Goal: Task Accomplishment & Management: Manage account settings

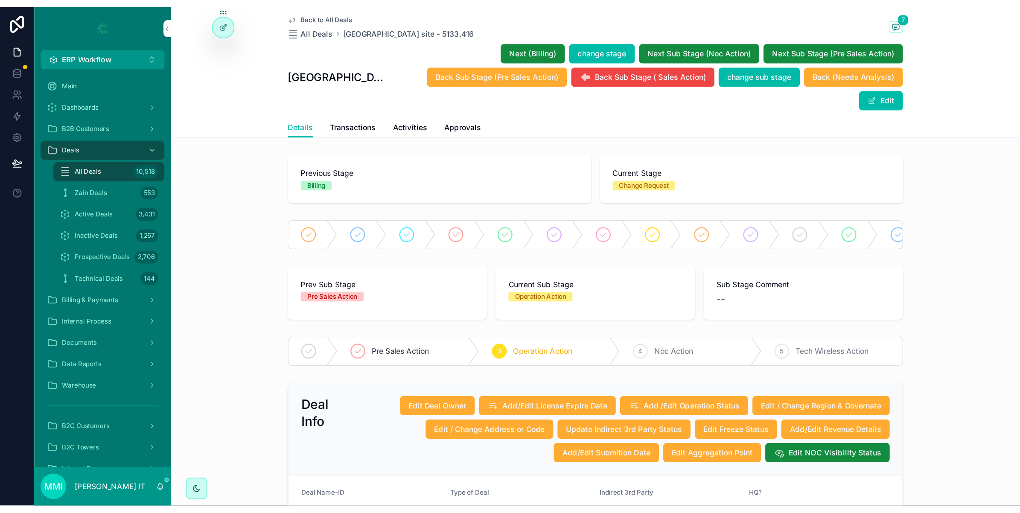
scroll to position [267, 0]
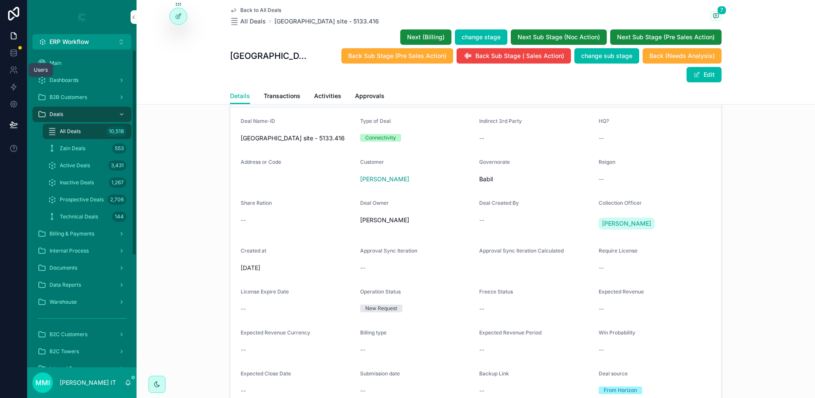
click at [10, 73] on icon at bounding box center [13, 70] width 9 height 9
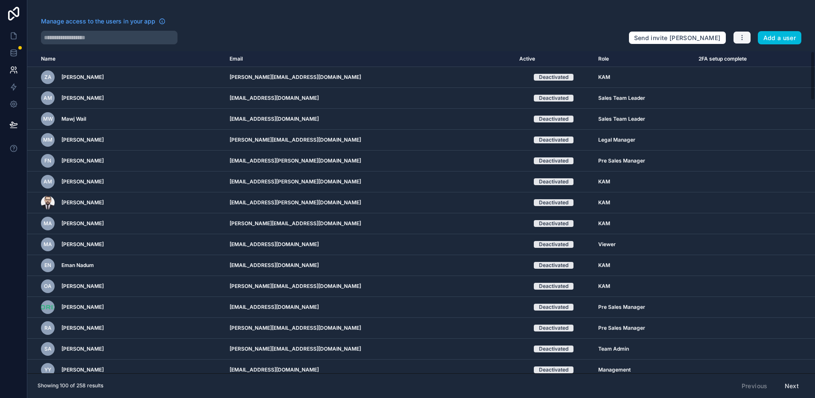
click at [747, 35] on button "button" at bounding box center [742, 37] width 18 height 13
click at [749, 58] on link "Manage roles" at bounding box center [762, 58] width 60 height 14
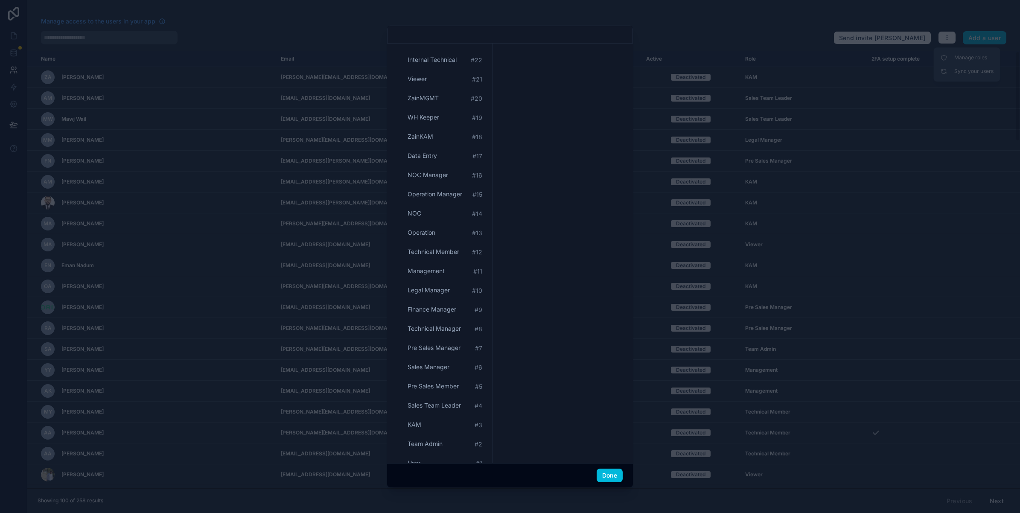
scroll to position [655, 0]
click at [434, 398] on div "Add a role" at bounding box center [430, 443] width 41 height 8
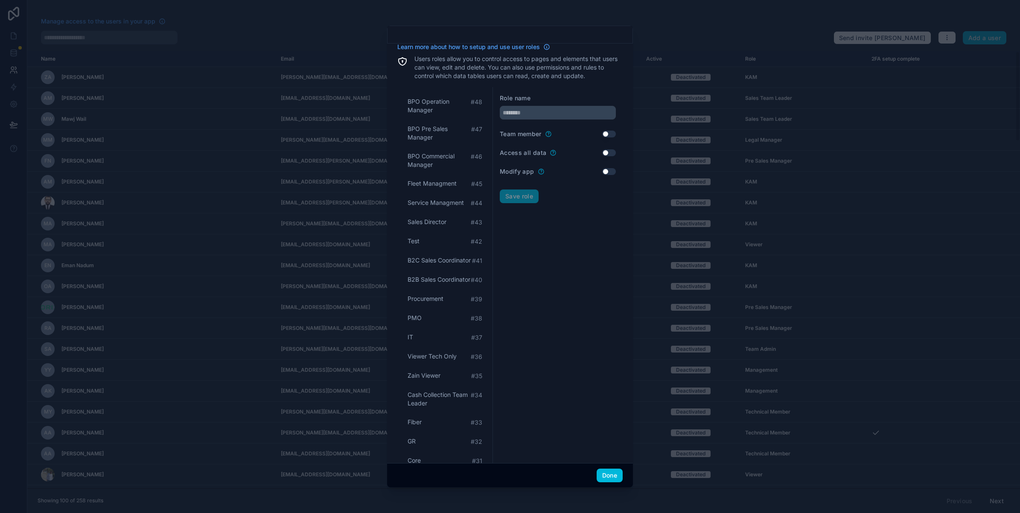
scroll to position [0, 0]
click at [551, 117] on input "text" at bounding box center [558, 117] width 116 height 14
paste input "**********"
type input "**********"
click at [517, 196] on button "Save role" at bounding box center [519, 201] width 39 height 14
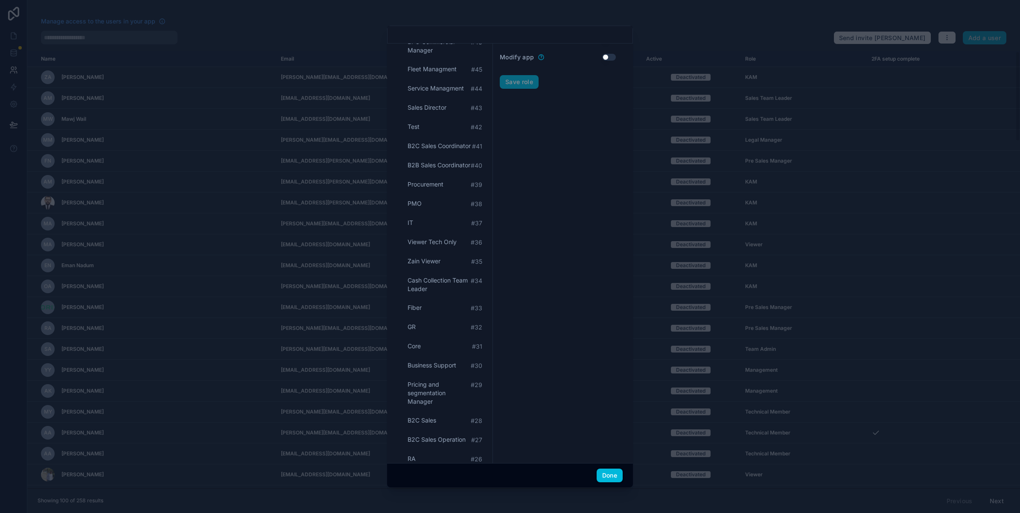
scroll to position [320, 0]
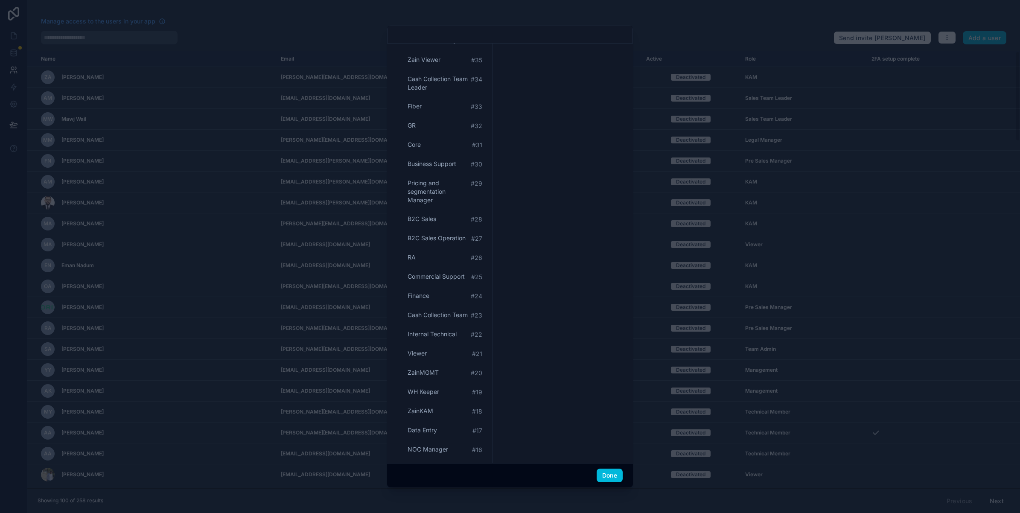
click at [617, 398] on button "Done" at bounding box center [610, 476] width 26 height 14
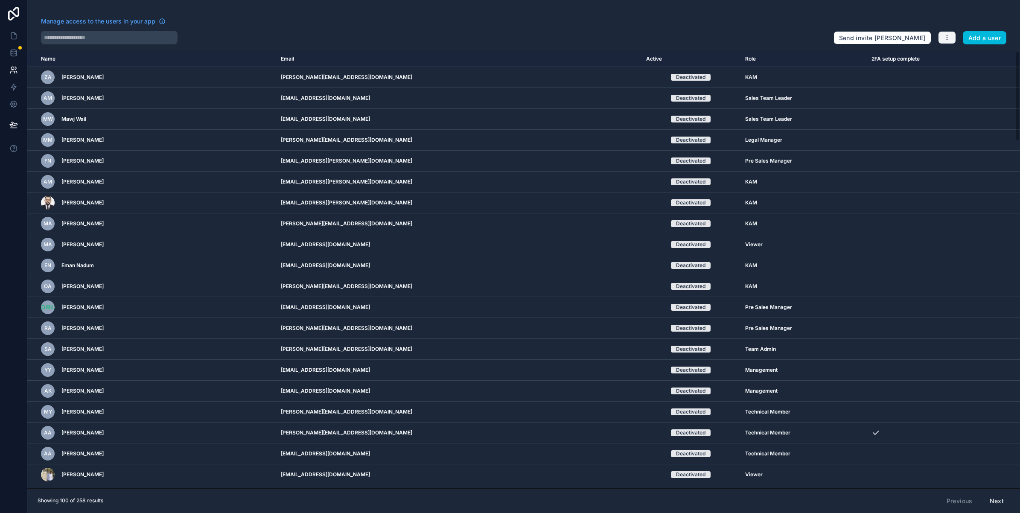
click at [815, 39] on button "button" at bounding box center [947, 37] width 18 height 13
click at [815, 66] on link "Sync your users" at bounding box center [967, 71] width 60 height 14
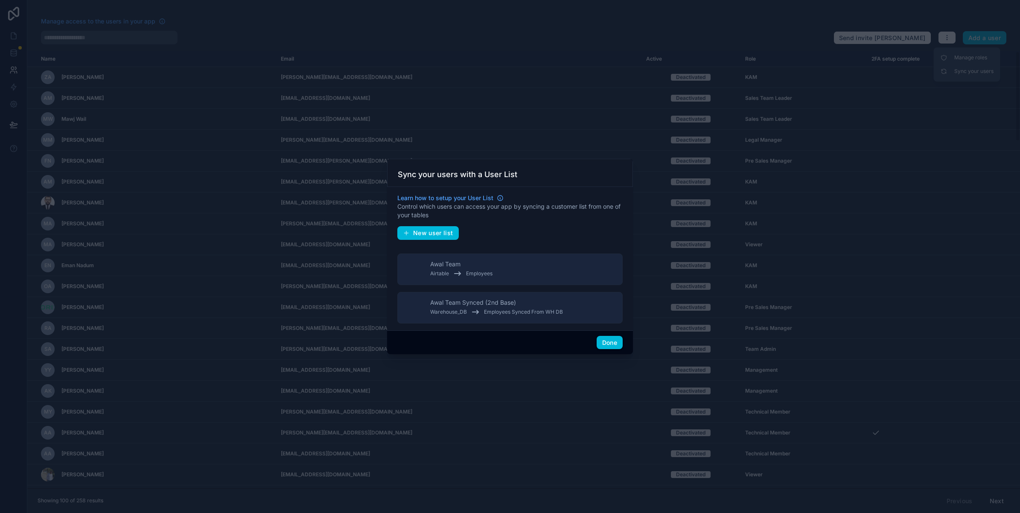
click at [484, 277] on div "Airtable Employees" at bounding box center [461, 273] width 62 height 10
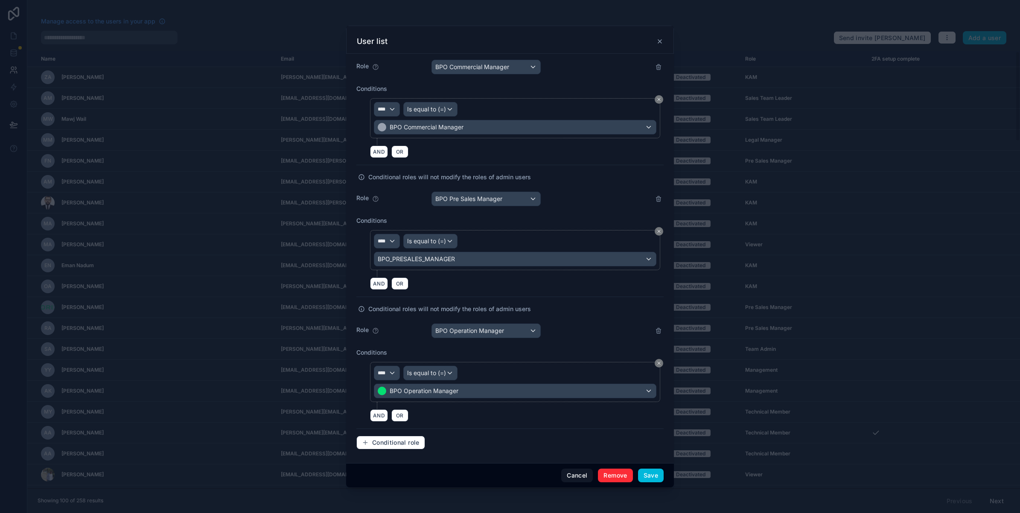
scroll to position [5701, 0]
click at [404, 398] on span "Conditional role" at bounding box center [395, 443] width 47 height 8
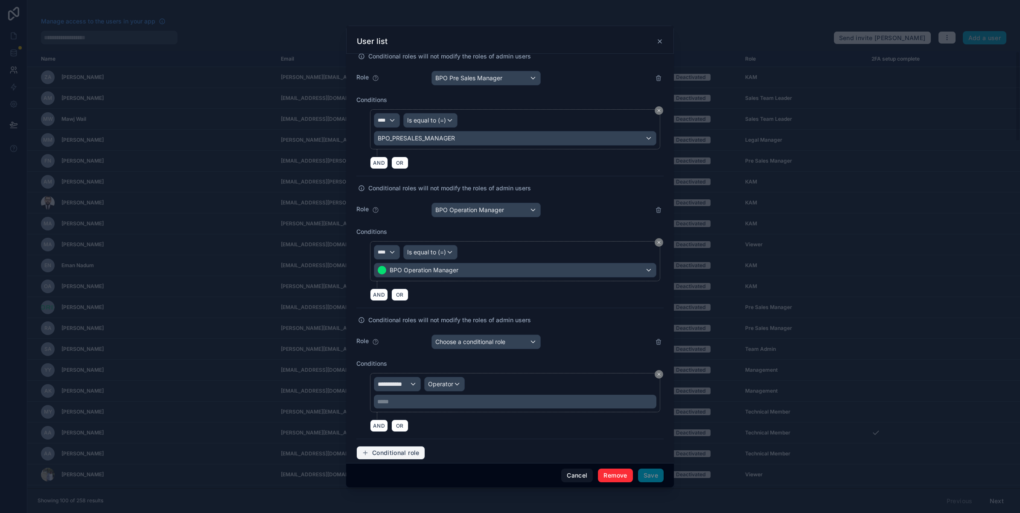
scroll to position [5833, 0]
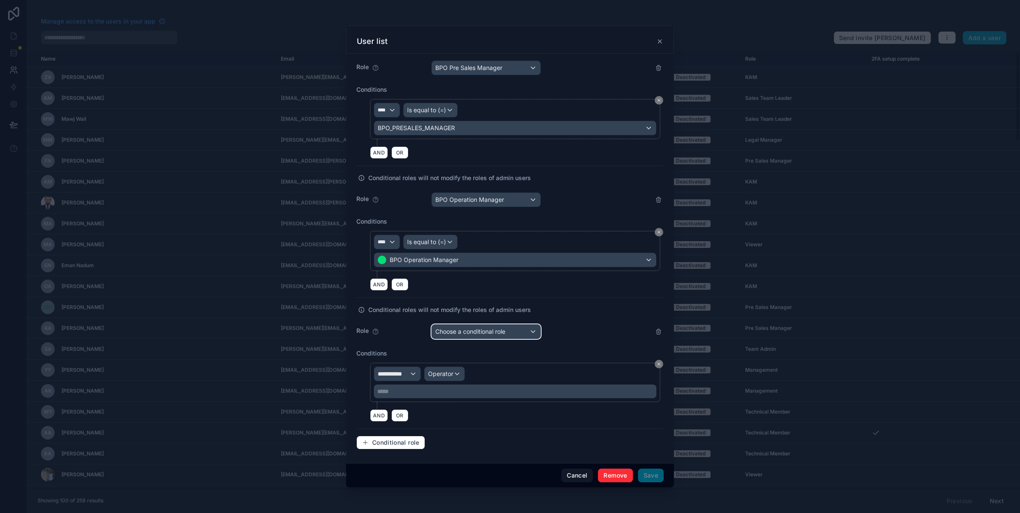
click at [455, 333] on span "Choose a conditional role" at bounding box center [470, 331] width 70 height 7
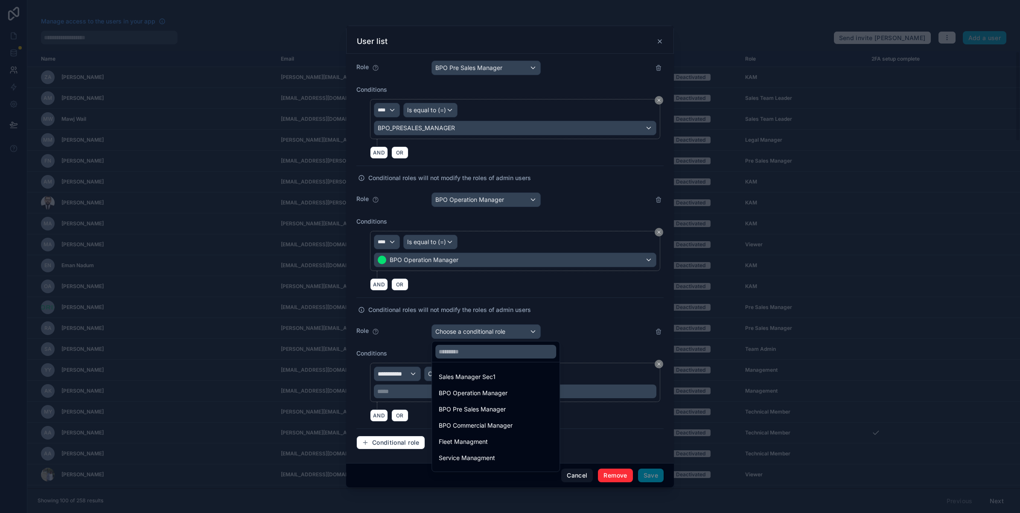
click at [466, 375] on div "Sales Manager Sec1" at bounding box center [467, 377] width 57 height 10
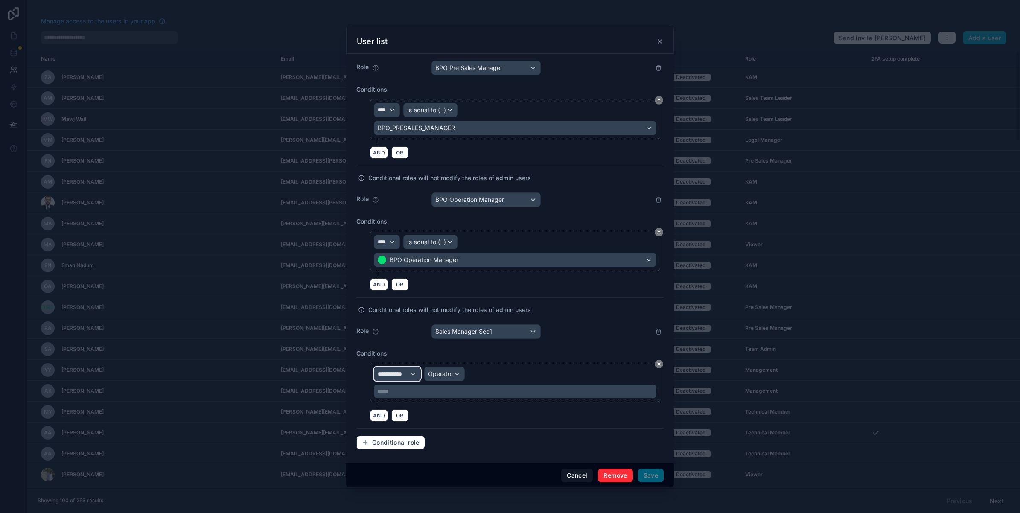
click at [391, 371] on span "**********" at bounding box center [394, 374] width 32 height 9
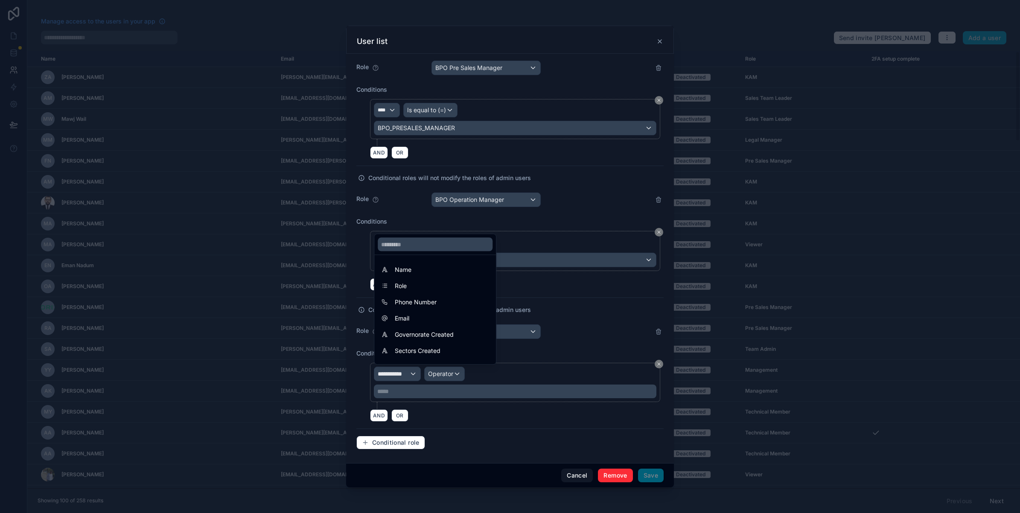
click at [398, 288] on span "Role" at bounding box center [401, 286] width 12 height 10
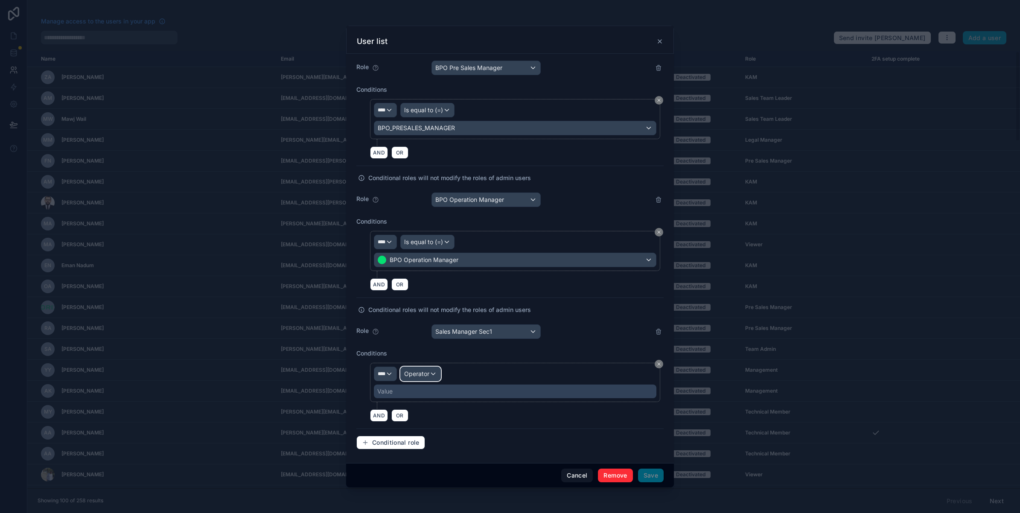
click at [429, 374] on span "Operator" at bounding box center [416, 373] width 25 height 7
click at [425, 398] on span "Is equal to (=)" at bounding box center [430, 419] width 39 height 10
click at [405, 396] on div "Value" at bounding box center [515, 392] width 283 height 14
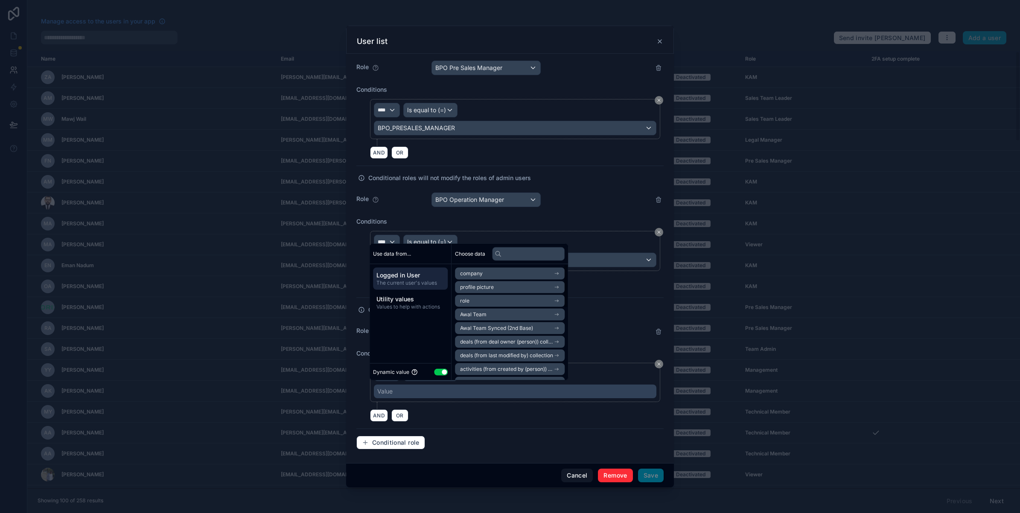
click at [442, 370] on button "Use setting" at bounding box center [441, 371] width 14 height 7
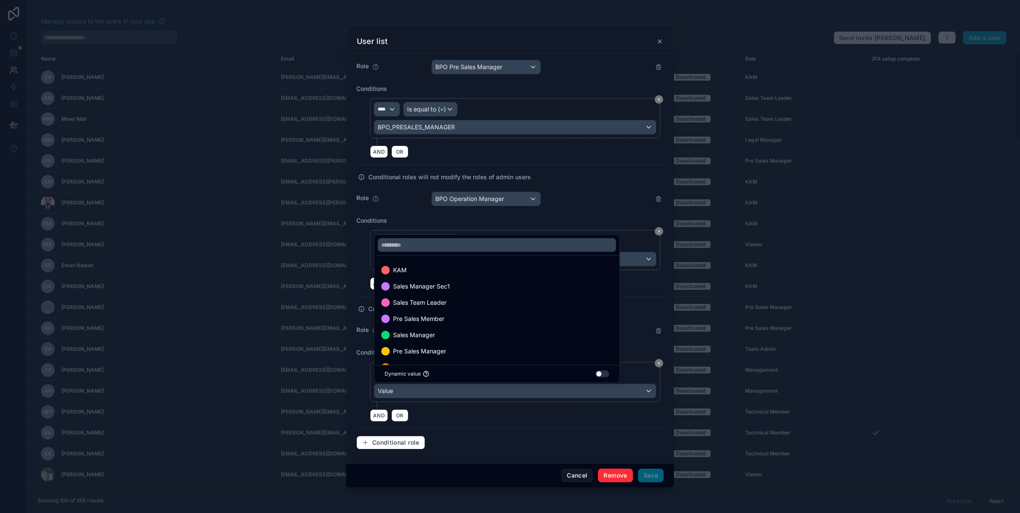
click at [433, 287] on span "Sales Manager Sec1" at bounding box center [421, 286] width 57 height 10
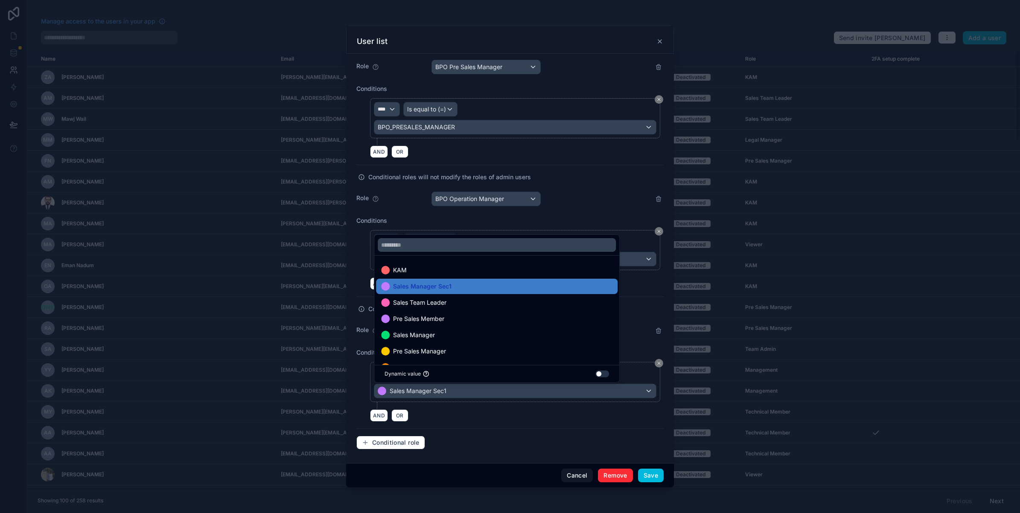
click at [575, 398] on div "Conditional role" at bounding box center [509, 443] width 307 height 14
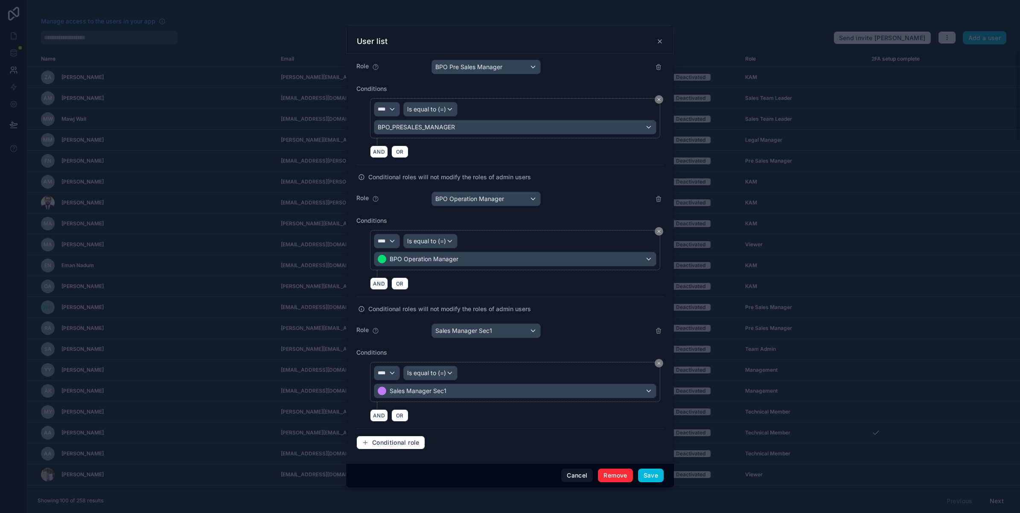
click at [658, 398] on button "Save" at bounding box center [651, 476] width 26 height 14
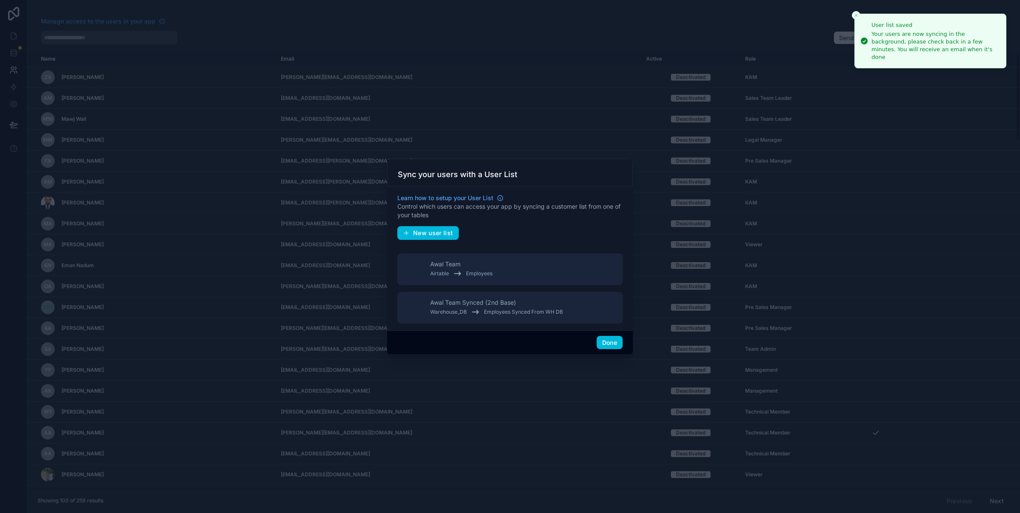
click at [602, 349] on button "Done" at bounding box center [610, 343] width 26 height 14
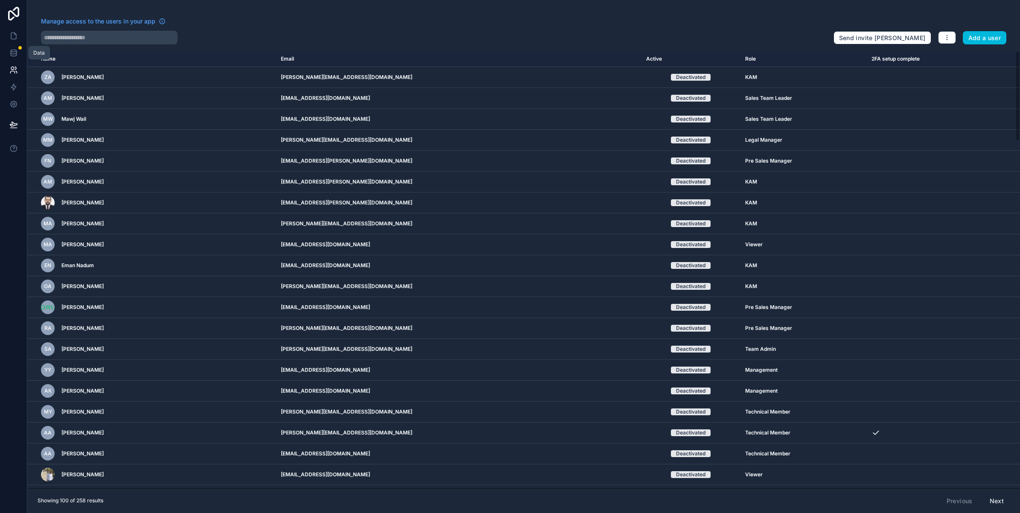
click at [13, 48] on link at bounding box center [13, 52] width 27 height 17
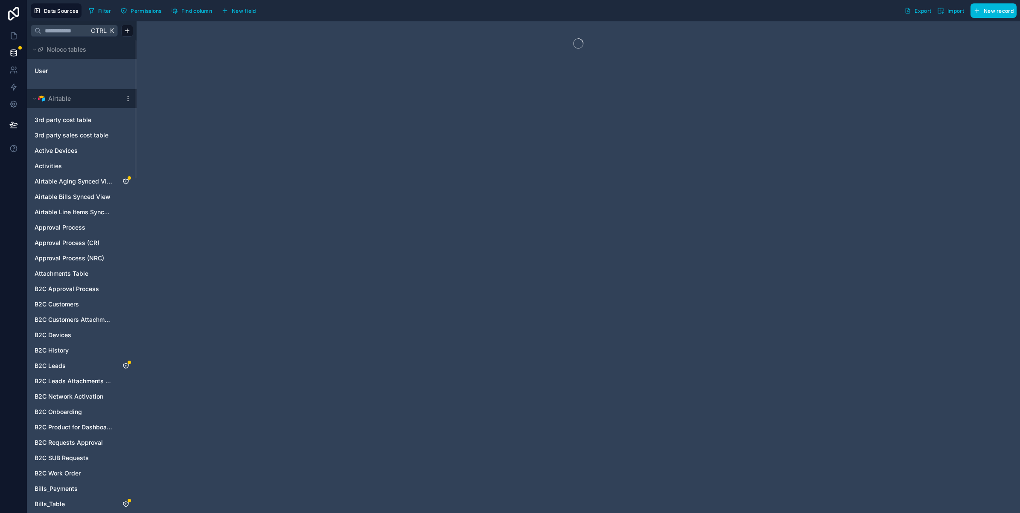
click at [64, 29] on input "text" at bounding box center [64, 30] width 47 height 15
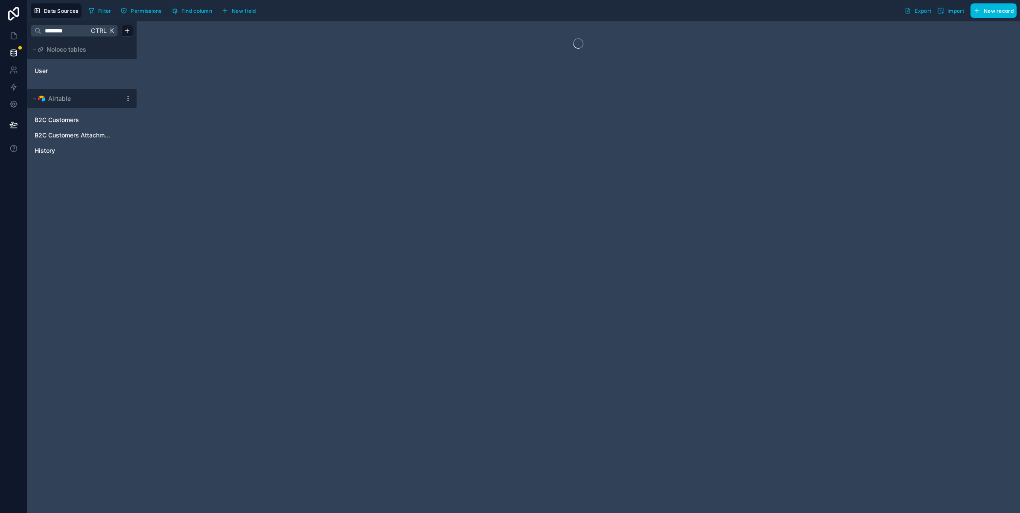
click at [71, 30] on input "********" at bounding box center [64, 30] width 47 height 15
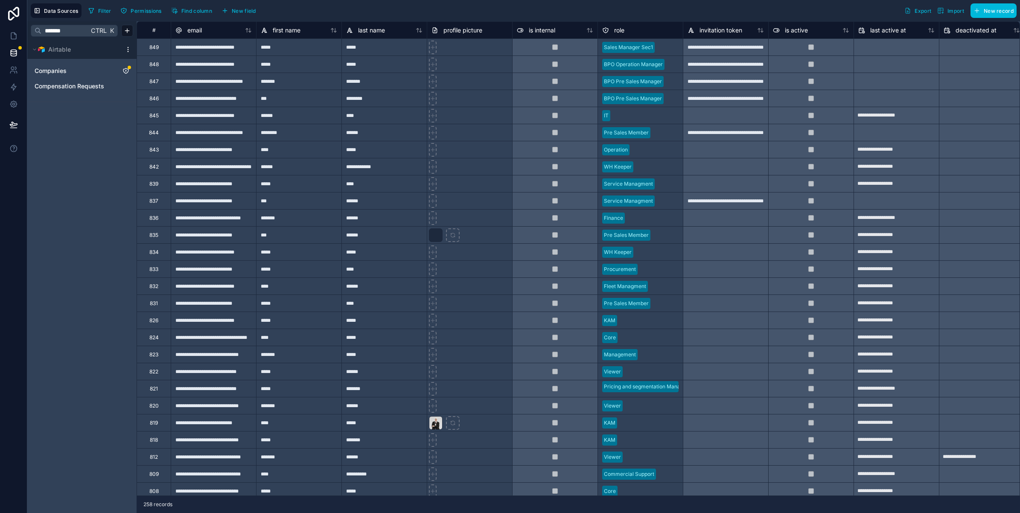
type input "*******"
click at [116, 75] on div "Companies" at bounding box center [82, 71] width 102 height 14
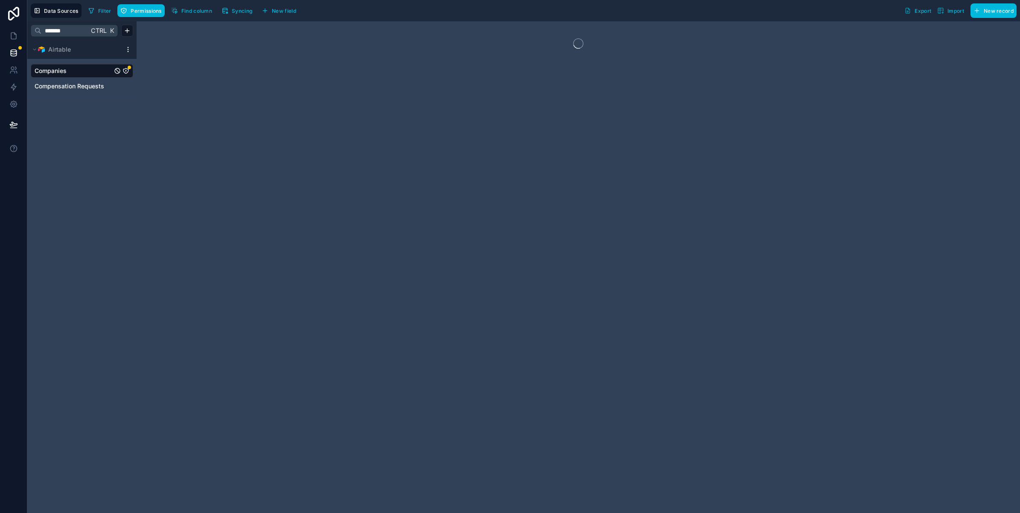
click at [131, 11] on span "Permissions" at bounding box center [146, 11] width 31 height 6
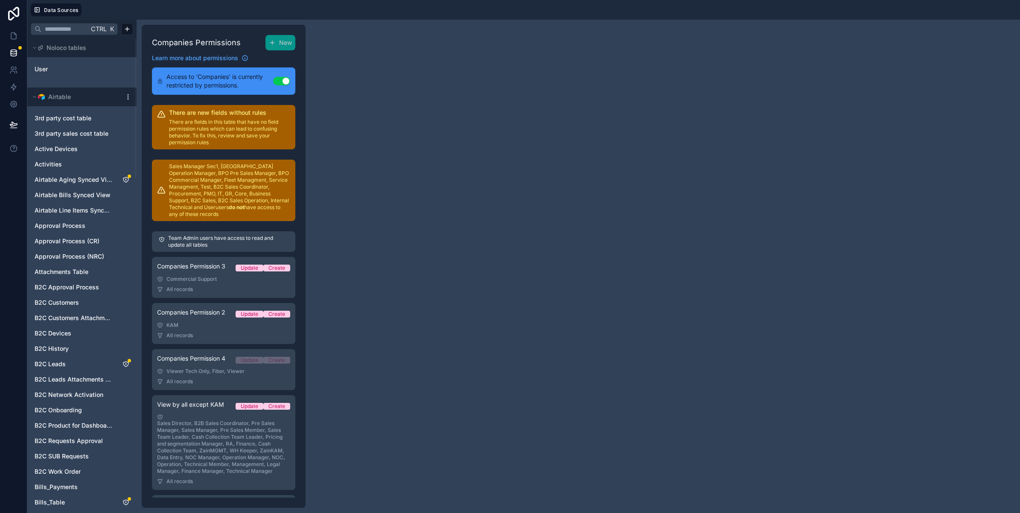
scroll to position [43, 0]
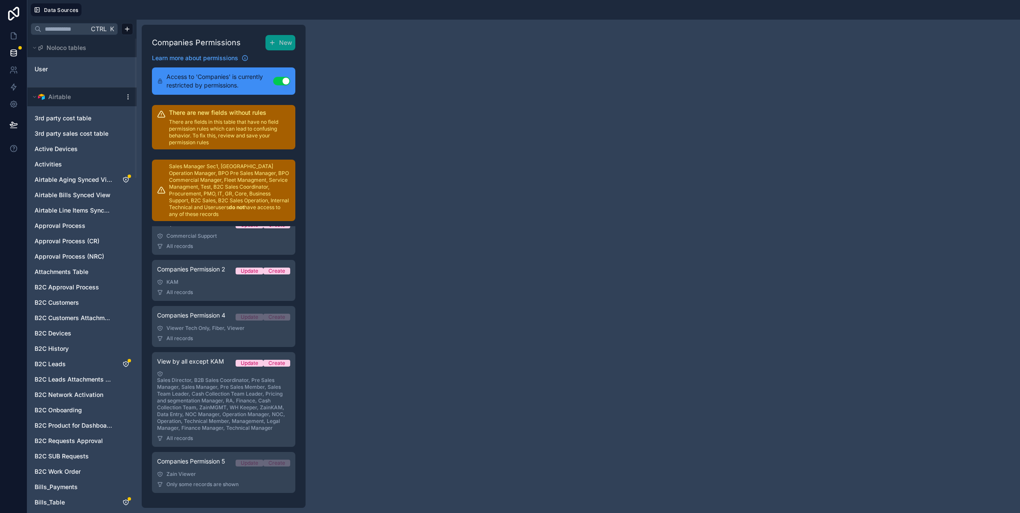
click at [284, 47] on button "New" at bounding box center [280, 42] width 30 height 15
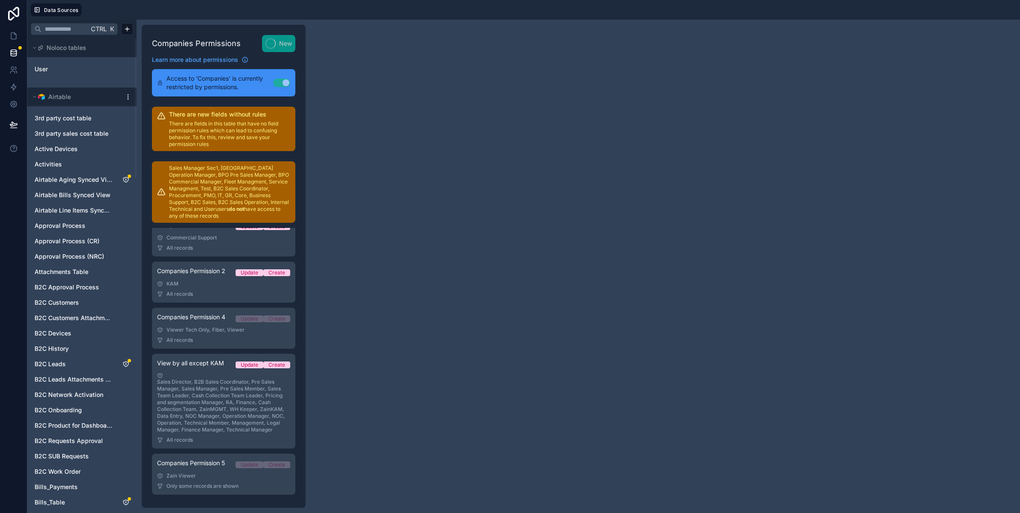
scroll to position [45, 0]
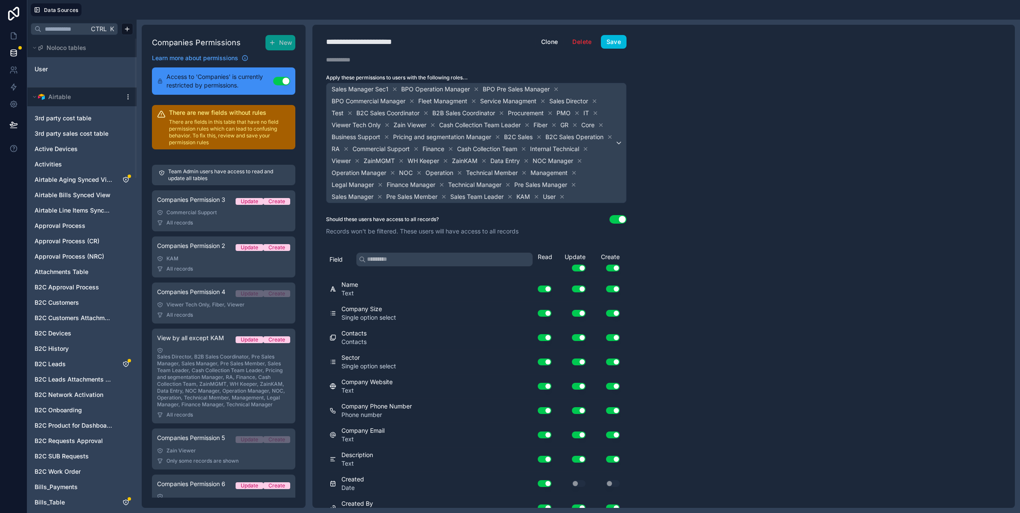
click at [366, 41] on div "**********" at bounding box center [374, 42] width 97 height 12
type div "**********"
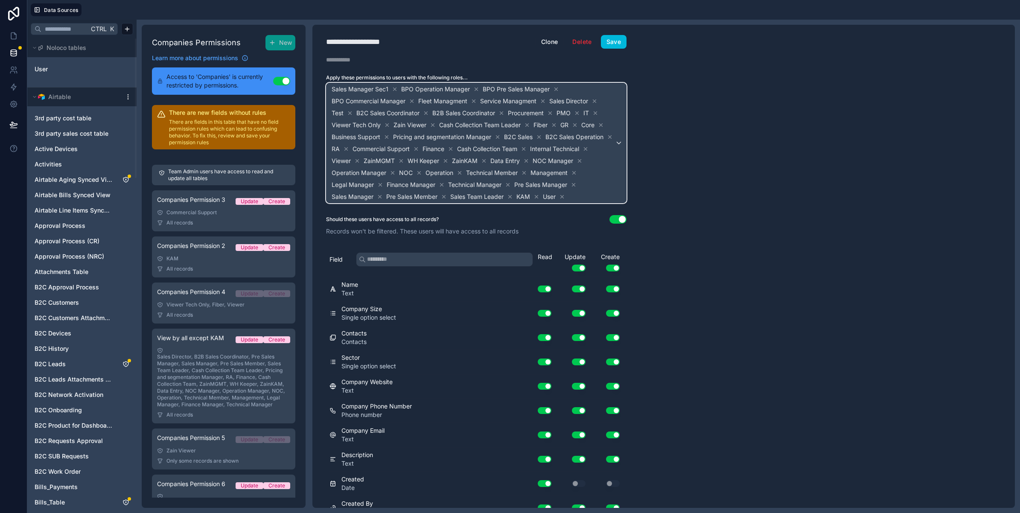
click at [618, 148] on div "Sales Manager Sec1 BPO Operation Manager BPO Pre Sales Manager BPO Commercial M…" at bounding box center [477, 143] width 300 height 120
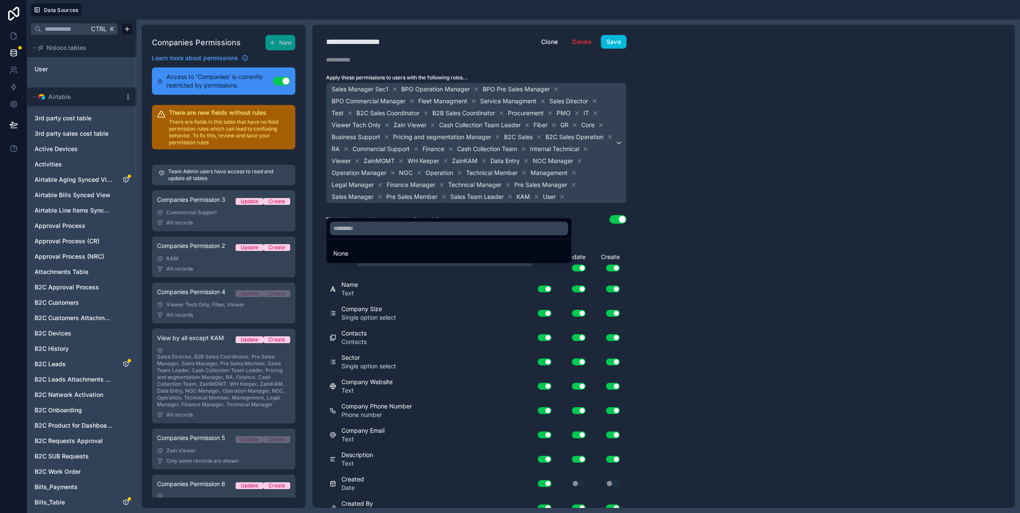
click at [381, 253] on div "None" at bounding box center [448, 253] width 231 height 10
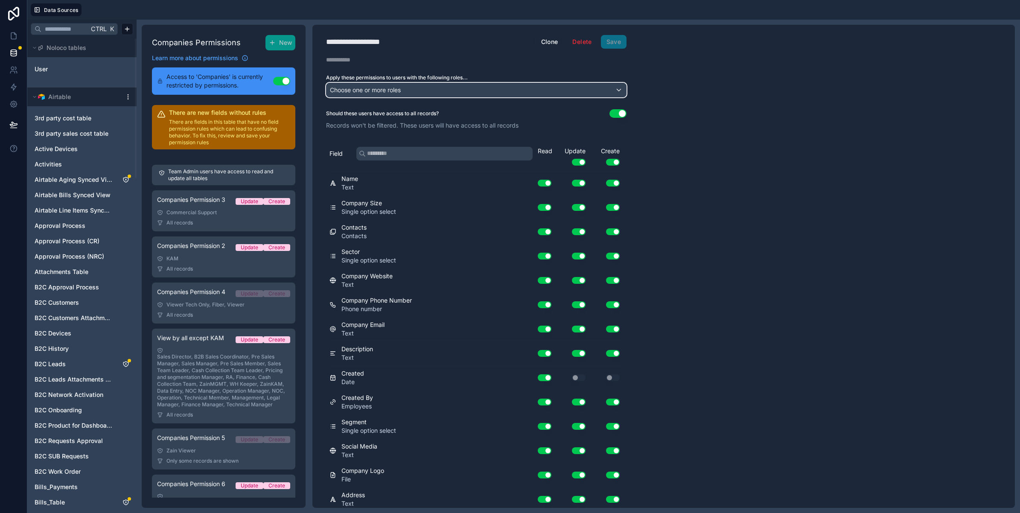
click at [368, 88] on span "Choose one or more roles" at bounding box center [365, 89] width 71 height 7
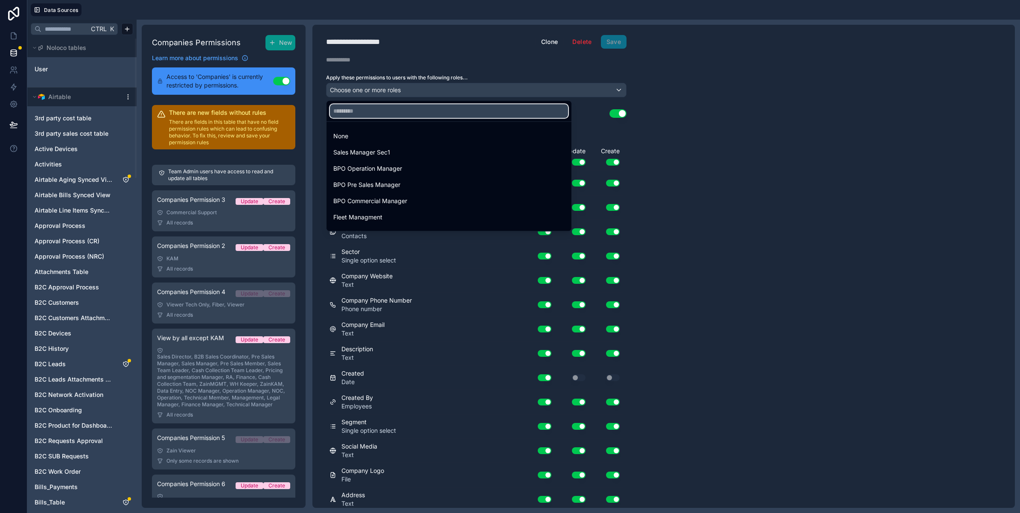
click at [374, 112] on input "text" at bounding box center [449, 111] width 238 height 14
paste input "**********"
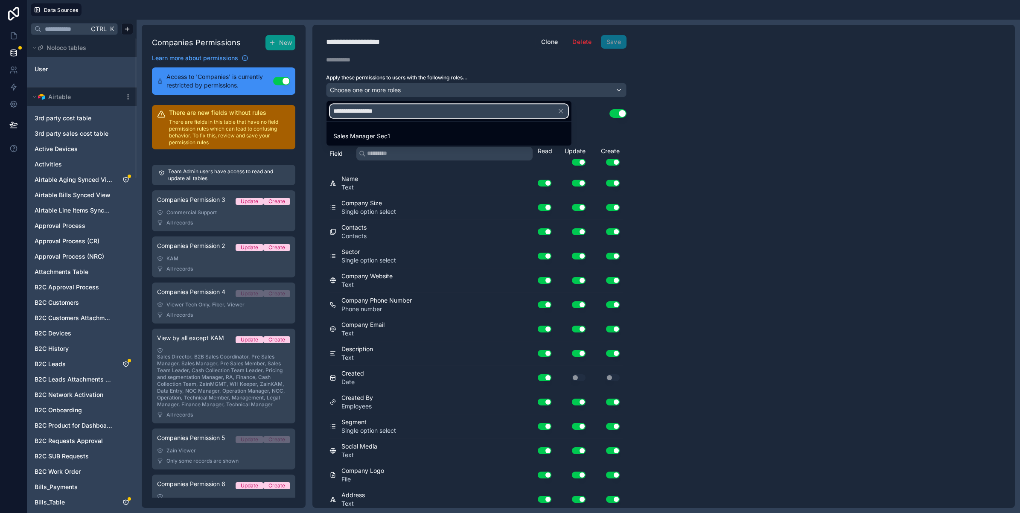
type input "**********"
click at [388, 134] on span "Sales Manager Sec1" at bounding box center [361, 136] width 57 height 10
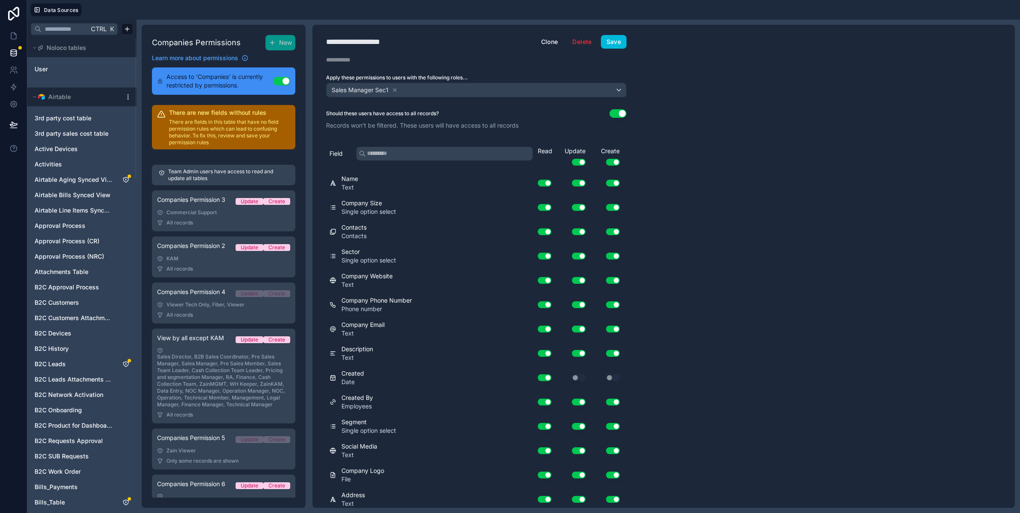
click at [619, 110] on button "Use setting" at bounding box center [618, 113] width 17 height 9
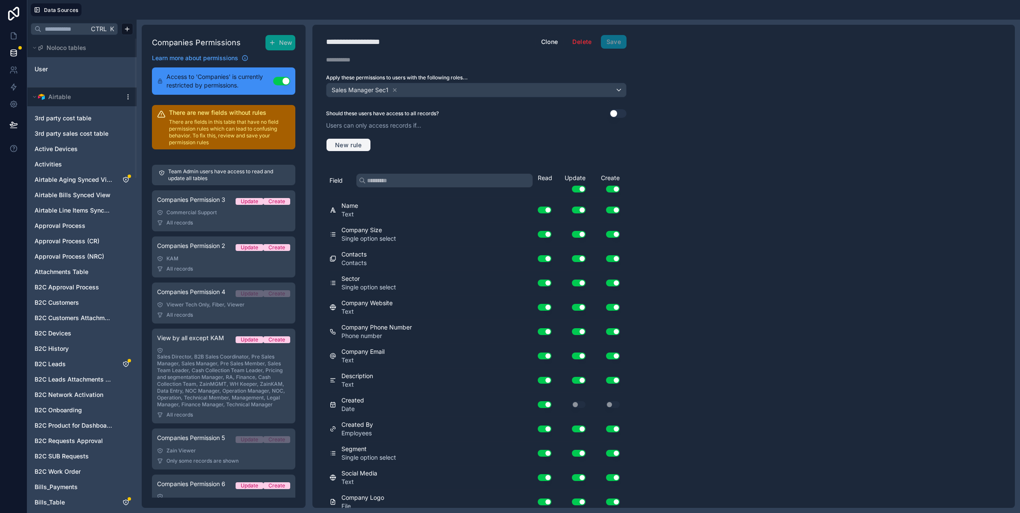
click at [344, 139] on button "New rule" at bounding box center [348, 145] width 45 height 14
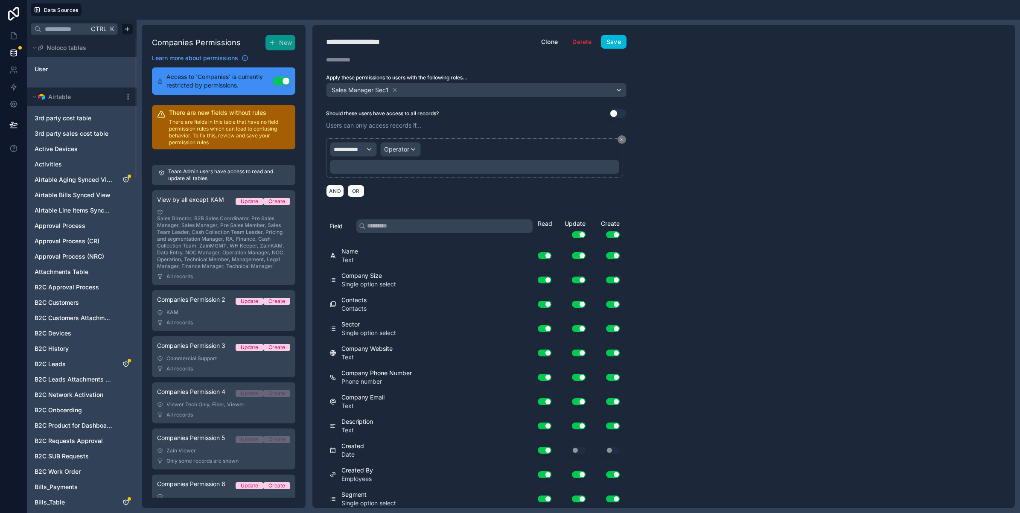
click at [350, 153] on span "**********" at bounding box center [350, 149] width 32 height 9
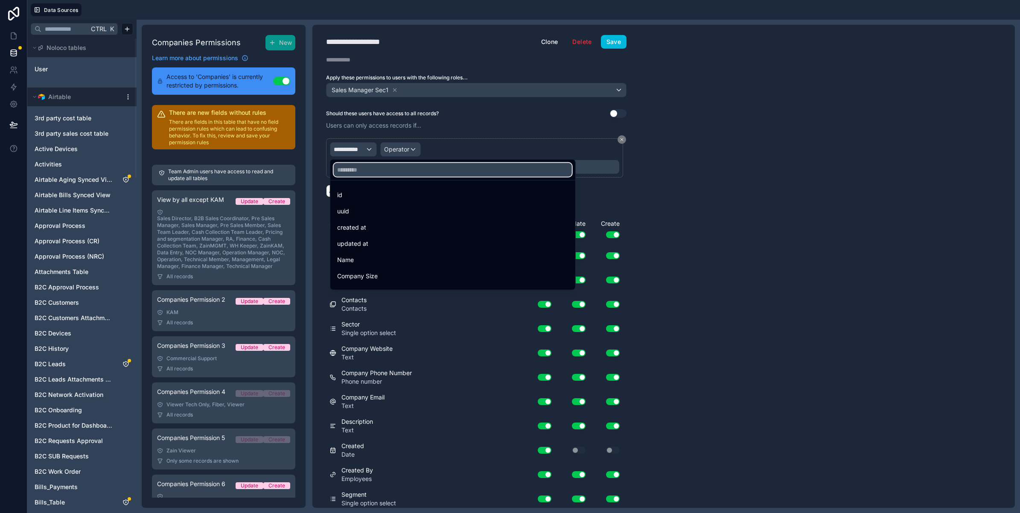
click at [366, 169] on input "text" at bounding box center [453, 170] width 238 height 14
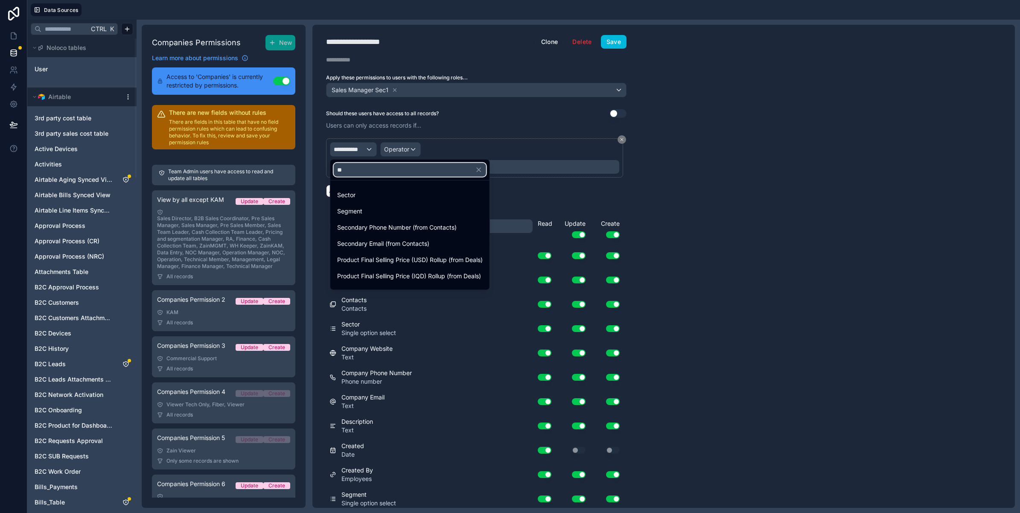
type input "**"
click at [368, 195] on div "Sector" at bounding box center [410, 195] width 146 height 10
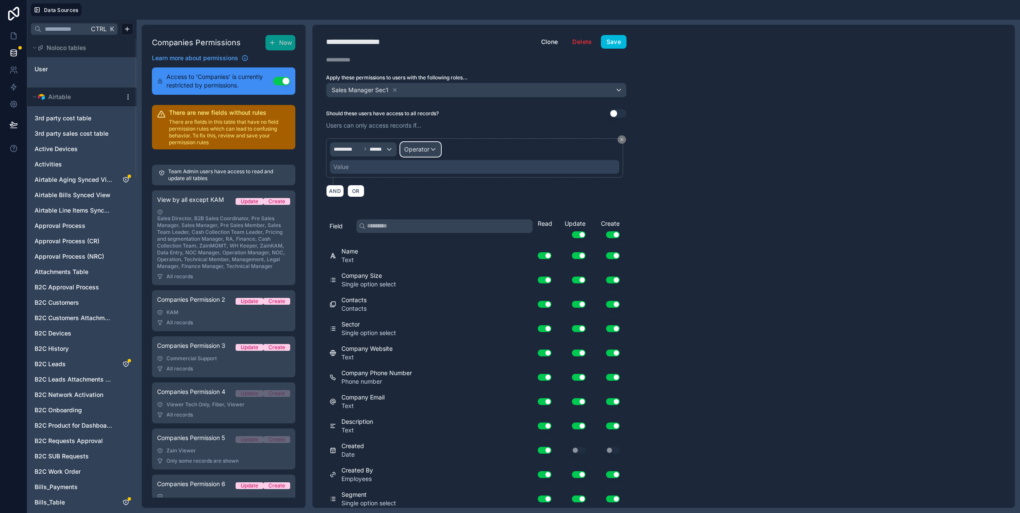
click at [409, 149] on span "Operator" at bounding box center [416, 149] width 25 height 7
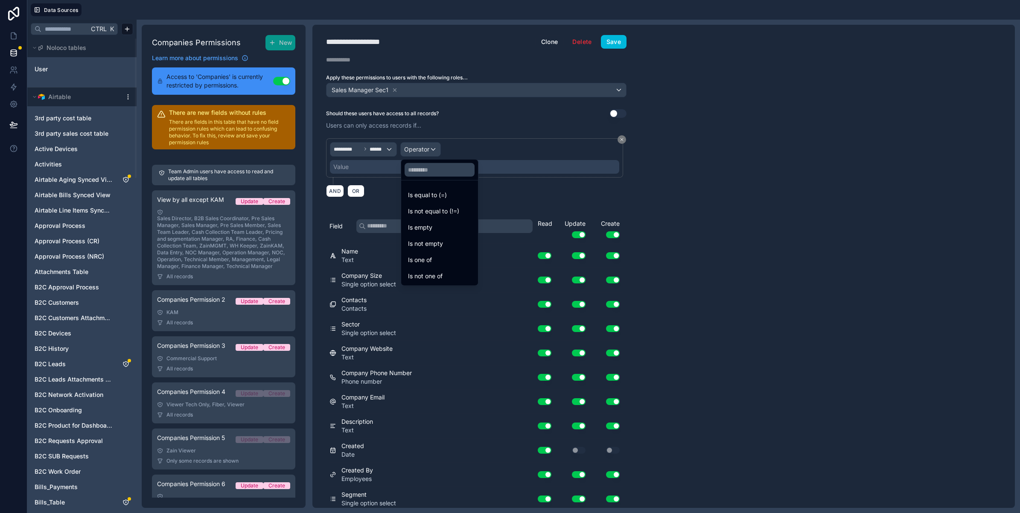
click at [430, 251] on div "Is not empty" at bounding box center [439, 243] width 73 height 15
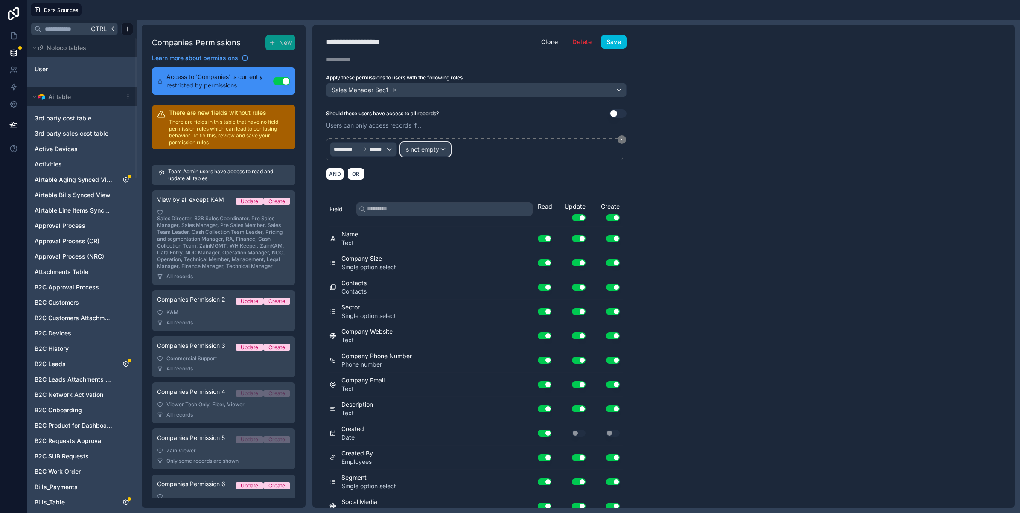
click at [433, 150] on span "Is not empty" at bounding box center [421, 149] width 35 height 9
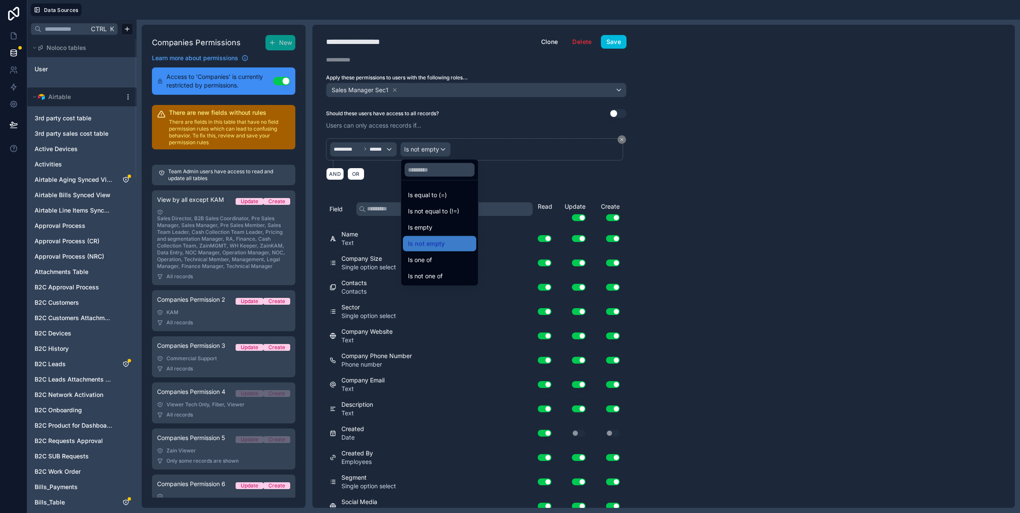
click at [435, 263] on div "Is one of" at bounding box center [439, 260] width 63 height 10
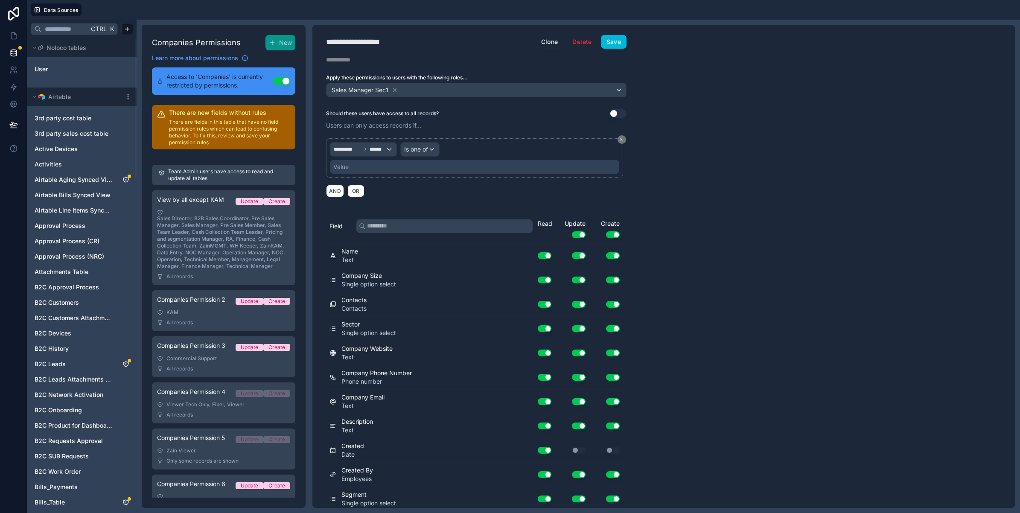
click at [359, 169] on div "Value" at bounding box center [474, 167] width 289 height 14
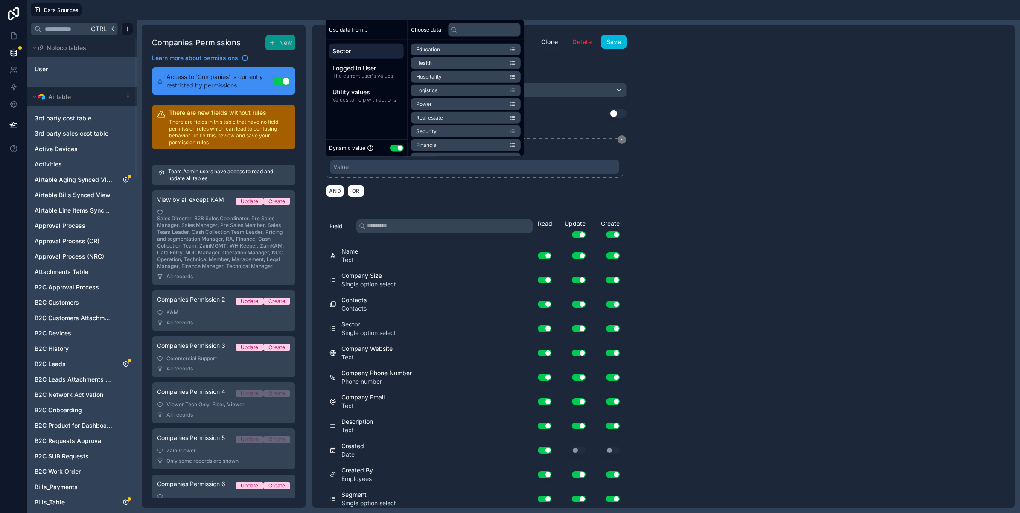
click at [395, 148] on button "Use setting" at bounding box center [397, 147] width 14 height 7
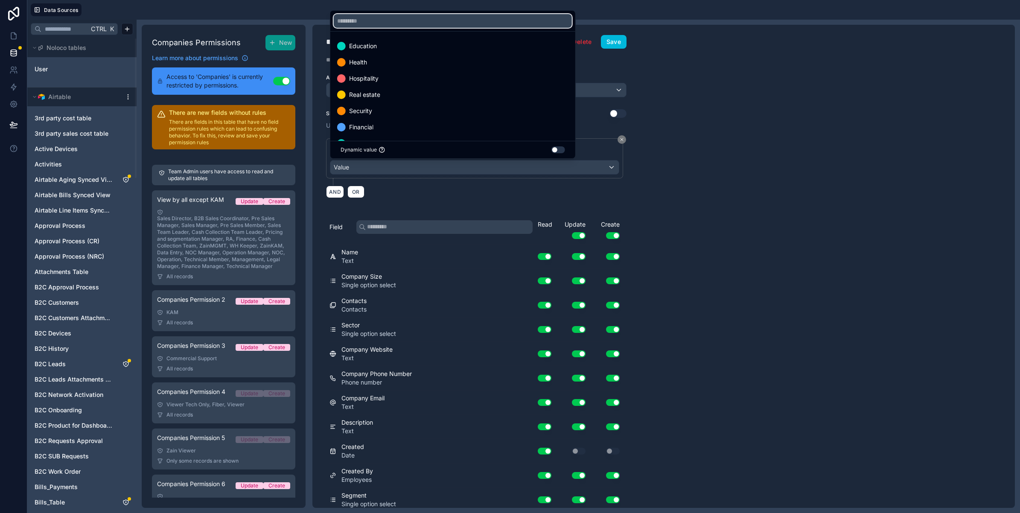
click at [379, 23] on input "text" at bounding box center [453, 21] width 238 height 14
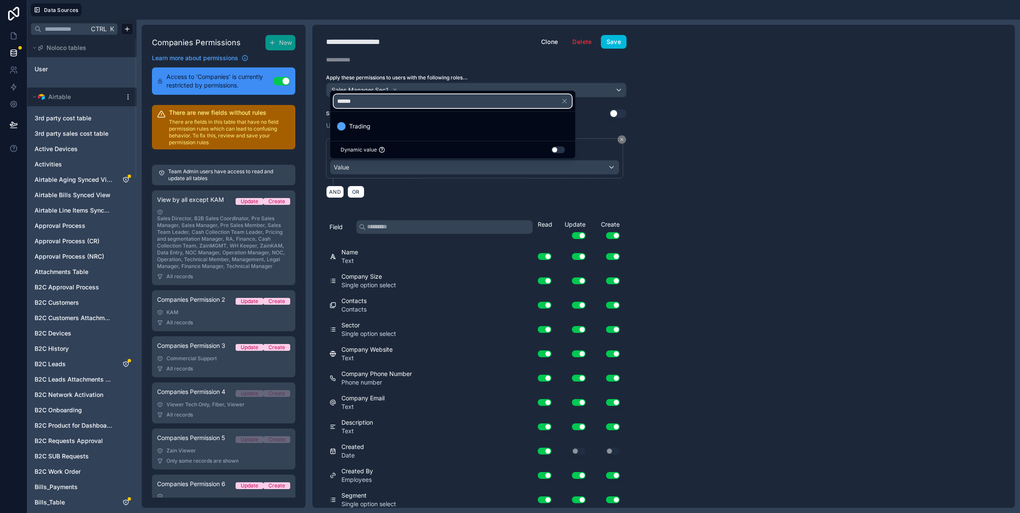
type input "******"
click at [372, 122] on div "Trading" at bounding box center [452, 126] width 231 height 10
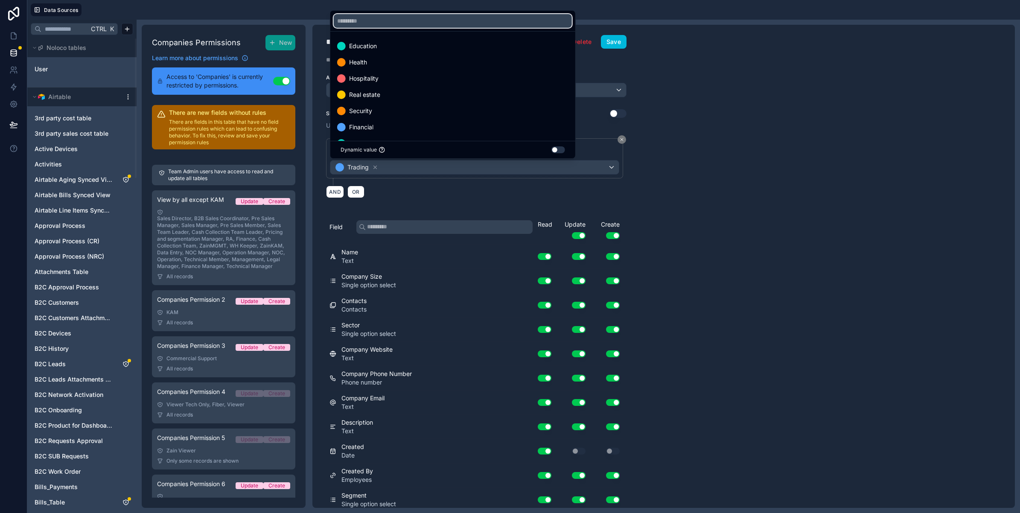
click at [376, 20] on input "text" at bounding box center [453, 21] width 238 height 14
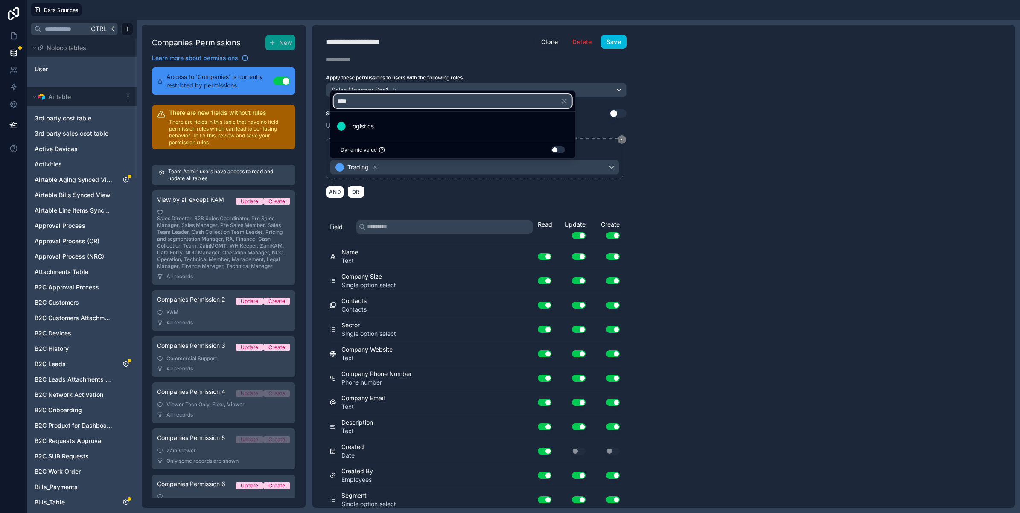
type input "****"
click at [374, 120] on div "Logistics" at bounding box center [453, 126] width 242 height 15
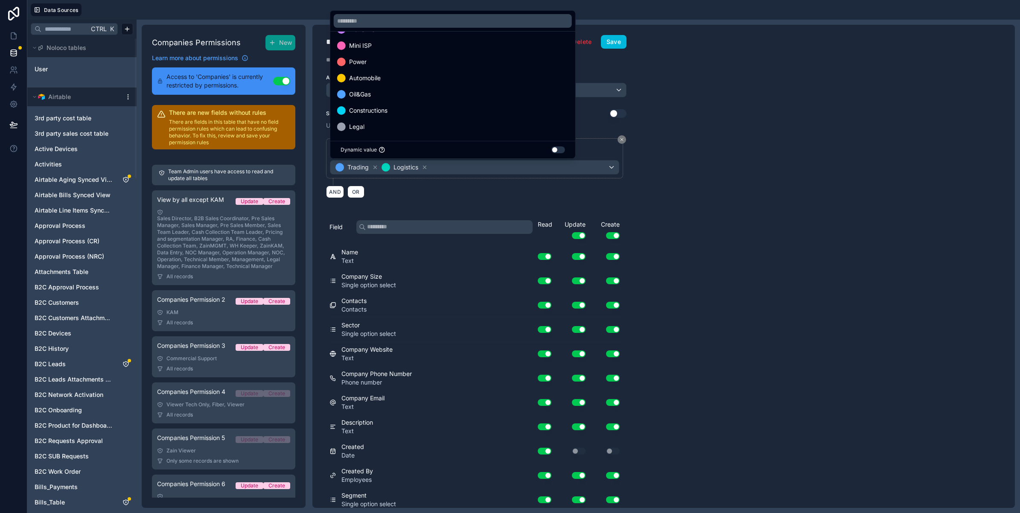
scroll to position [105, 0]
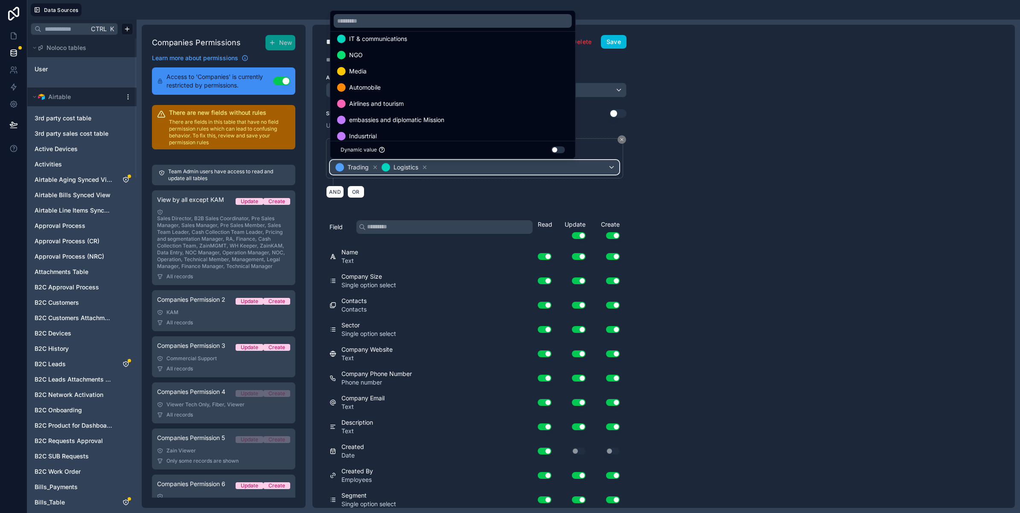
click at [447, 167] on div "Trading Logistics" at bounding box center [474, 167] width 289 height 14
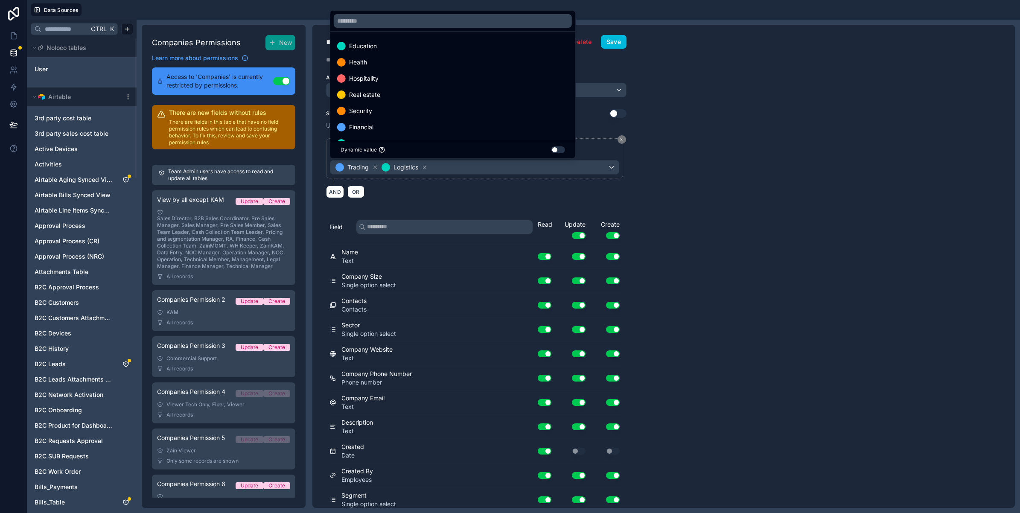
click at [447, 167] on div at bounding box center [510, 256] width 1020 height 513
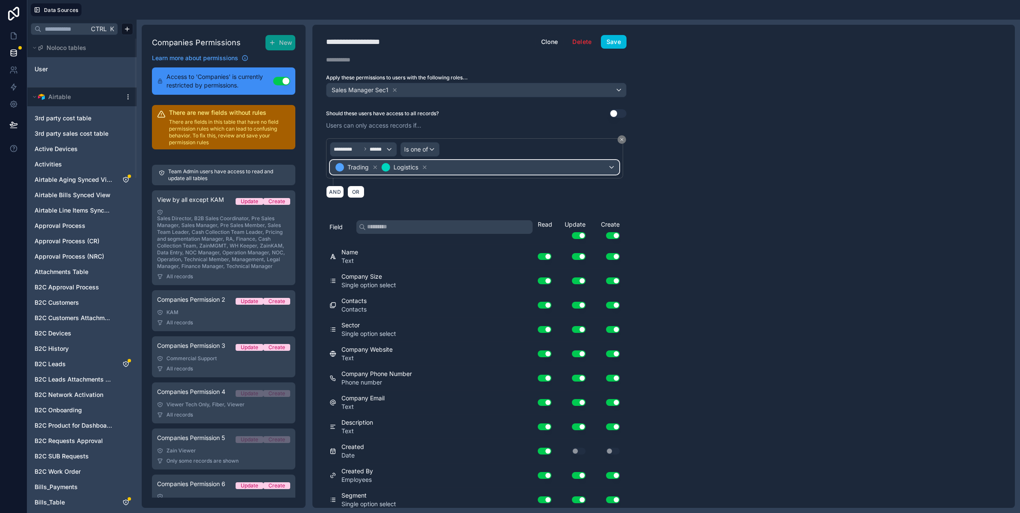
click at [447, 167] on div "Trading Logistics" at bounding box center [474, 167] width 289 height 14
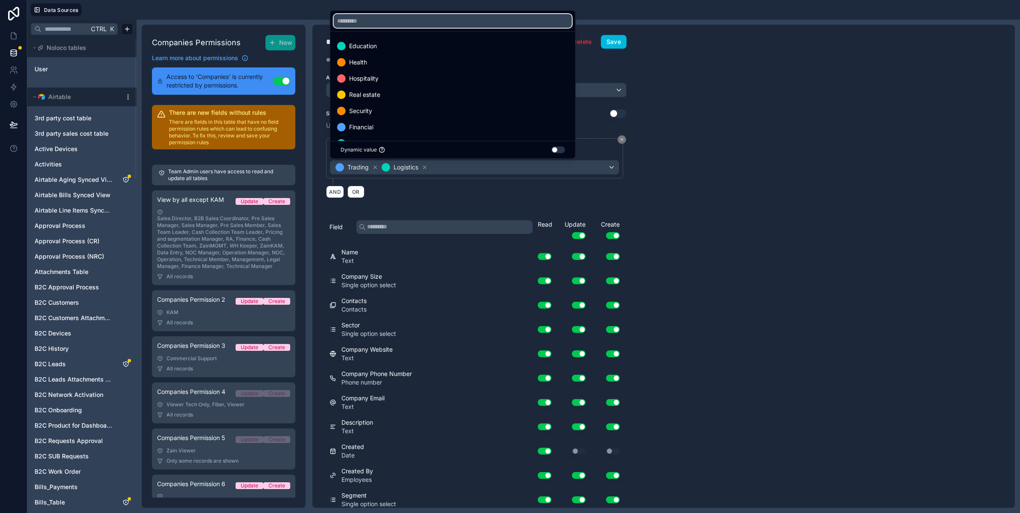
click at [362, 18] on input "text" at bounding box center [453, 21] width 238 height 14
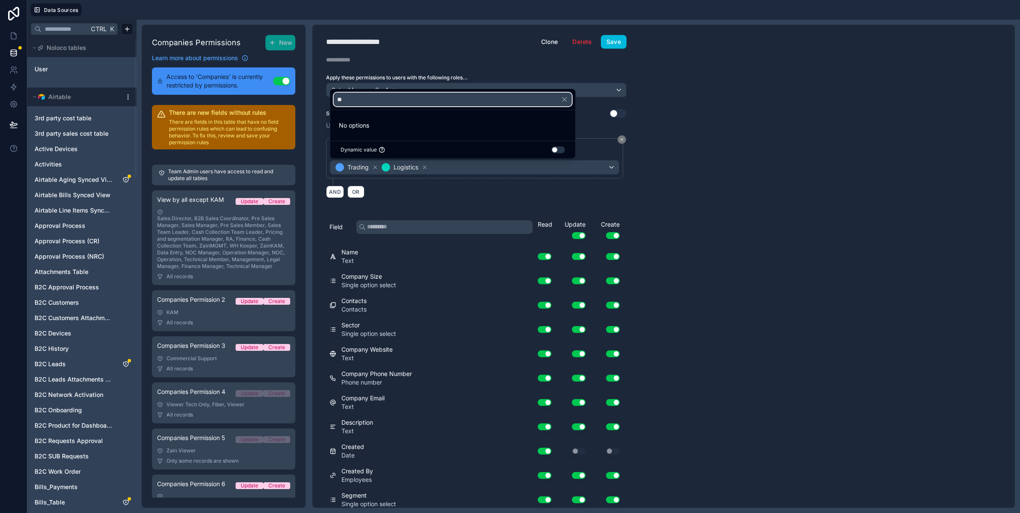
type input "*"
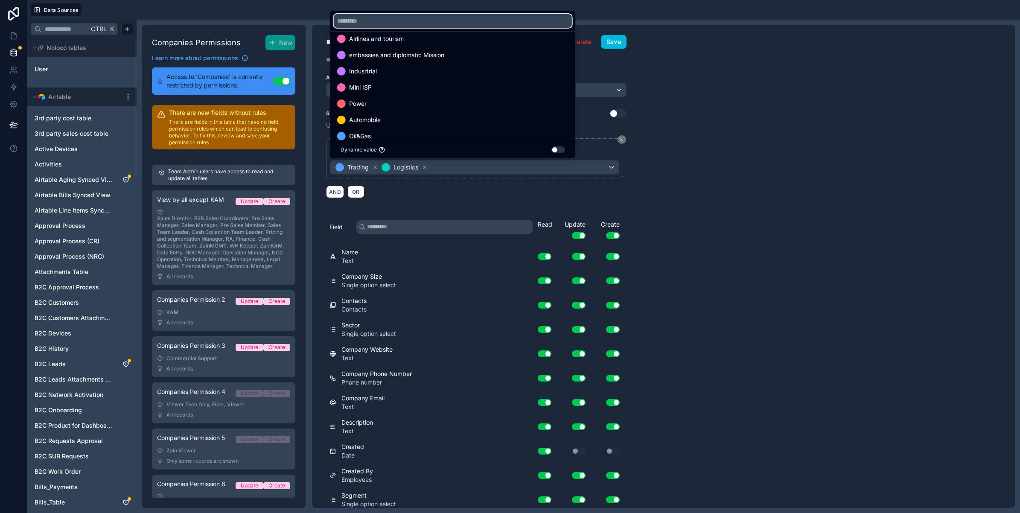
scroll to position [211, 0]
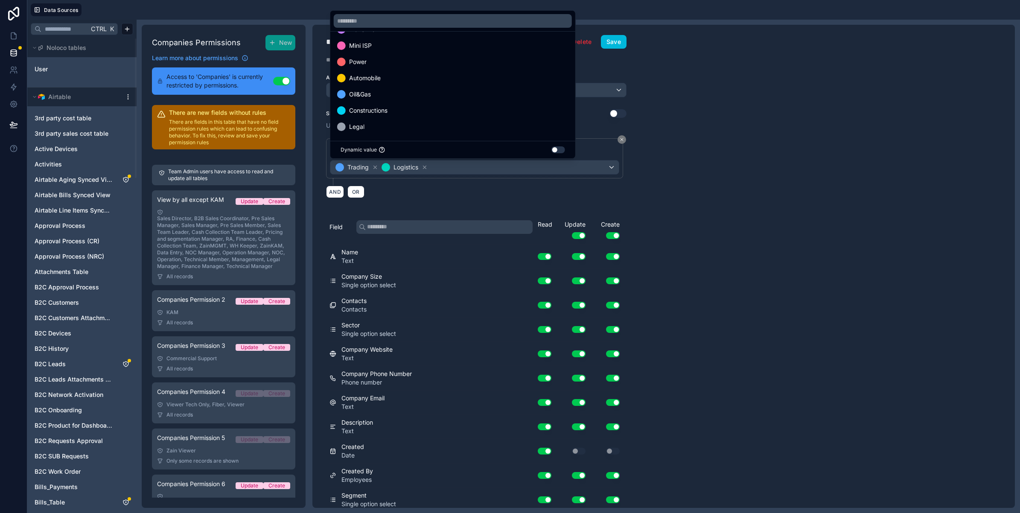
click at [475, 169] on div at bounding box center [510, 256] width 1020 height 513
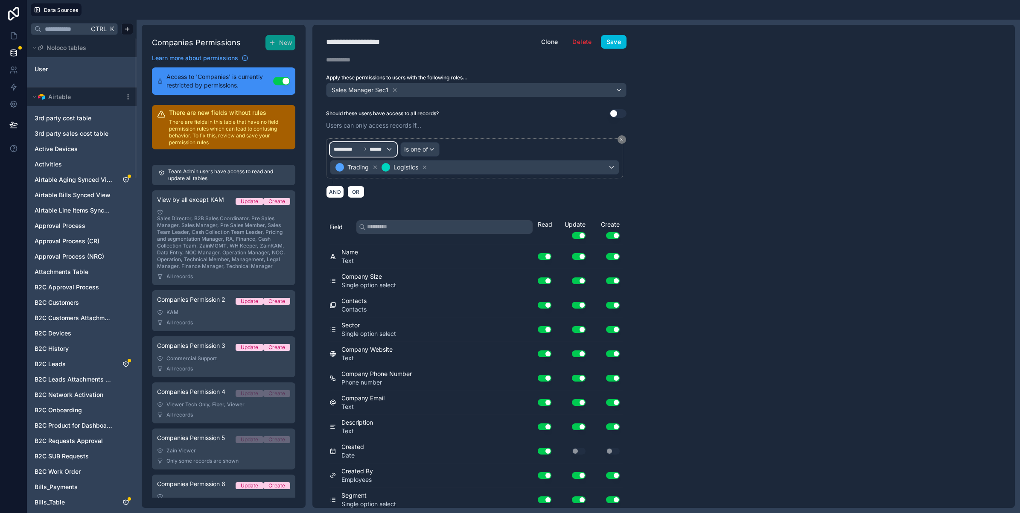
click at [372, 148] on span "******" at bounding box center [378, 149] width 16 height 7
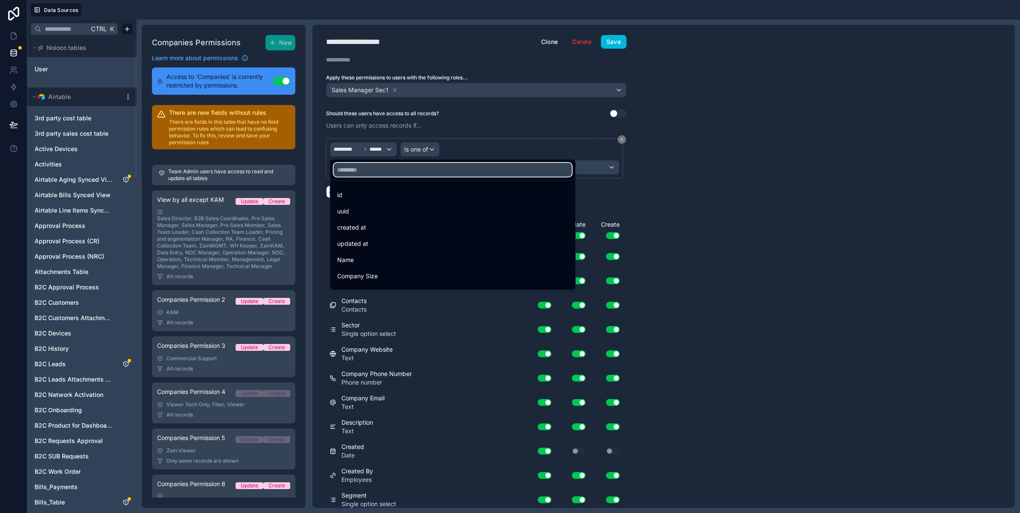
click at [379, 174] on input "text" at bounding box center [453, 170] width 238 height 14
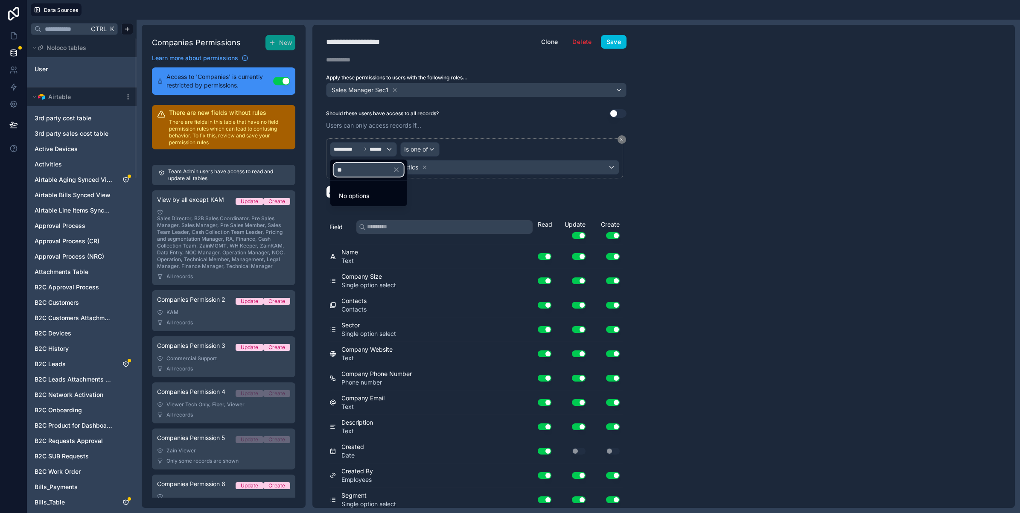
type input "*"
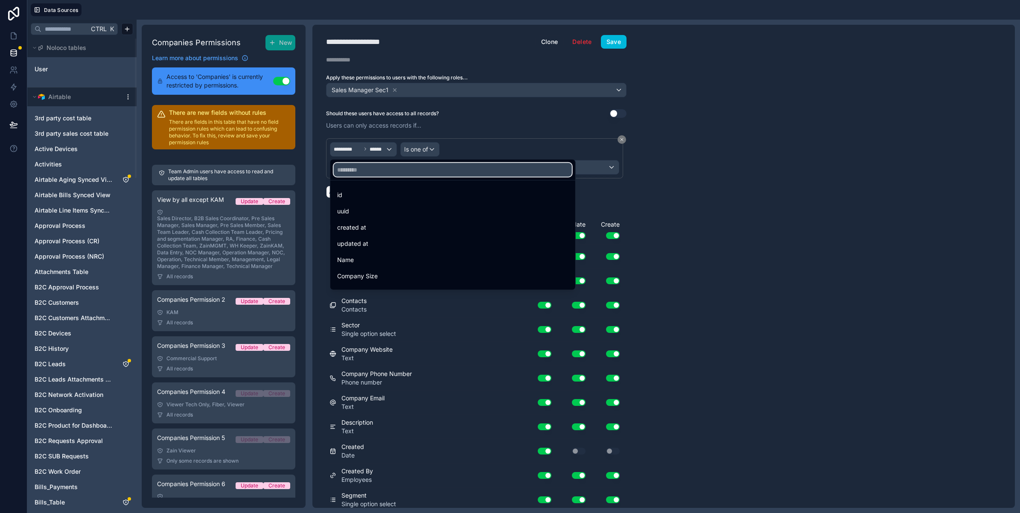
type input "*"
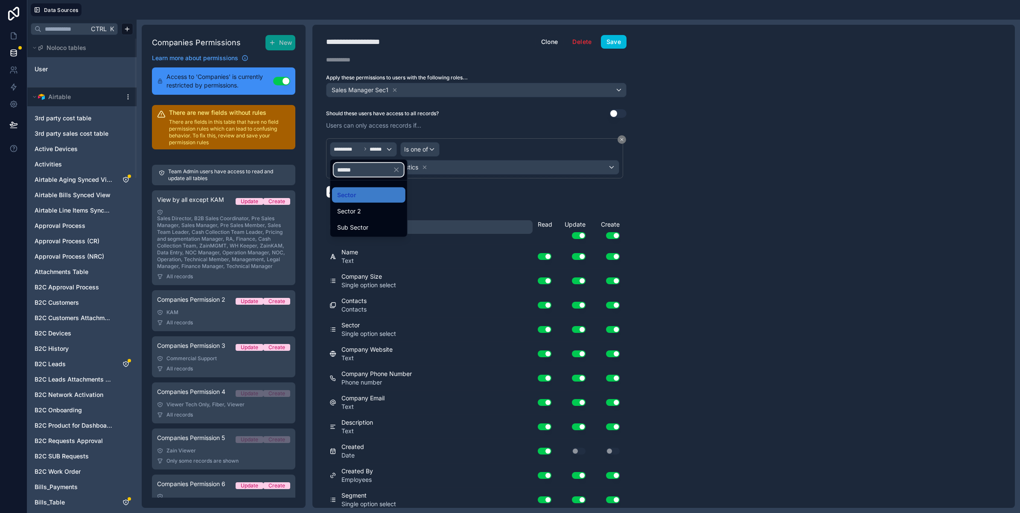
type input "******"
click at [362, 214] on div "Sector 2" at bounding box center [368, 211] width 63 height 10
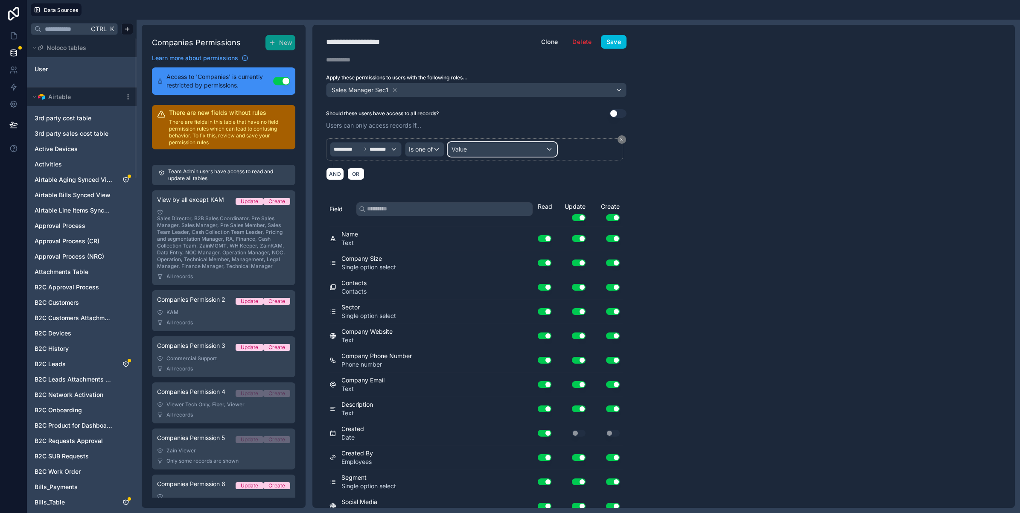
click at [467, 152] on span "Value" at bounding box center [459, 149] width 15 height 7
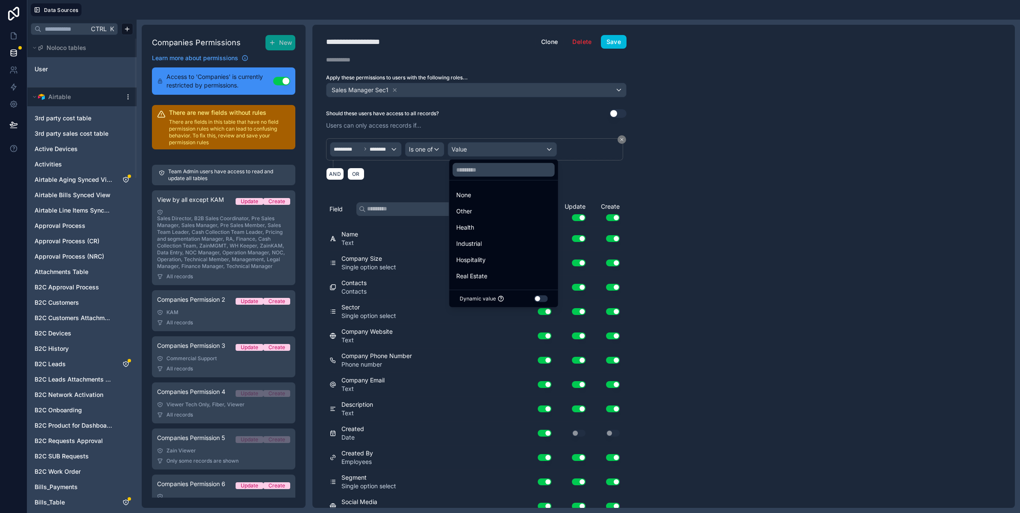
click at [472, 210] on div "Other" at bounding box center [503, 211] width 95 height 10
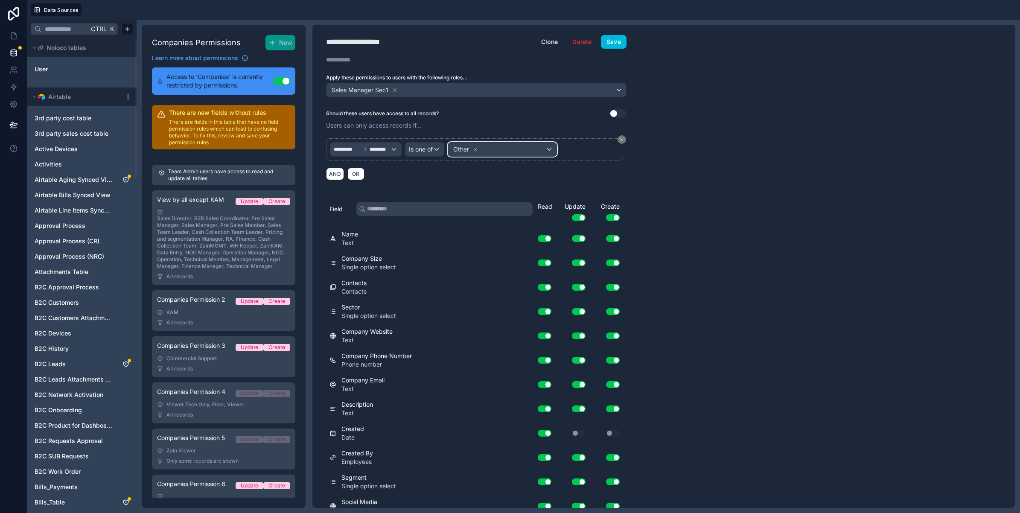
click at [487, 149] on div "Other" at bounding box center [502, 150] width 108 height 14
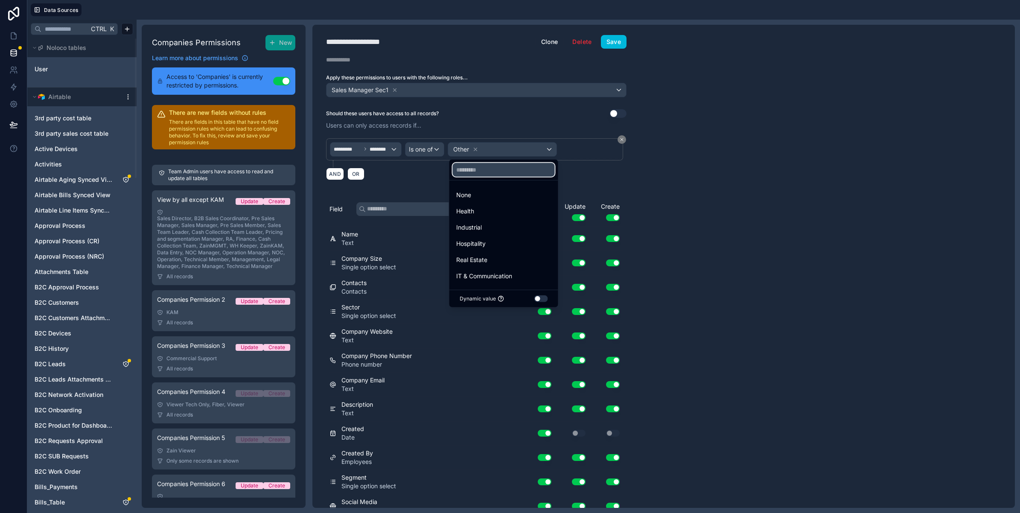
click at [489, 176] on input "text" at bounding box center [504, 170] width 102 height 14
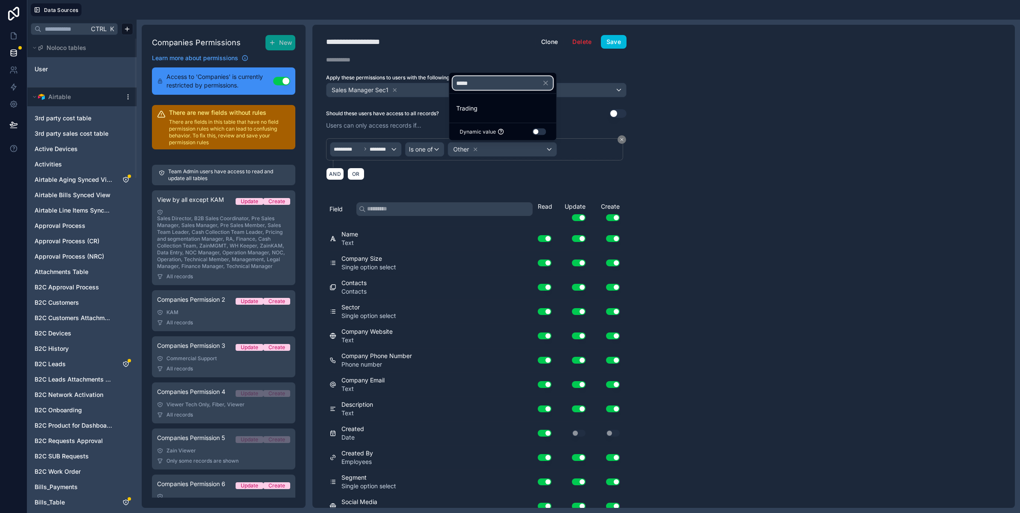
type input "*****"
click at [470, 101] on div "Trading" at bounding box center [503, 108] width 104 height 15
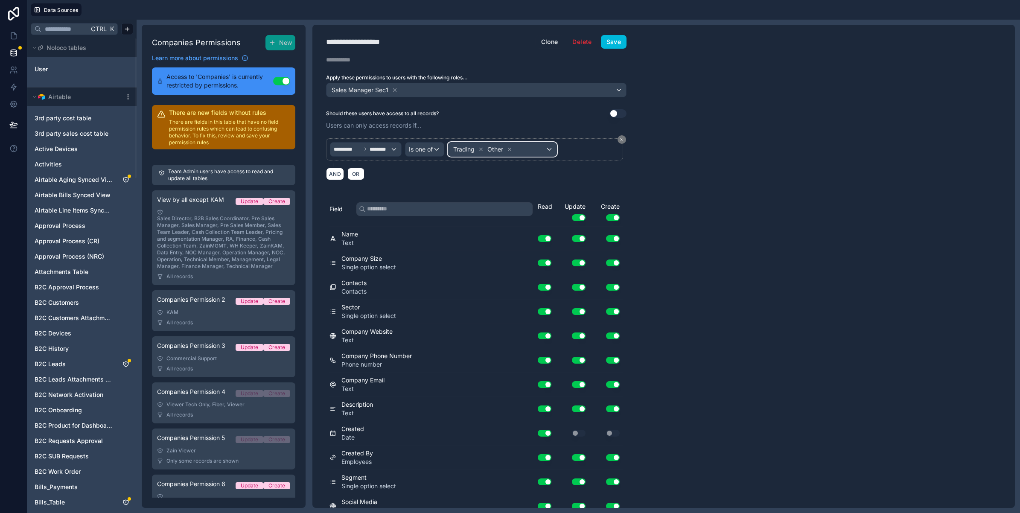
click at [523, 148] on div "Trading Other" at bounding box center [502, 150] width 108 height 14
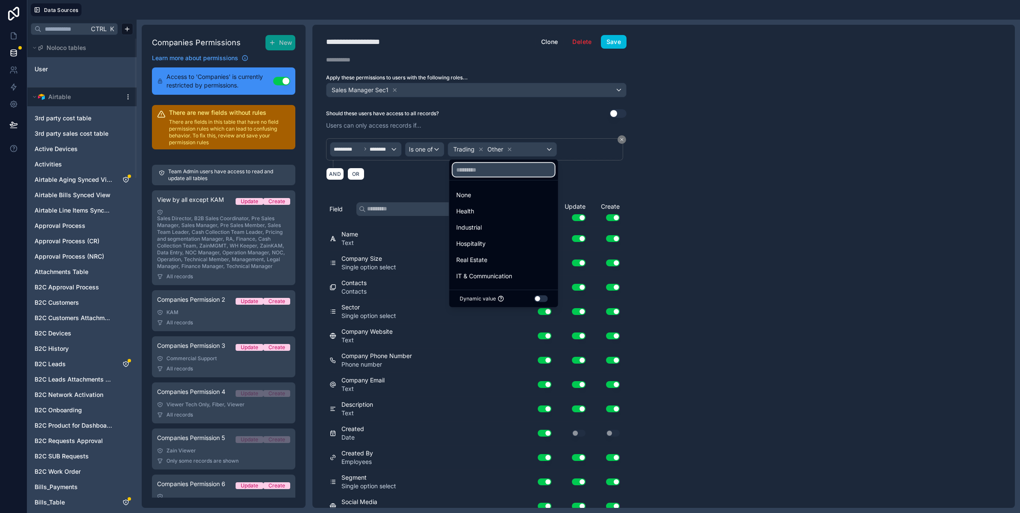
click at [507, 167] on input "text" at bounding box center [504, 170] width 102 height 14
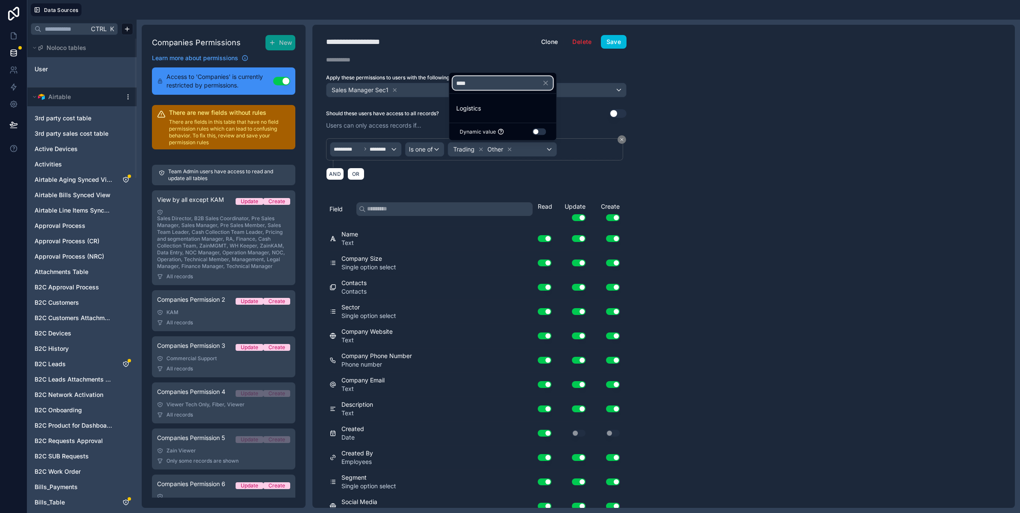
type input "****"
click at [472, 109] on span "Logistics" at bounding box center [468, 108] width 25 height 10
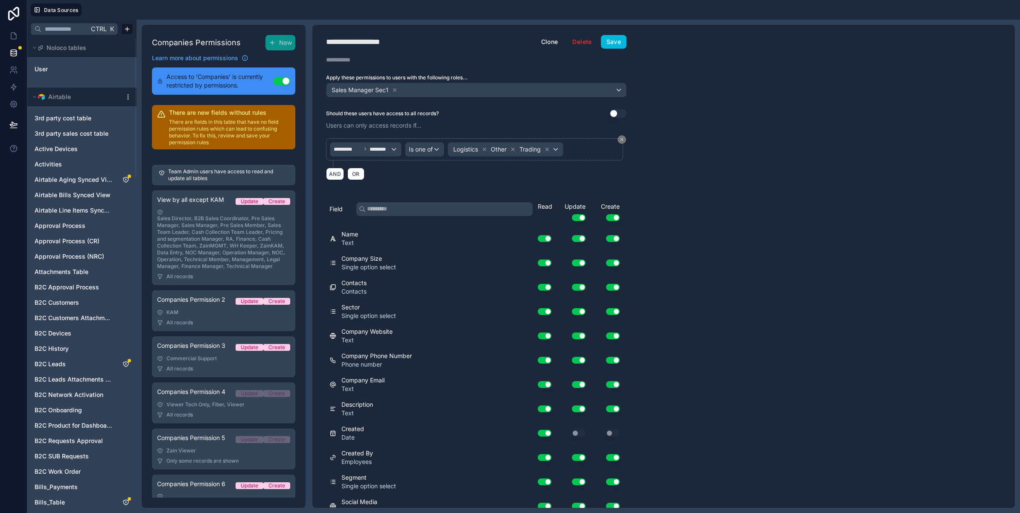
click at [611, 41] on button "Save" at bounding box center [614, 42] width 26 height 14
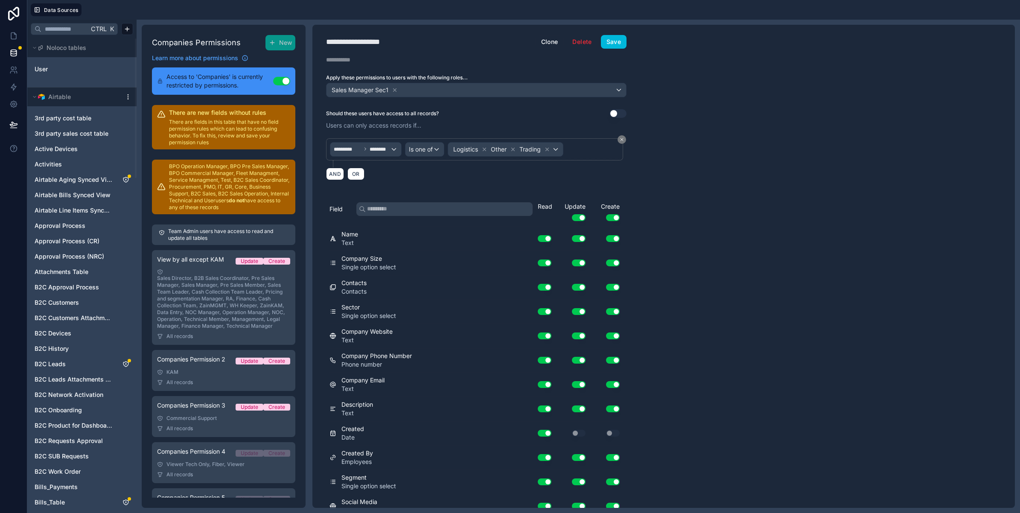
click at [61, 30] on input "text" at bounding box center [64, 28] width 47 height 15
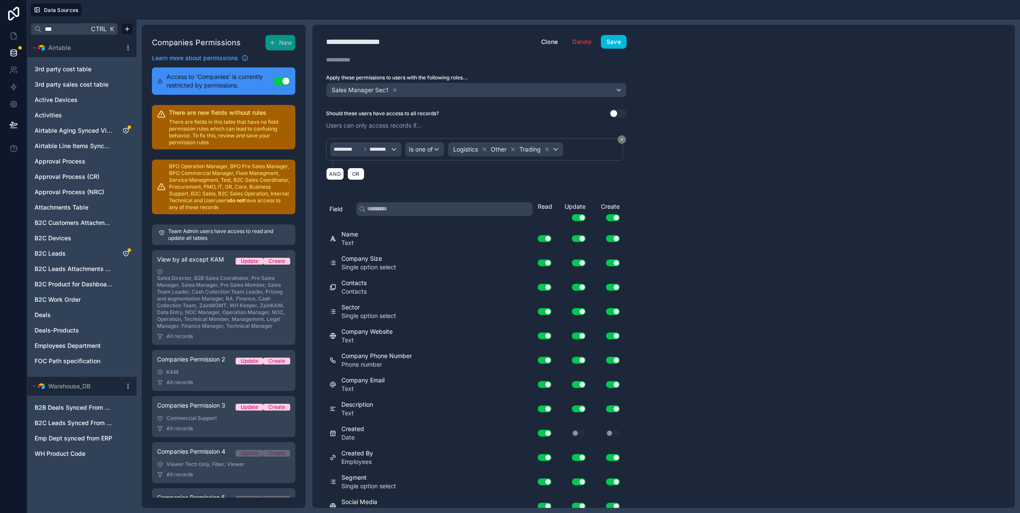
type input "***"
click at [39, 314] on span "Deals" at bounding box center [43, 315] width 16 height 9
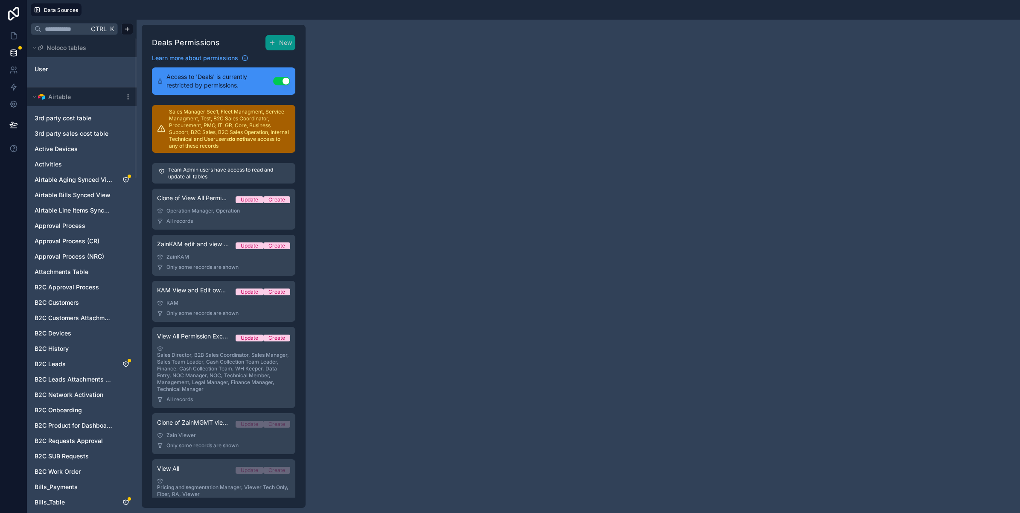
click at [280, 45] on span "New" at bounding box center [285, 42] width 13 height 9
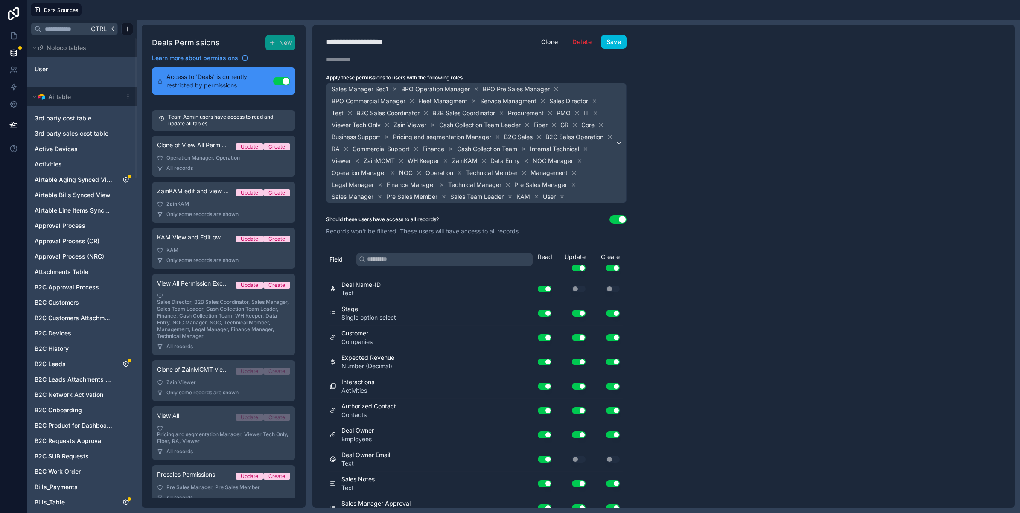
click at [387, 41] on div "**********" at bounding box center [365, 42] width 78 height 12
type div "**********"
click at [617, 149] on div "Sales Manager Sec1 BPO Operation Manager BPO Pre Sales Manager BPO Commercial M…" at bounding box center [477, 143] width 300 height 120
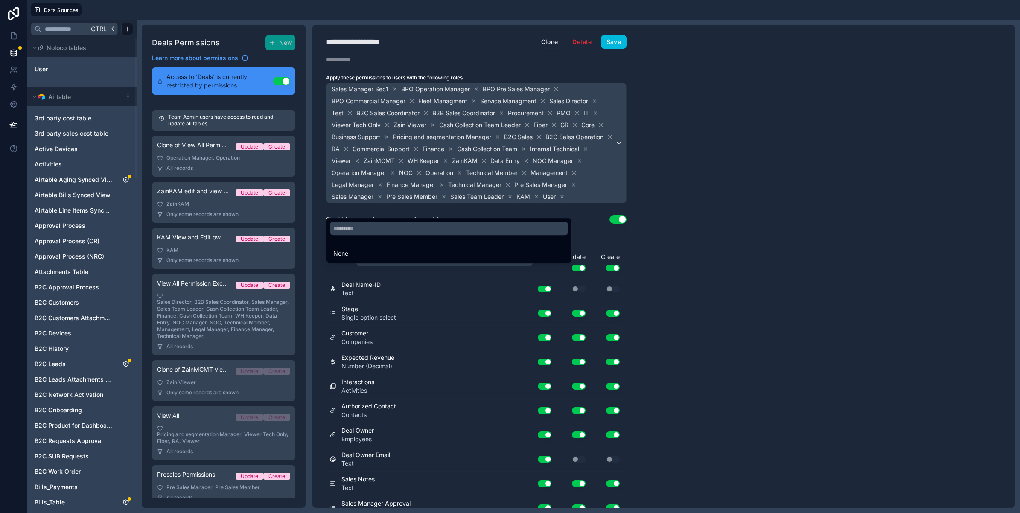
click at [376, 251] on div "None" at bounding box center [448, 253] width 231 height 10
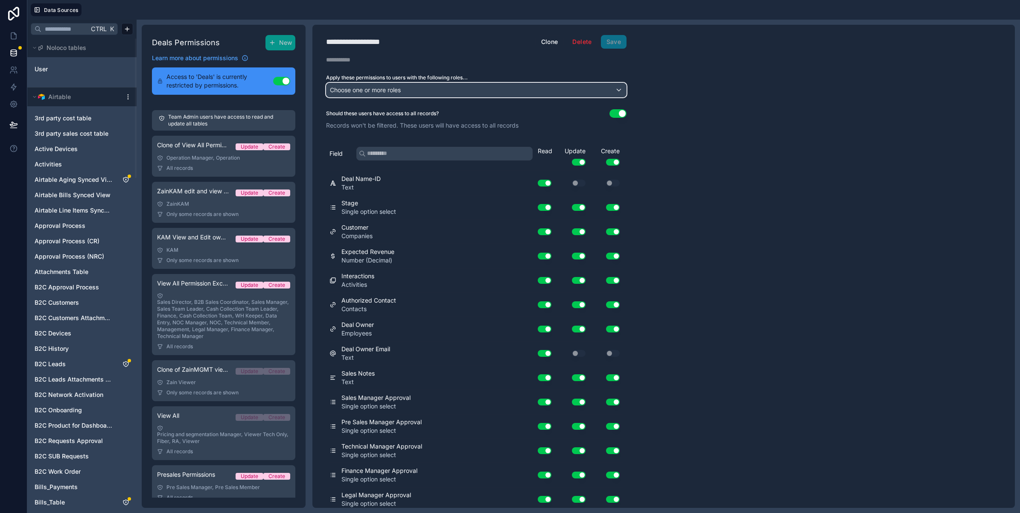
click at [391, 91] on span "Choose one or more roles" at bounding box center [365, 89] width 71 height 7
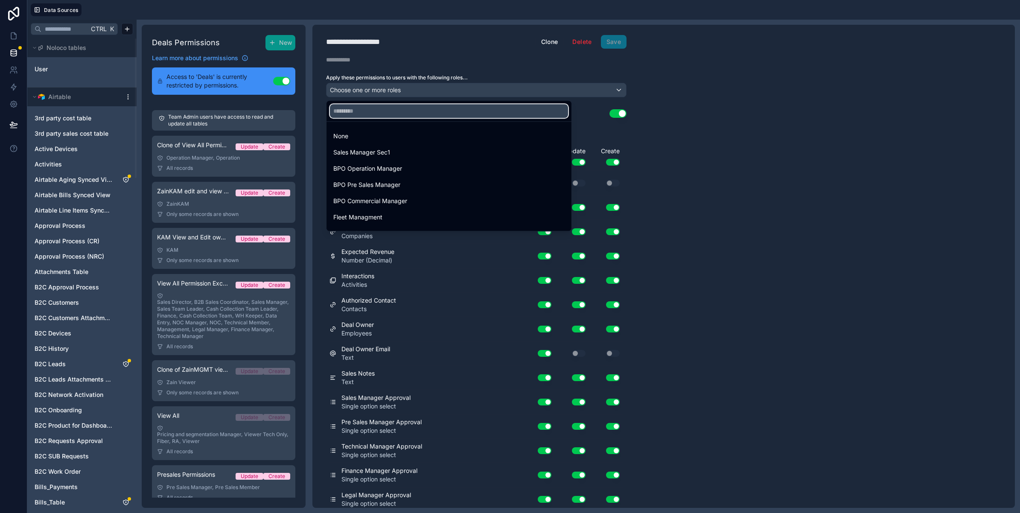
click at [390, 109] on input "text" at bounding box center [449, 111] width 238 height 14
paste input "**********"
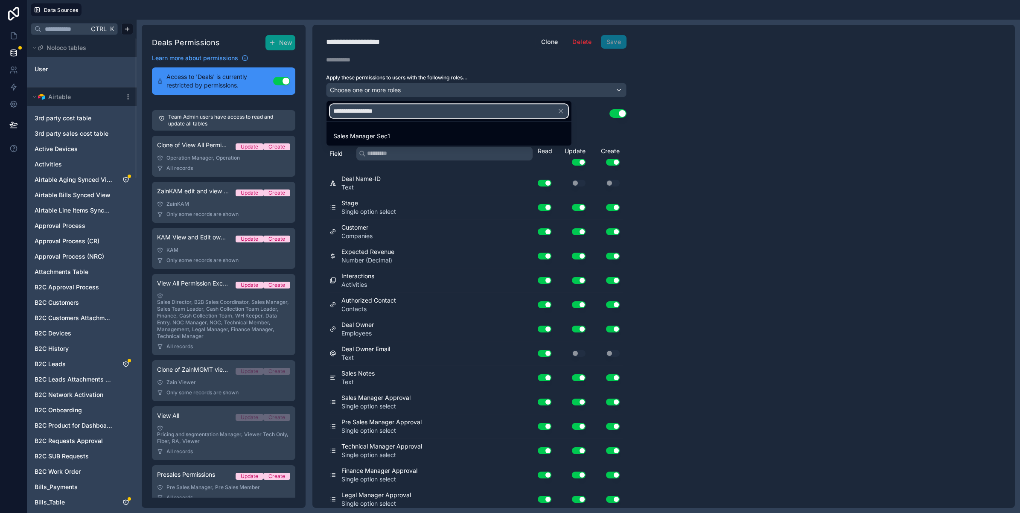
type input "**********"
click at [391, 133] on div "Sales Manager Sec1" at bounding box center [448, 136] width 231 height 10
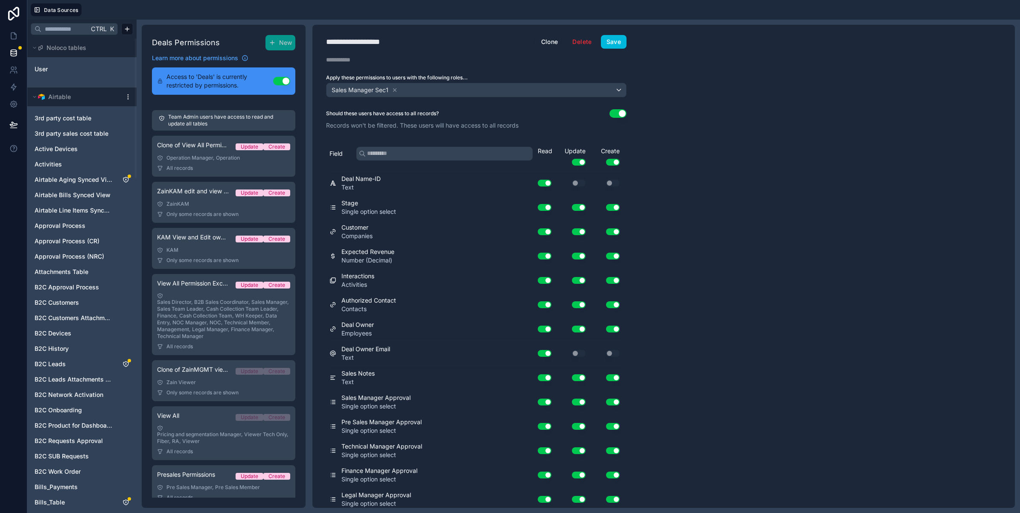
click at [617, 116] on button "Use setting" at bounding box center [618, 113] width 17 height 9
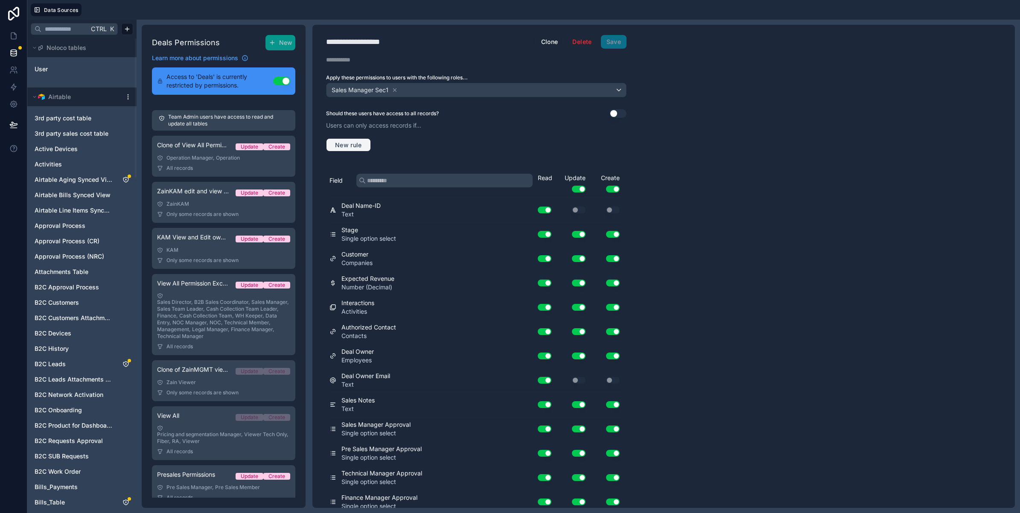
click at [359, 144] on span "New rule" at bounding box center [349, 145] width 34 height 8
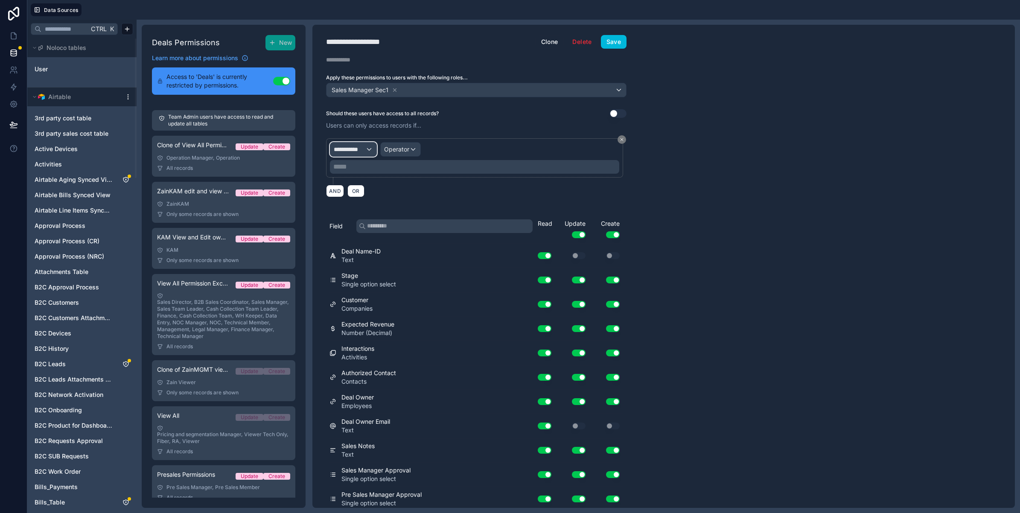
click at [366, 150] on div "**********" at bounding box center [353, 150] width 46 height 14
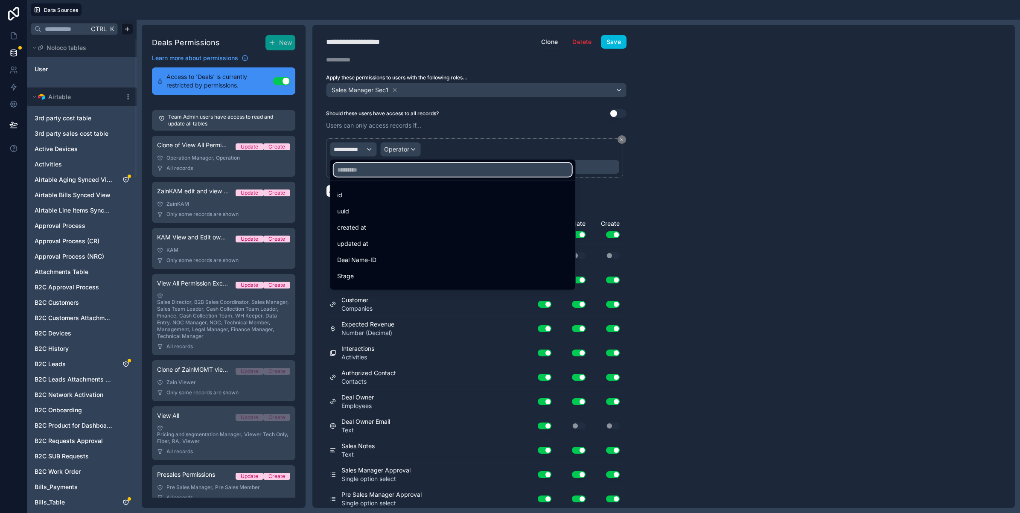
click at [373, 172] on input "text" at bounding box center [453, 170] width 238 height 14
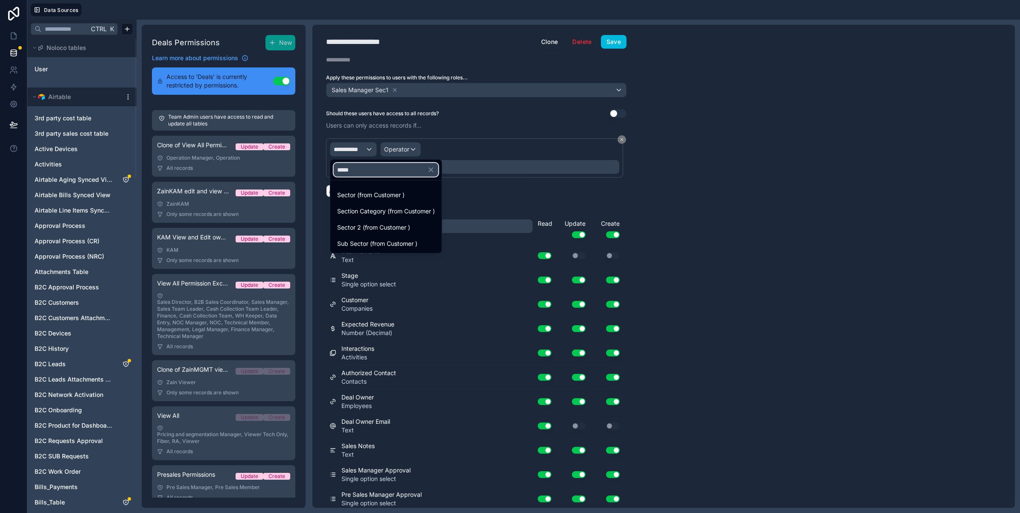
type input "******"
click at [382, 210] on span "Sector 2 (from Customer )" at bounding box center [373, 211] width 73 height 10
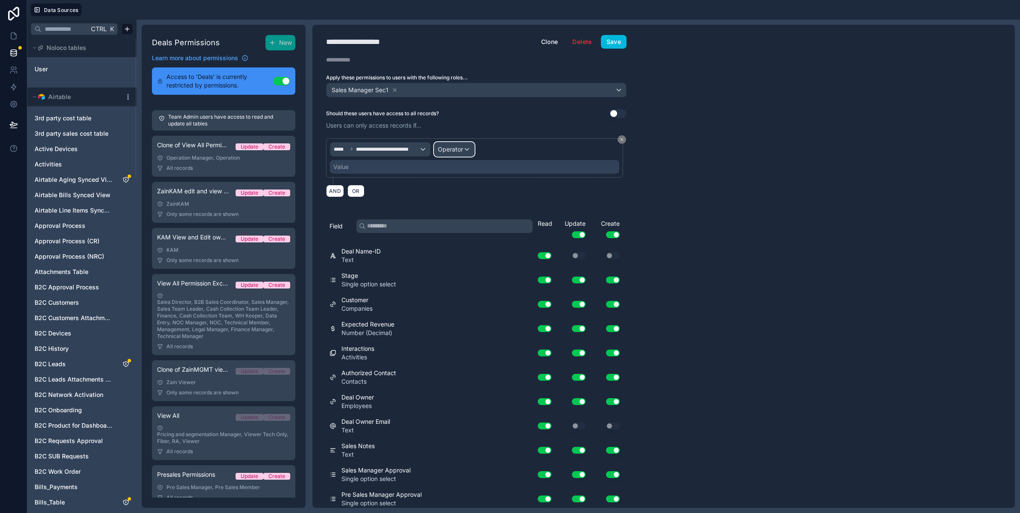
click at [452, 149] on span "Operator" at bounding box center [450, 149] width 25 height 7
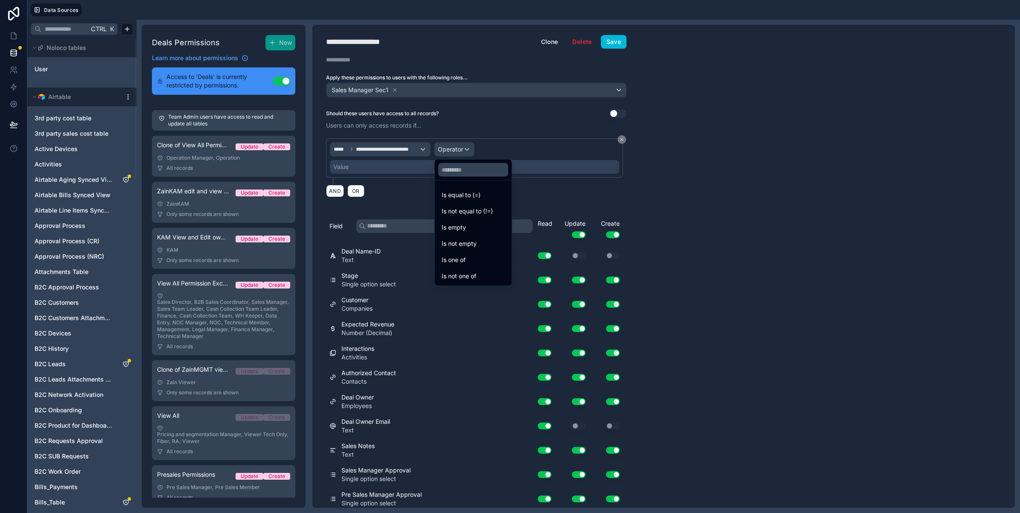
click at [468, 255] on div "Is one of" at bounding box center [473, 260] width 63 height 10
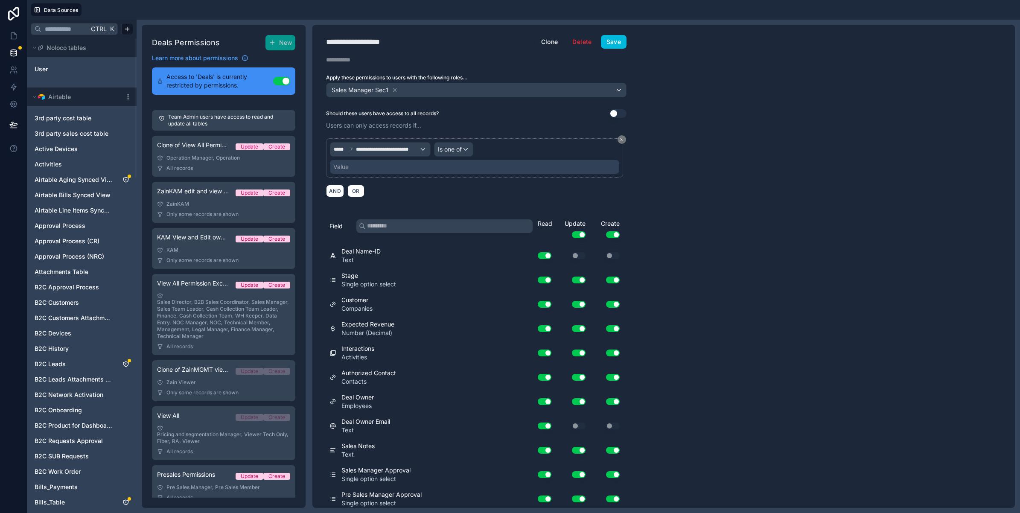
click at [408, 167] on div "Value" at bounding box center [474, 167] width 289 height 14
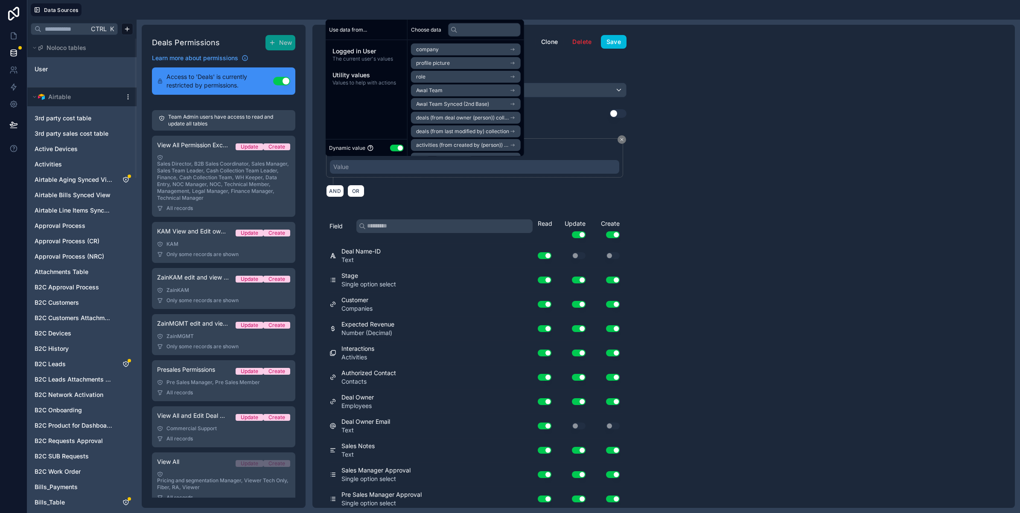
click at [423, 171] on div "Value" at bounding box center [474, 167] width 289 height 14
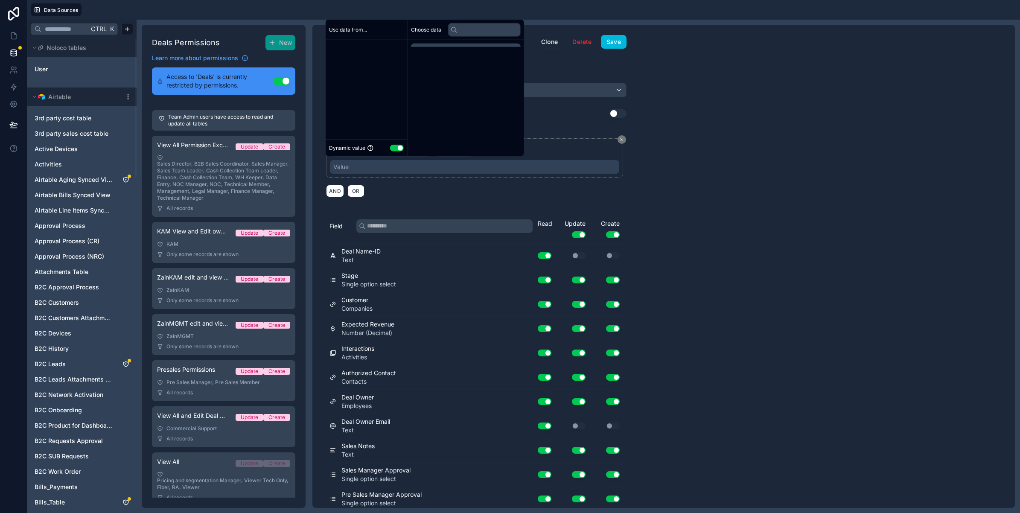
click at [714, 175] on div "**********" at bounding box center [663, 266] width 703 height 483
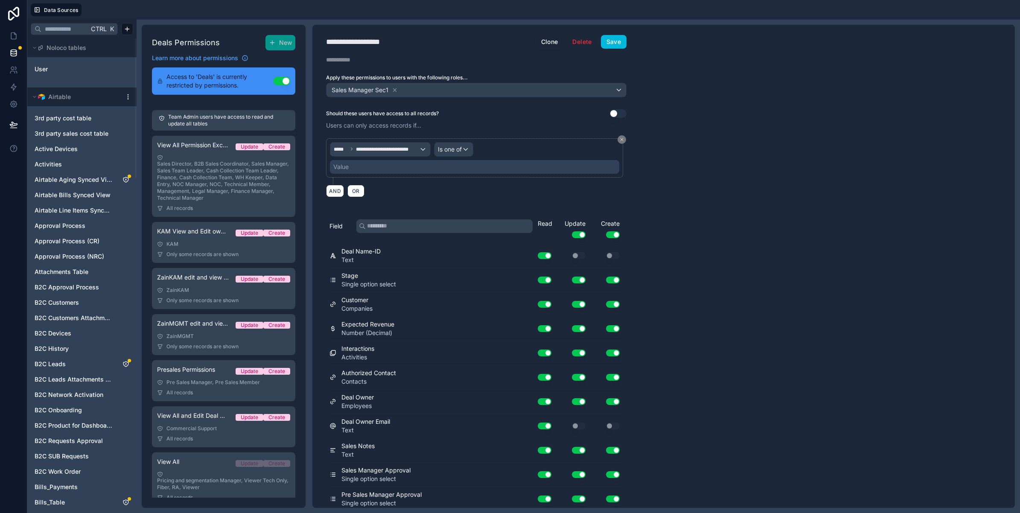
click at [408, 164] on div "Value" at bounding box center [474, 167] width 289 height 14
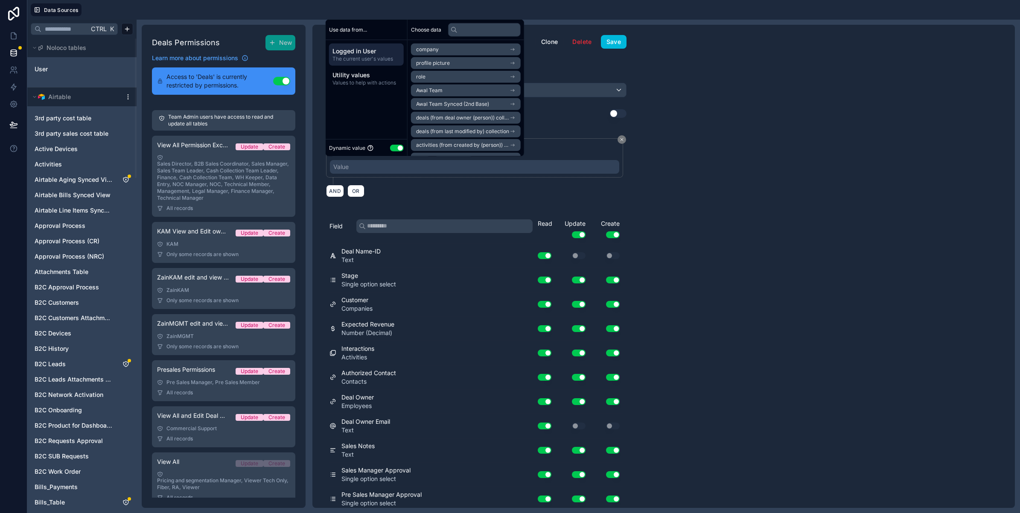
click at [401, 149] on button "Use setting" at bounding box center [397, 147] width 14 height 7
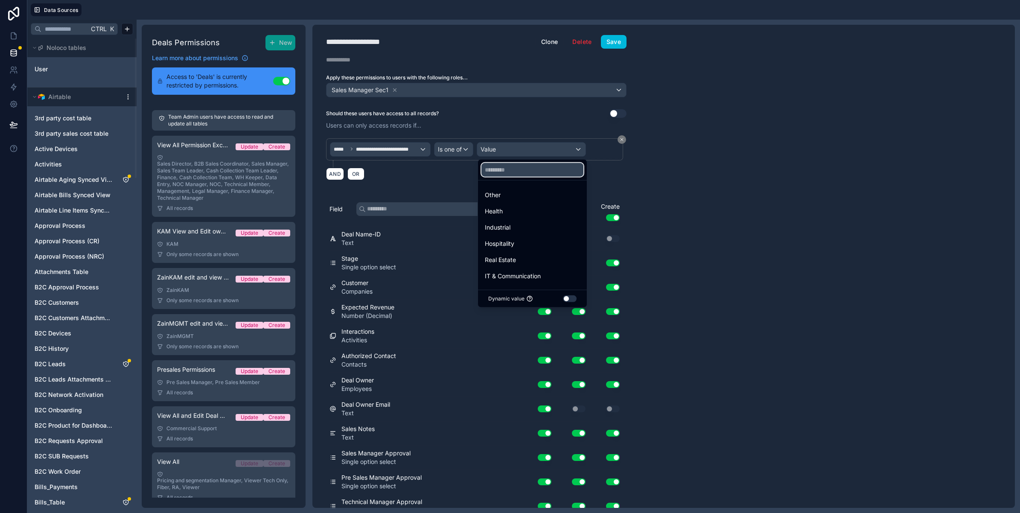
click at [510, 172] on input "text" at bounding box center [532, 170] width 102 height 14
click at [495, 194] on span "Other" at bounding box center [493, 195] width 16 height 10
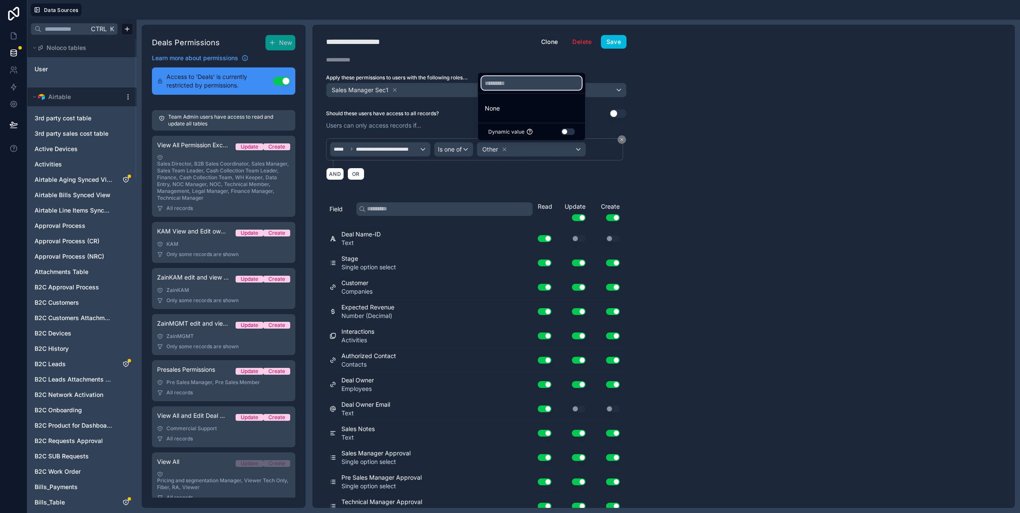
click at [511, 83] on input "text" at bounding box center [531, 83] width 100 height 14
type input "*"
click at [703, 175] on div "**********" at bounding box center [663, 266] width 703 height 483
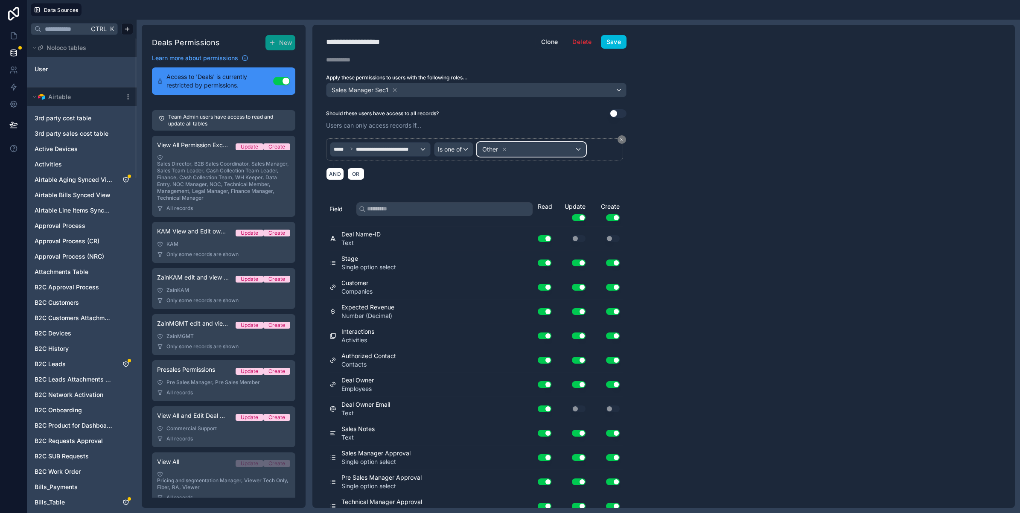
click at [542, 146] on div "Other" at bounding box center [531, 150] width 108 height 14
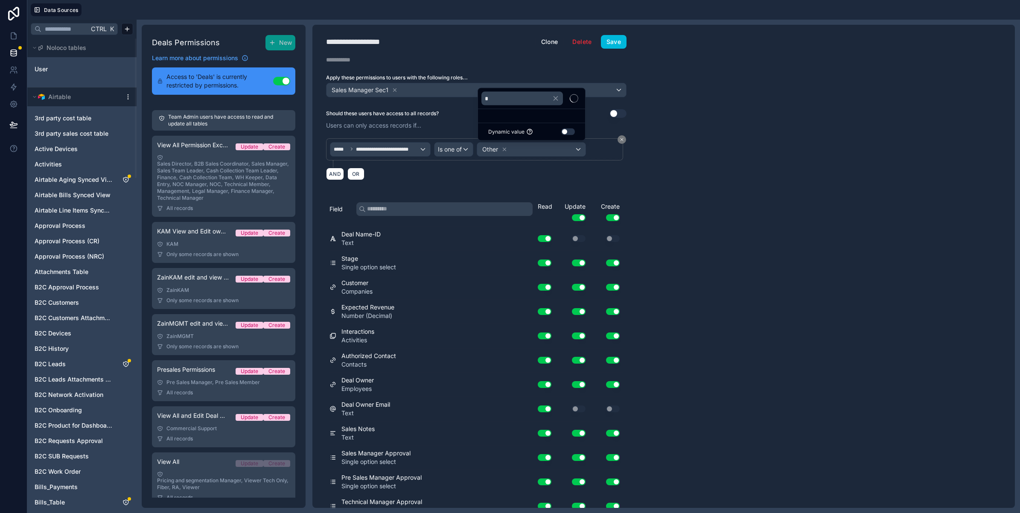
click at [459, 150] on div at bounding box center [510, 256] width 1020 height 513
click at [459, 150] on span "Is one of" at bounding box center [450, 149] width 24 height 9
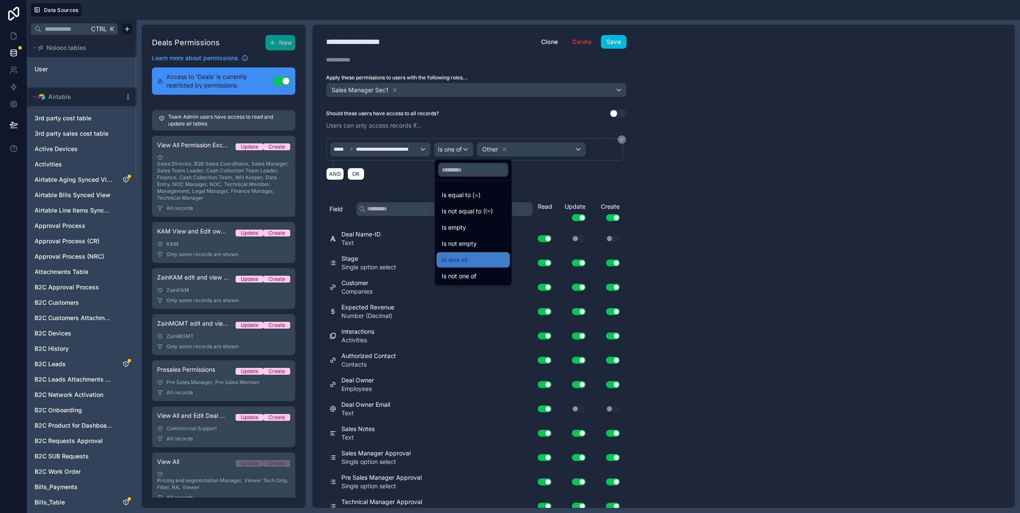
click at [459, 150] on div at bounding box center [510, 256] width 1020 height 513
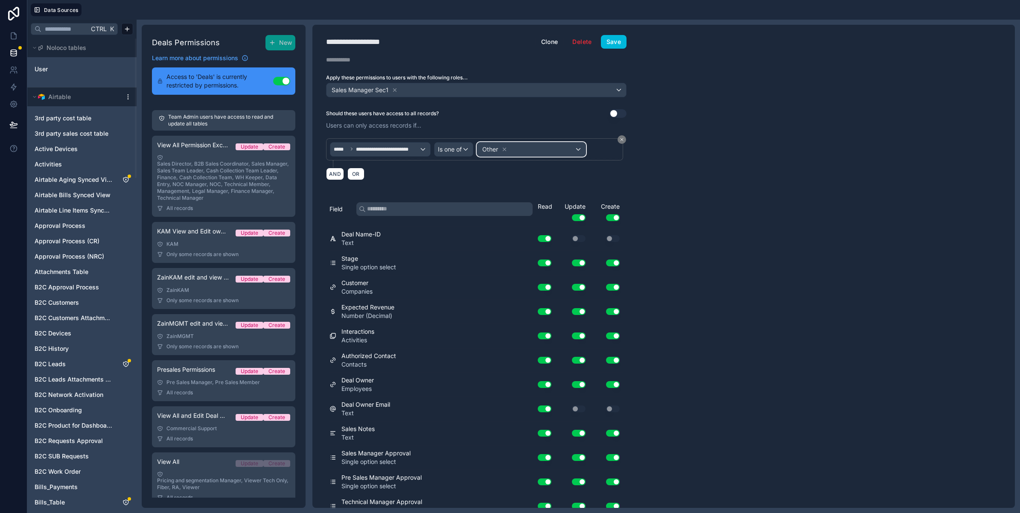
click at [530, 149] on div "Other" at bounding box center [531, 150] width 108 height 14
click at [530, 148] on div "Other" at bounding box center [531, 150] width 108 height 14
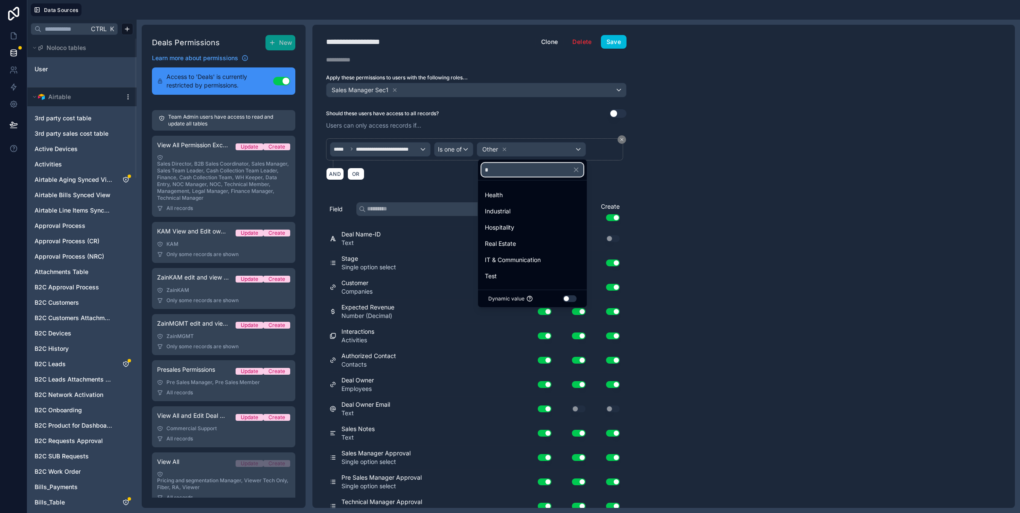
click at [502, 173] on input "*" at bounding box center [532, 170] width 102 height 14
click at [513, 267] on div "Trading" at bounding box center [532, 271] width 95 height 10
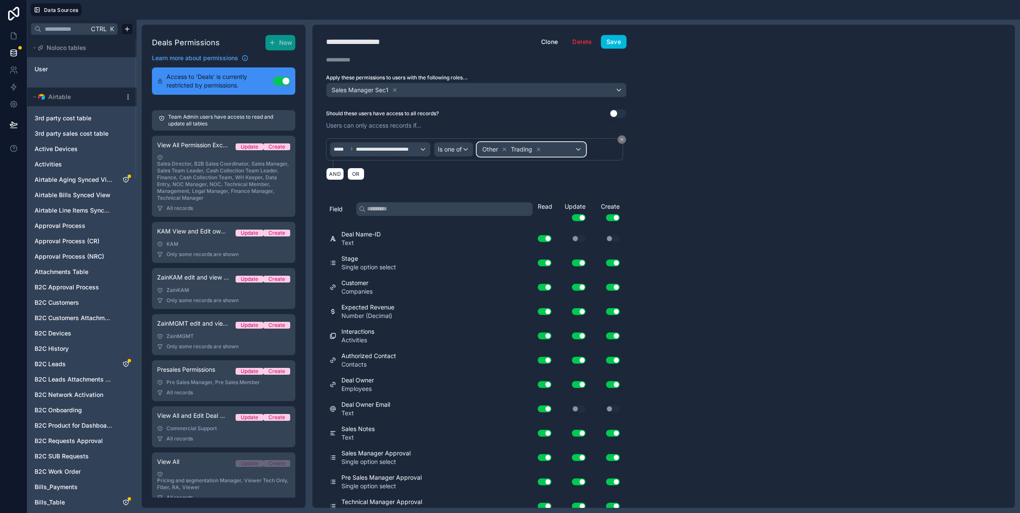
click at [558, 149] on div "Other Trading" at bounding box center [531, 150] width 108 height 14
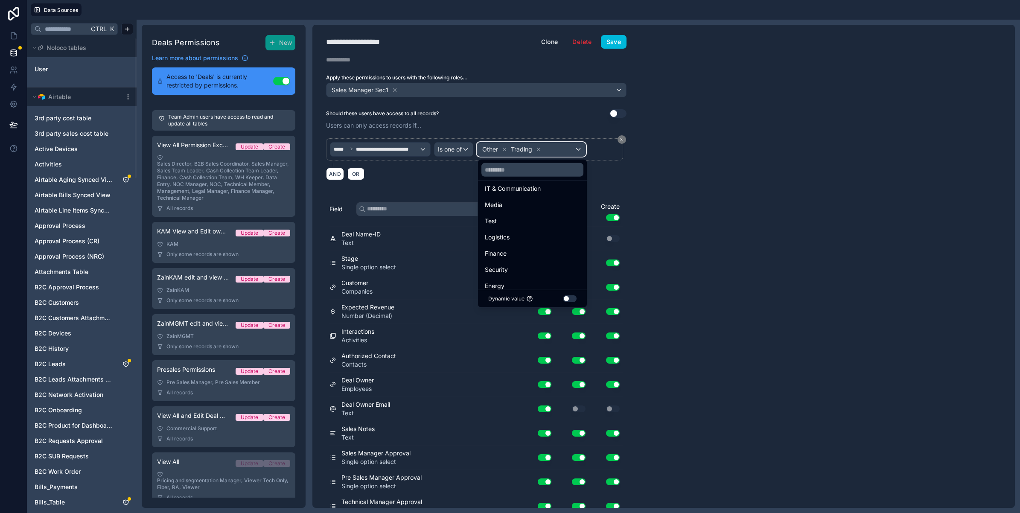
scroll to position [107, 0]
click at [505, 222] on span "Logistics" at bounding box center [497, 218] width 25 height 10
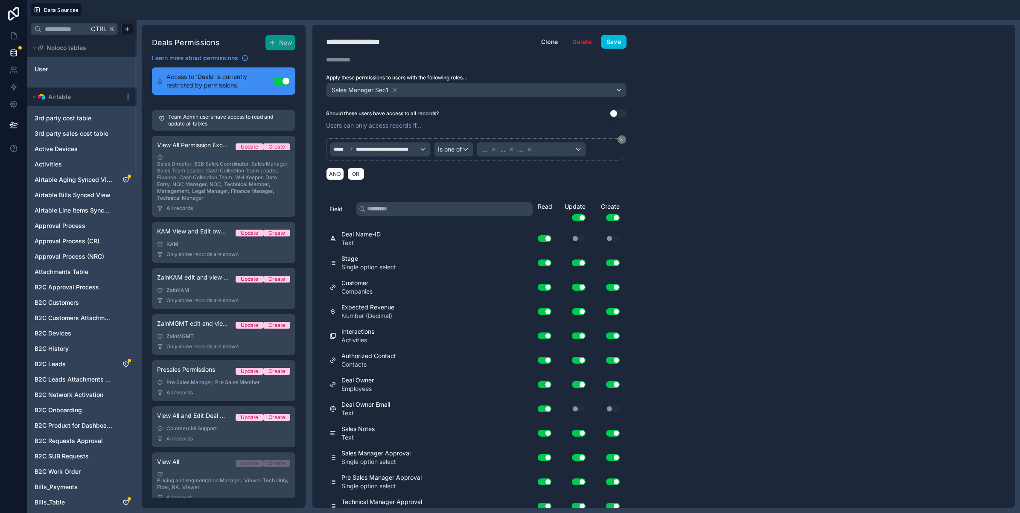
click at [607, 46] on button "Save" at bounding box center [614, 42] width 26 height 14
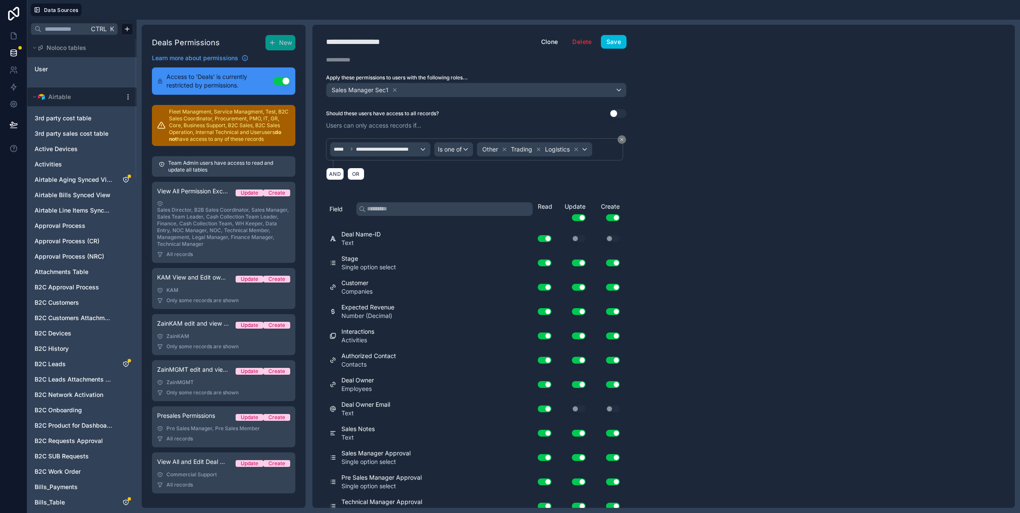
click at [620, 42] on button "Save" at bounding box center [614, 42] width 26 height 14
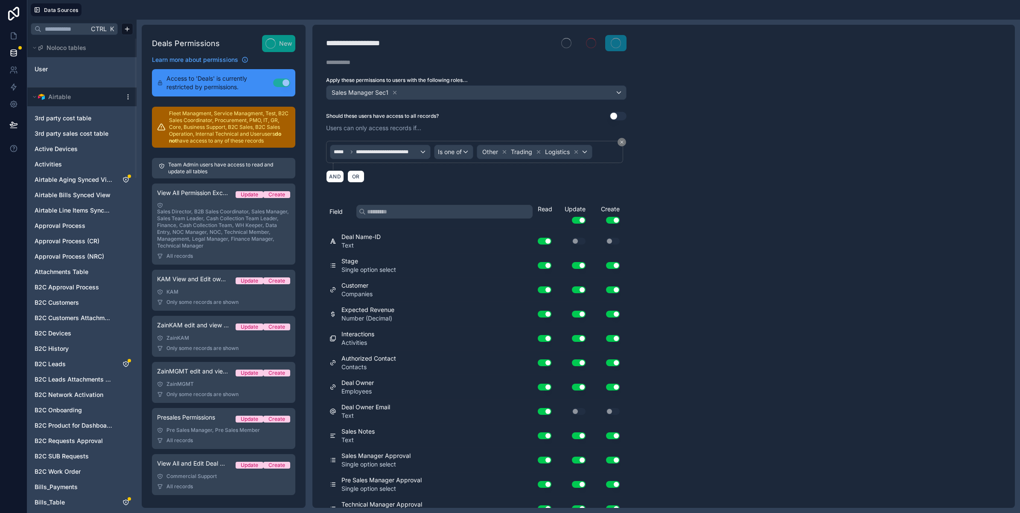
click at [67, 34] on input "text" at bounding box center [64, 28] width 47 height 15
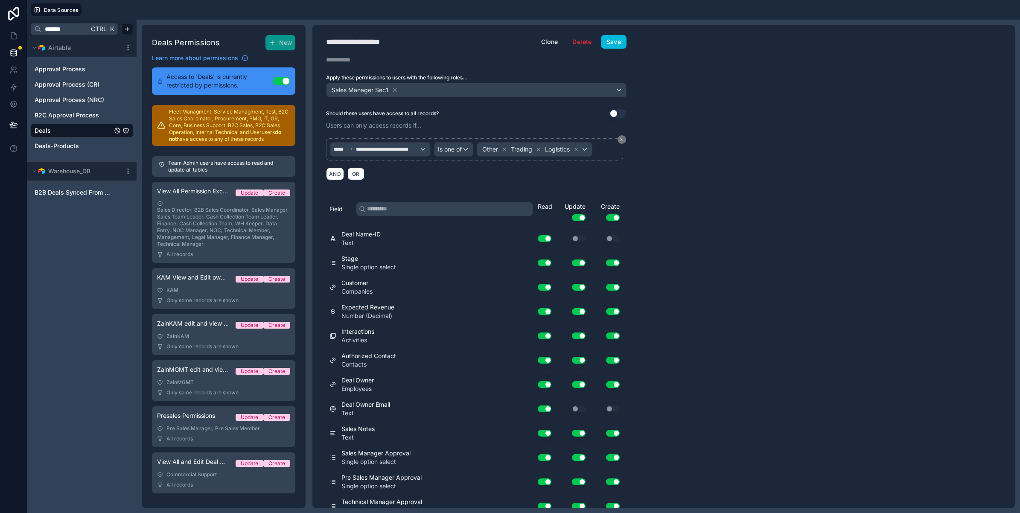
type input "*******"
click at [62, 149] on span "Deals-Products" at bounding box center [57, 146] width 44 height 9
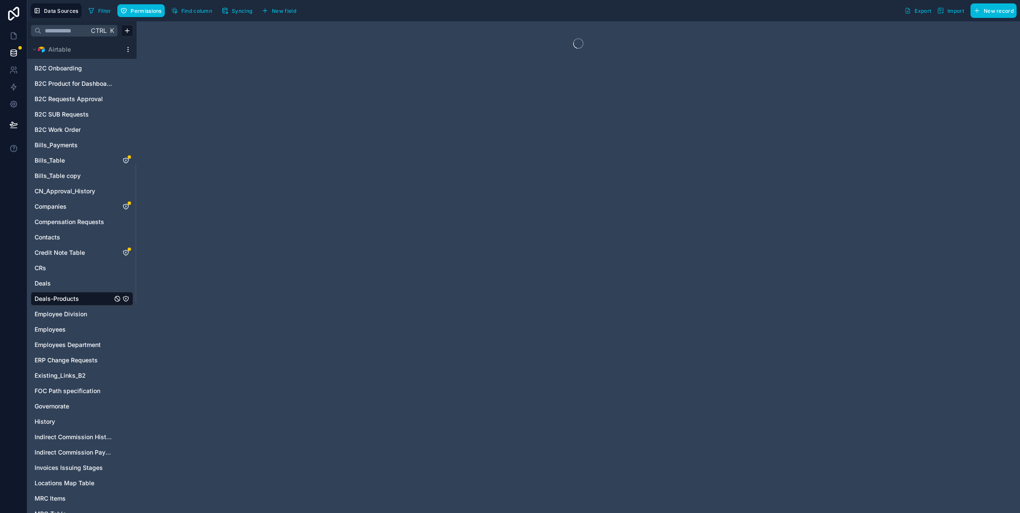
scroll to position [480, 0]
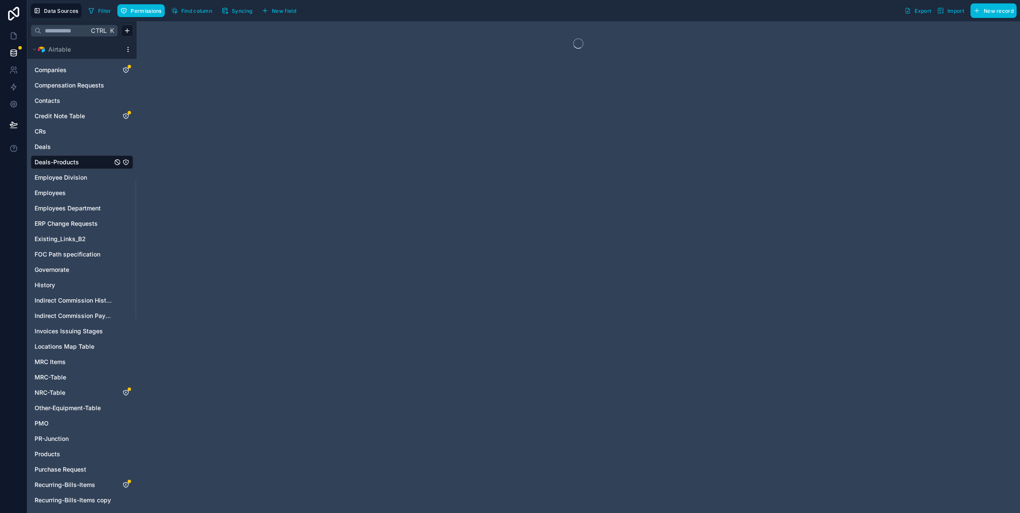
click at [143, 9] on span "Permissions" at bounding box center [146, 11] width 31 height 6
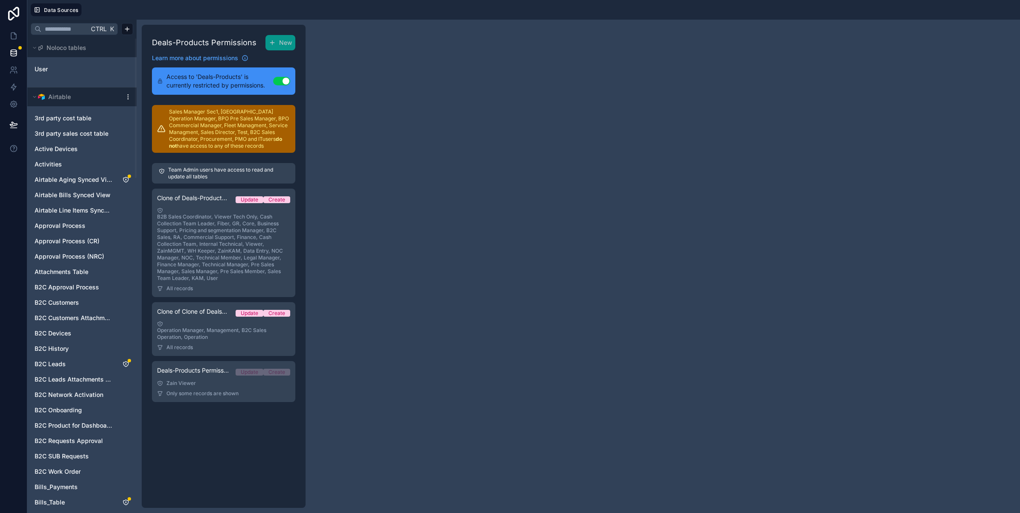
click at [283, 40] on span "New" at bounding box center [285, 42] width 13 height 9
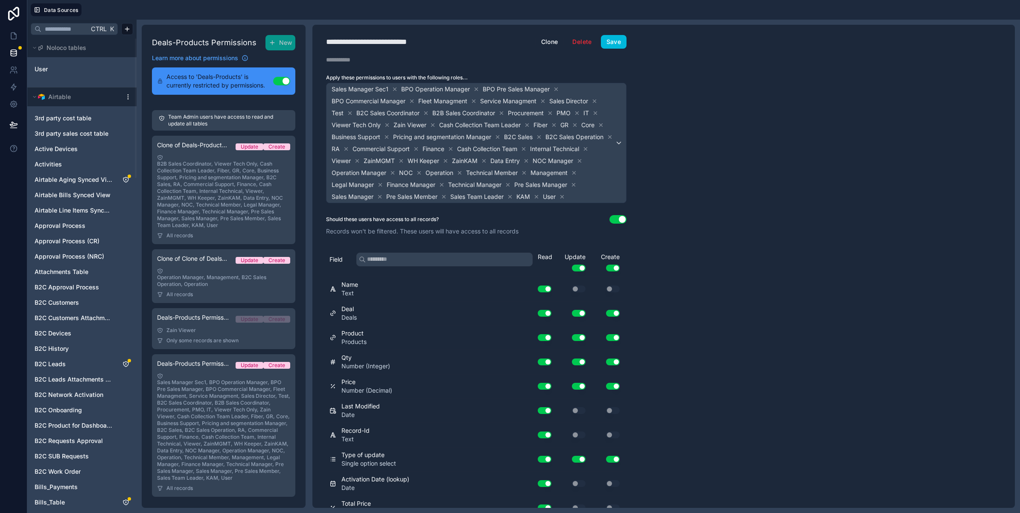
click at [402, 41] on div "**********" at bounding box center [382, 42] width 112 height 12
type div "**********"
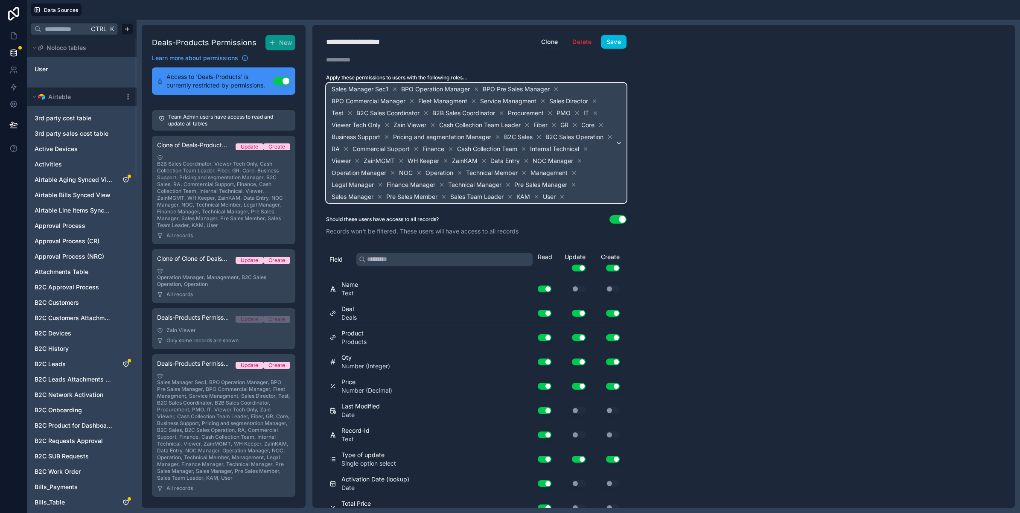
click at [619, 149] on div "Sales Manager Sec1 BPO Operation Manager BPO Pre Sales Manager BPO Commercial M…" at bounding box center [477, 143] width 300 height 120
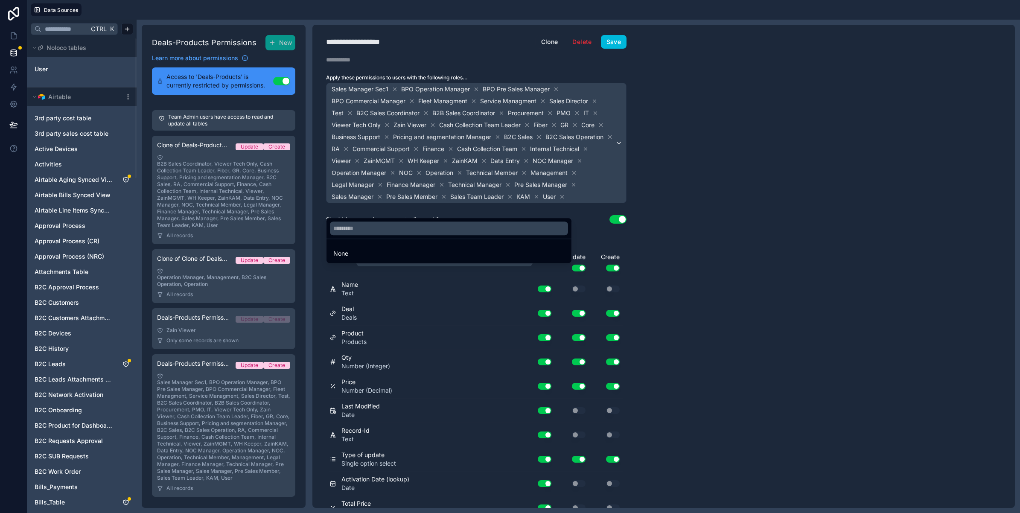
click at [385, 255] on div "None" at bounding box center [448, 253] width 231 height 10
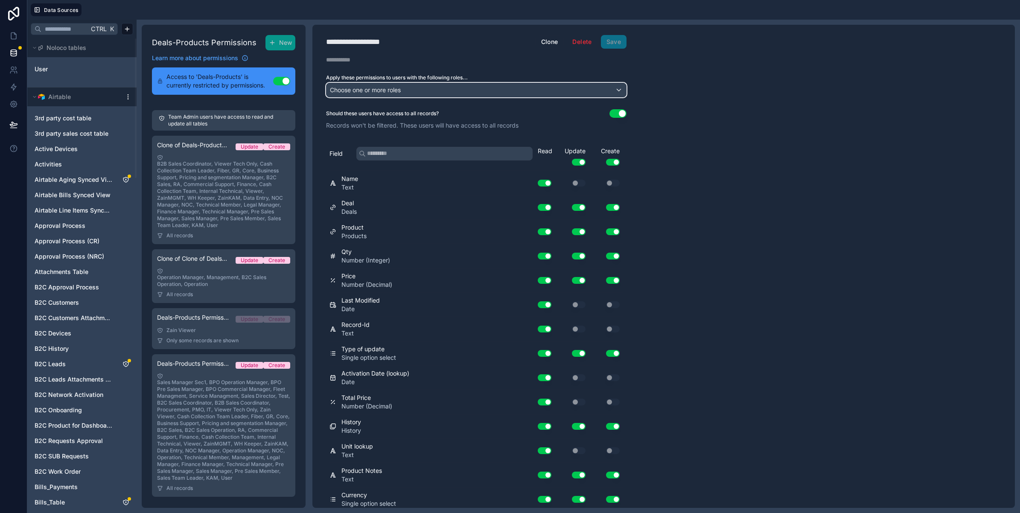
click at [398, 87] on span "Choose one or more roles" at bounding box center [365, 89] width 71 height 7
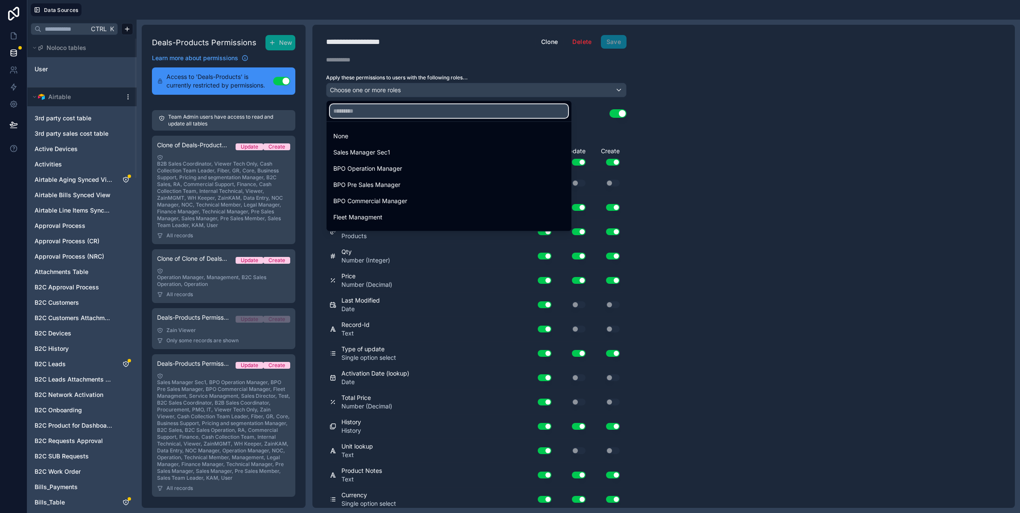
click at [392, 111] on input "text" at bounding box center [449, 111] width 238 height 14
paste input "**********"
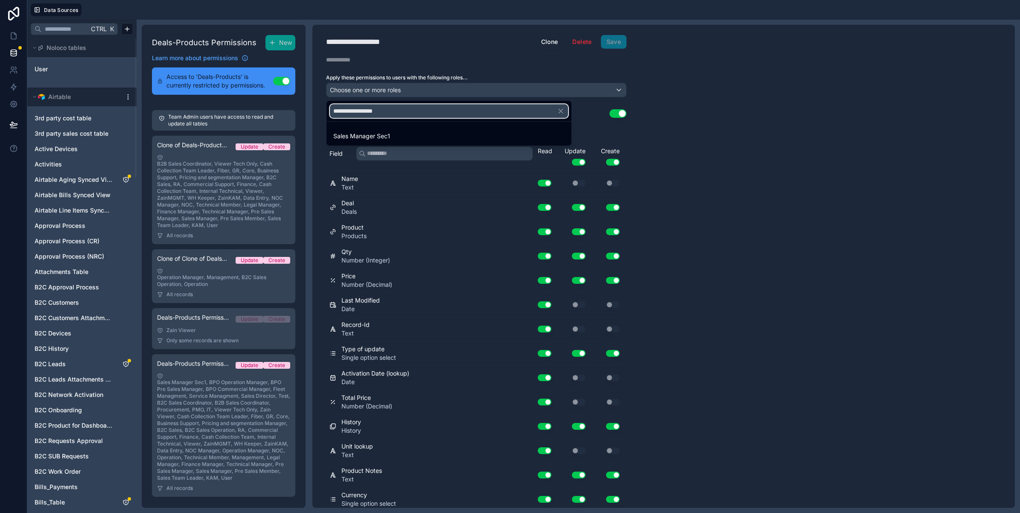
type input "**********"
click at [385, 141] on div "Sales Manager Sec1" at bounding box center [449, 135] width 242 height 15
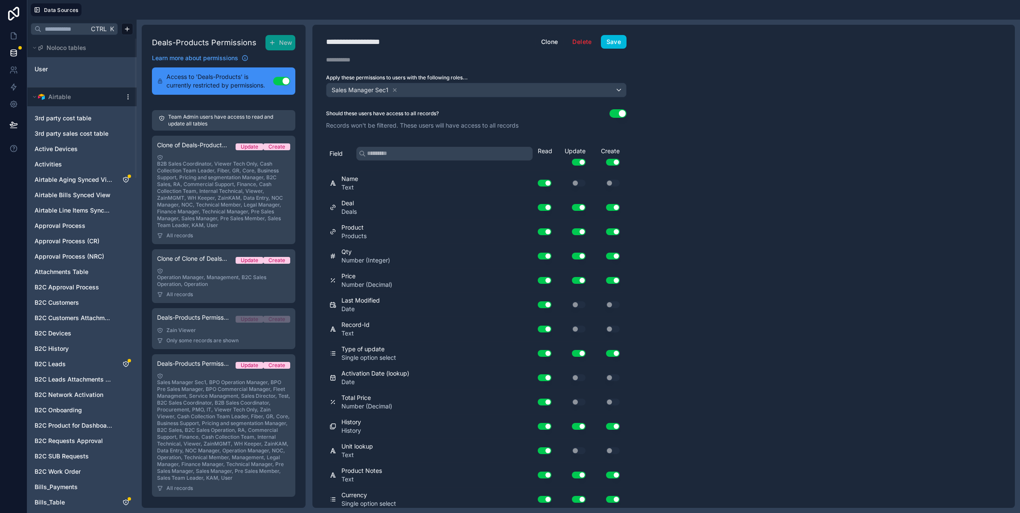
click at [618, 111] on button "Use setting" at bounding box center [618, 113] width 17 height 9
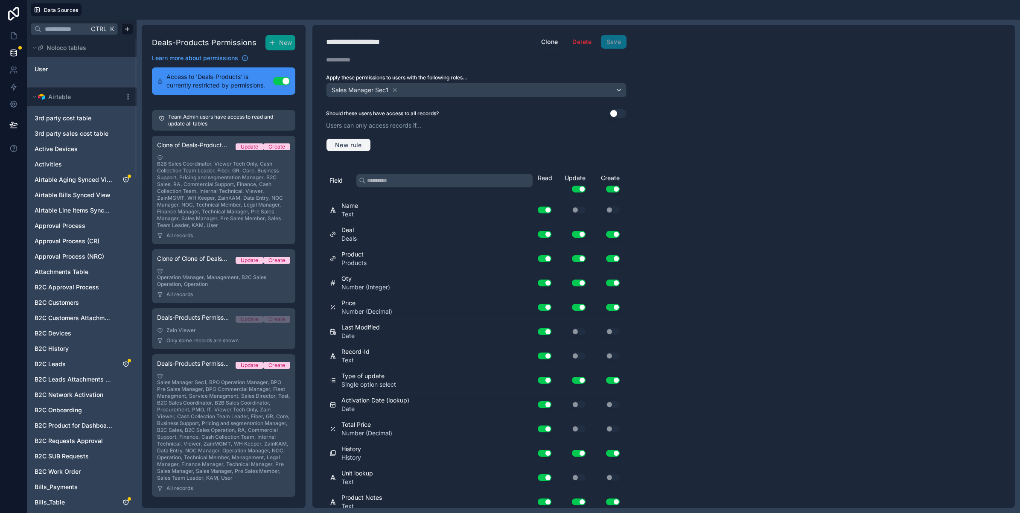
click at [361, 140] on button "New rule" at bounding box center [348, 145] width 45 height 14
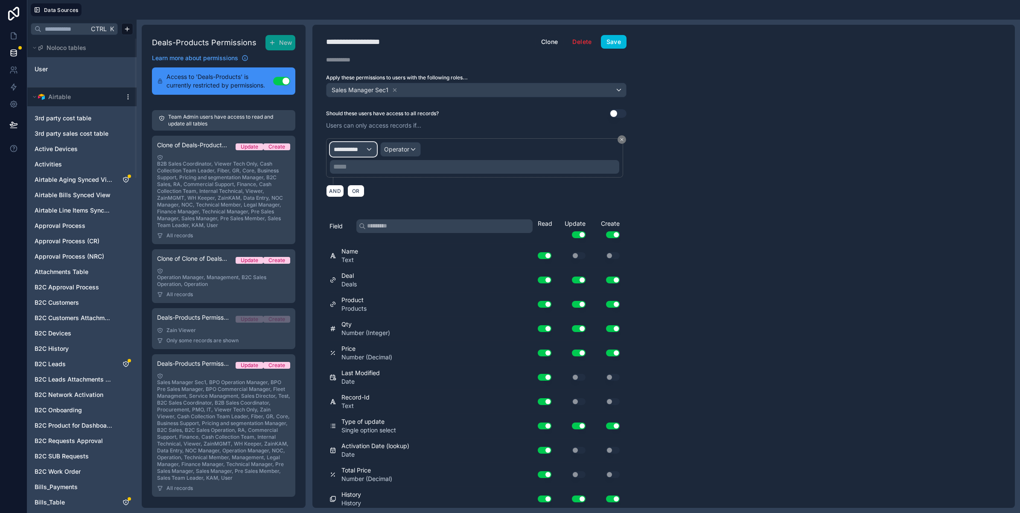
click at [365, 149] on span "**********" at bounding box center [350, 149] width 32 height 9
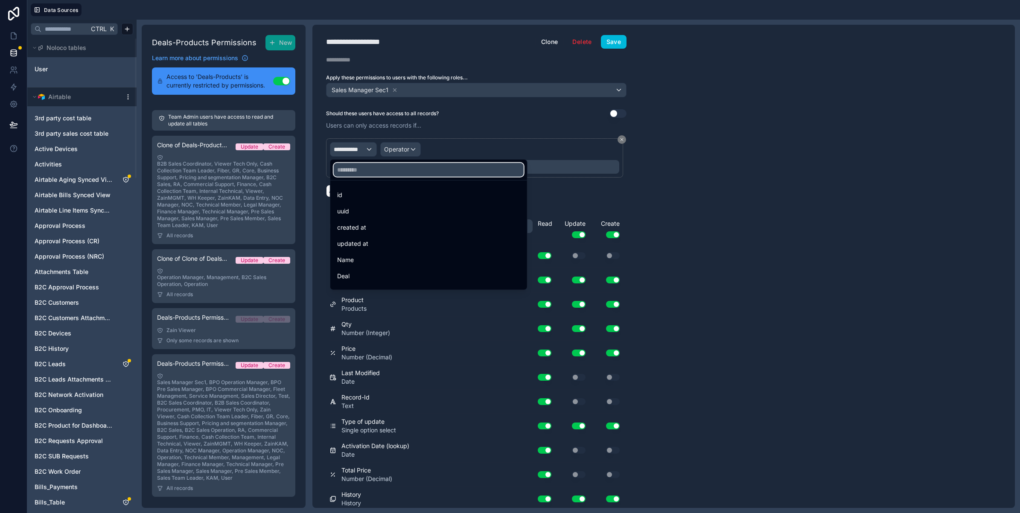
click at [371, 175] on input "text" at bounding box center [429, 170] width 190 height 14
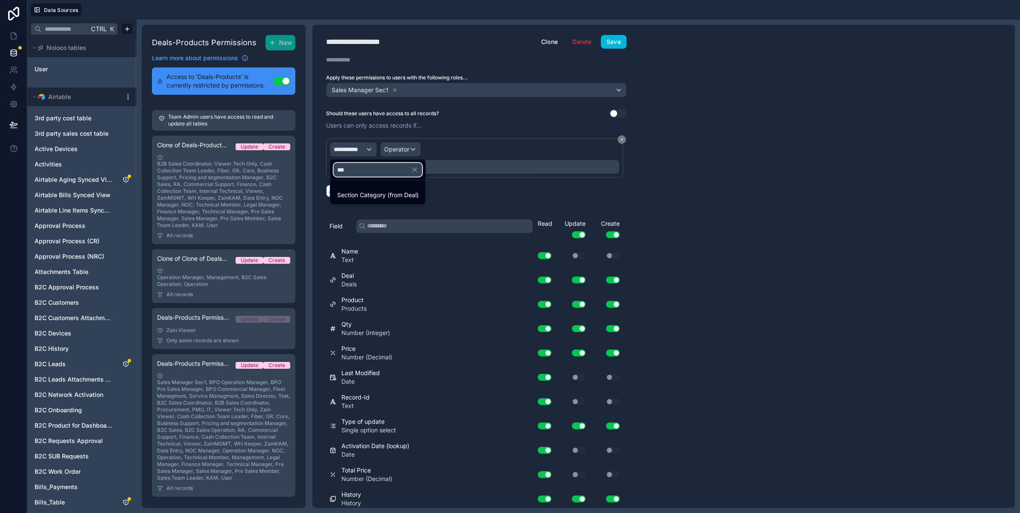
type input "****"
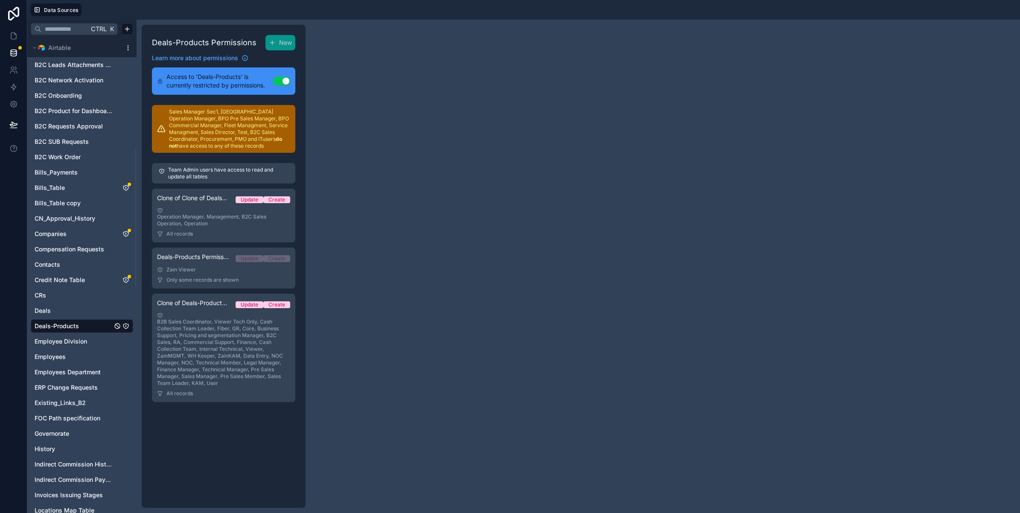
scroll to position [373, 0]
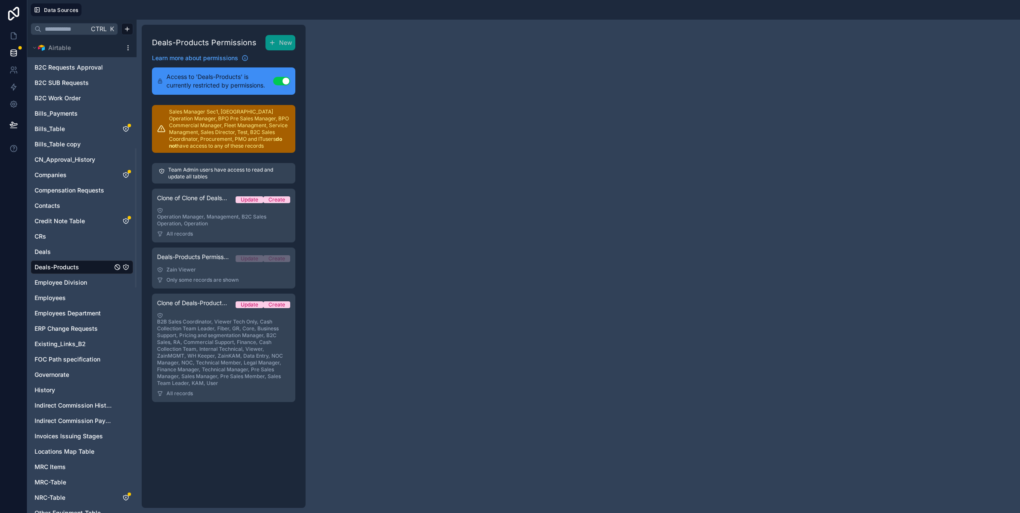
click at [282, 46] on span "New" at bounding box center [285, 42] width 13 height 9
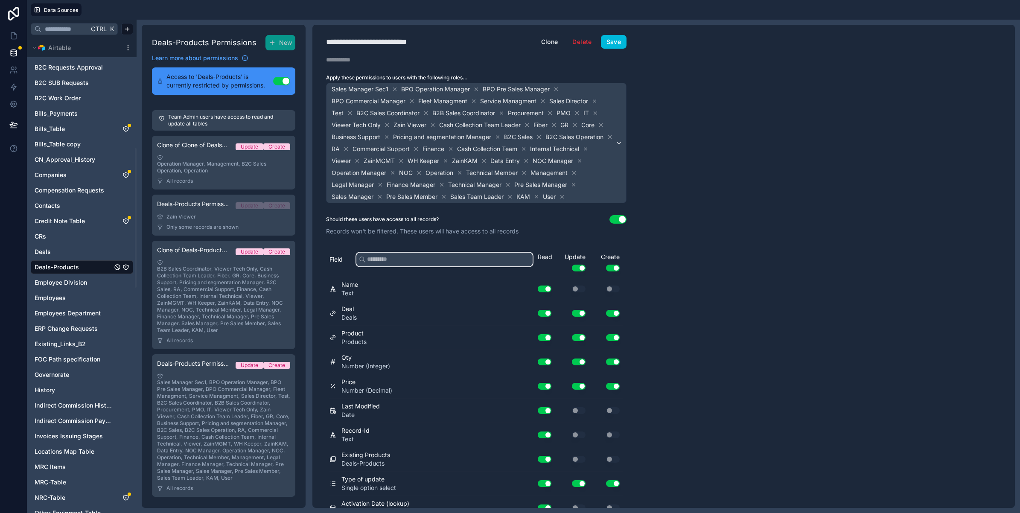
click at [380, 266] on input "text" at bounding box center [444, 260] width 176 height 14
click at [406, 39] on div "**********" at bounding box center [382, 42] width 112 height 12
type div "**********"
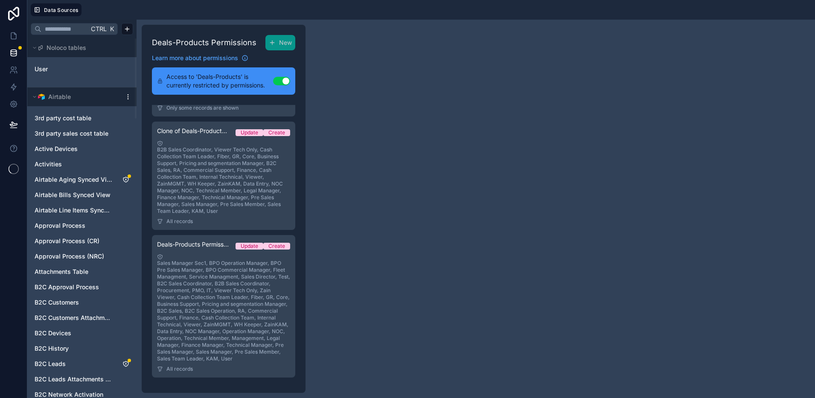
scroll to position [280, 0]
click at [216, 295] on div "Sales Manager Sec1, BPO Operation Manager, BPO Pre Sales Manager, BPO Commercia…" at bounding box center [223, 308] width 133 height 108
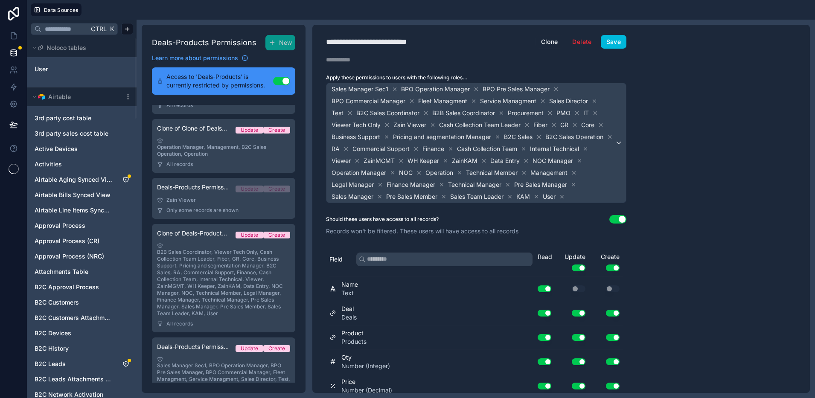
scroll to position [67, 0]
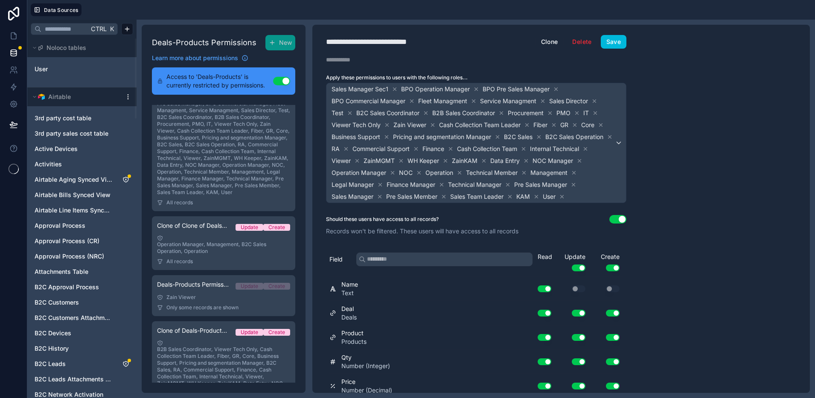
click at [224, 175] on div "Sales Manager Sec1, BPO Operation Manager, BPO Pre Sales Manager, BPO Commercia…" at bounding box center [223, 141] width 133 height 108
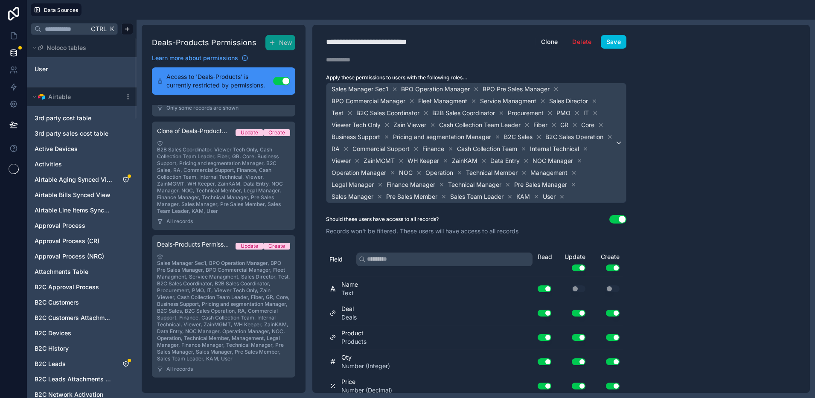
scroll to position [280, 0]
click at [230, 161] on div "B2B Sales Coordinator, Viewer Tech Only, Cash Collection Team Leader, Fiber, GR…" at bounding box center [223, 177] width 133 height 74
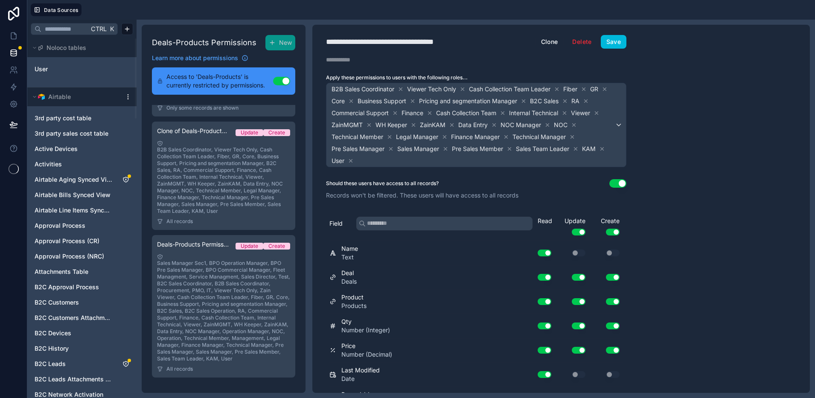
click at [218, 263] on div "Sales Manager Sec1, BPO Operation Manager, BPO Pre Sales Manager, BPO Commercia…" at bounding box center [223, 308] width 133 height 108
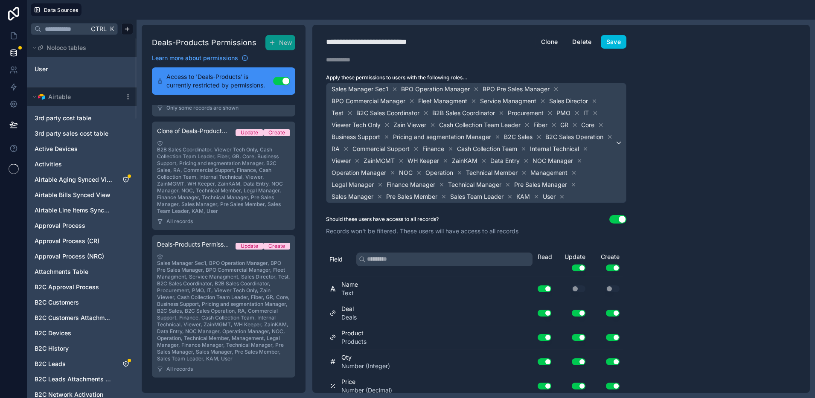
click at [578, 39] on button "Delete" at bounding box center [582, 42] width 30 height 14
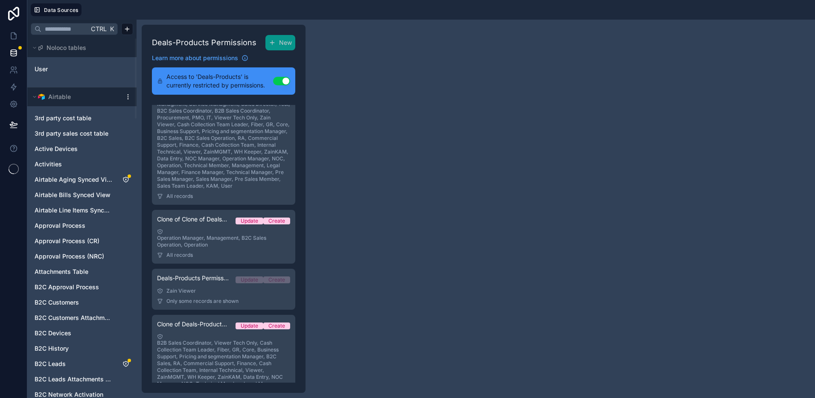
scroll to position [126, 0]
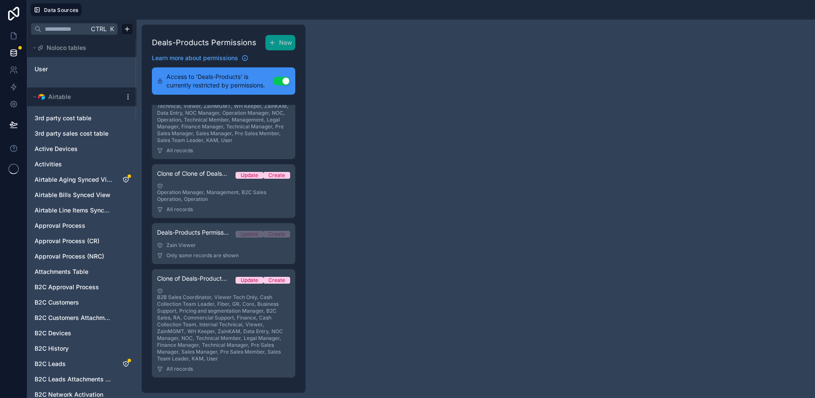
click at [218, 325] on div "B2B Sales Coordinator, Viewer Tech Only, Cash Collection Team Leader, Fiber, GR…" at bounding box center [223, 325] width 133 height 74
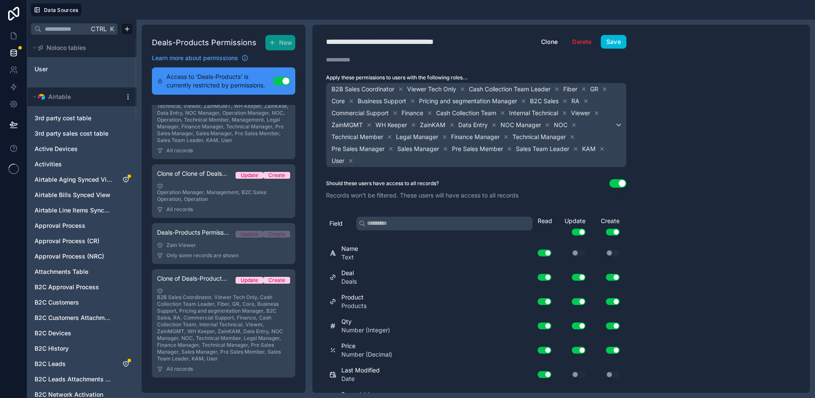
click at [225, 135] on div "Sales Manager Sec1, BPO Operation Manager, BPO Pre Sales Manager, BPO Commercia…" at bounding box center [223, 89] width 133 height 108
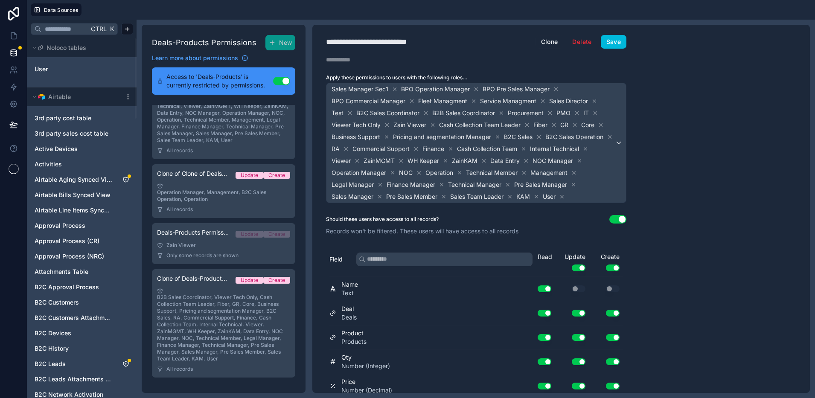
click at [417, 43] on div "**********" at bounding box center [382, 42] width 112 height 12
type div "**********"
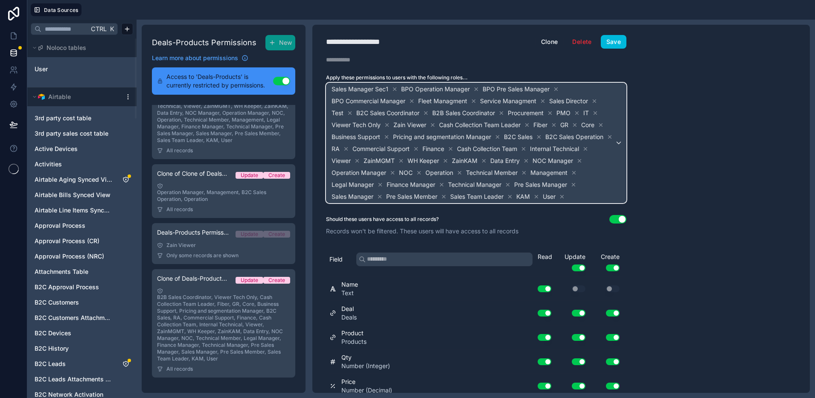
click at [619, 148] on div "Sales Manager Sec1 BPO Operation Manager BPO Pre Sales Manager BPO Commercial M…" at bounding box center [477, 143] width 300 height 120
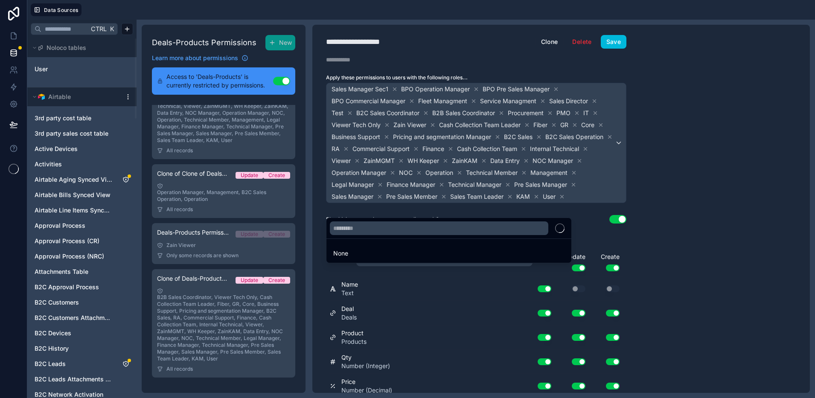
click at [363, 250] on div "None" at bounding box center [448, 253] width 231 height 10
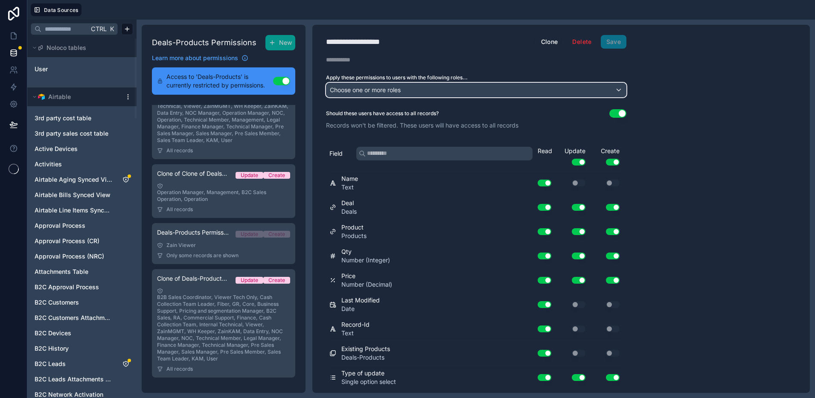
click at [401, 93] on span "Choose one or more roles" at bounding box center [365, 90] width 71 height 12
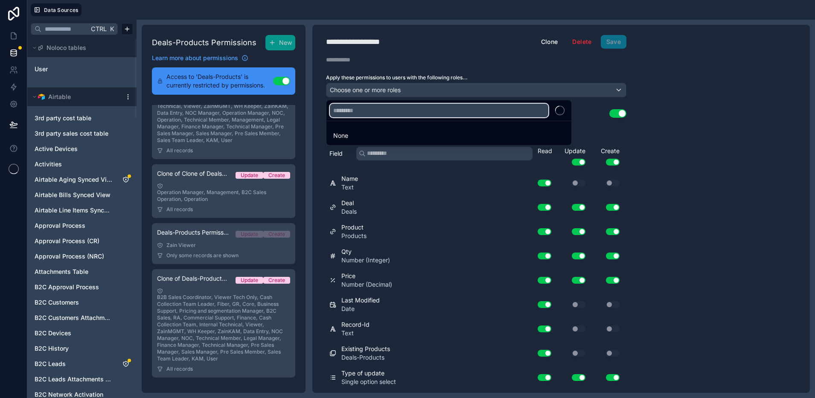
click at [397, 112] on input "text" at bounding box center [439, 111] width 219 height 14
paste input "**********"
type input "**********"
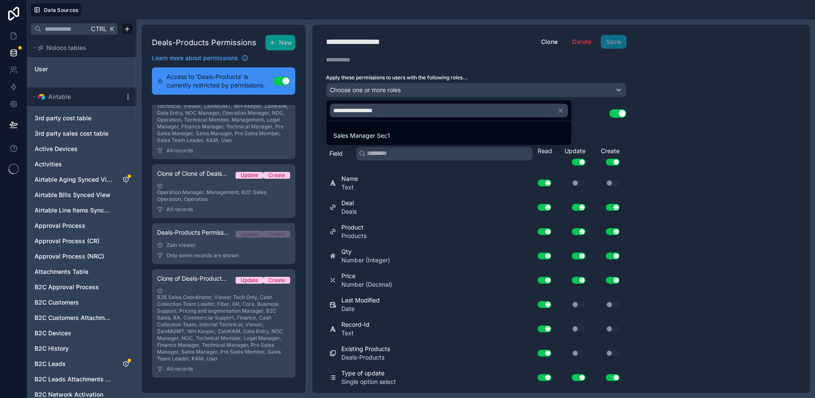
click at [396, 134] on div "Sales Manager Sec1" at bounding box center [448, 136] width 231 height 10
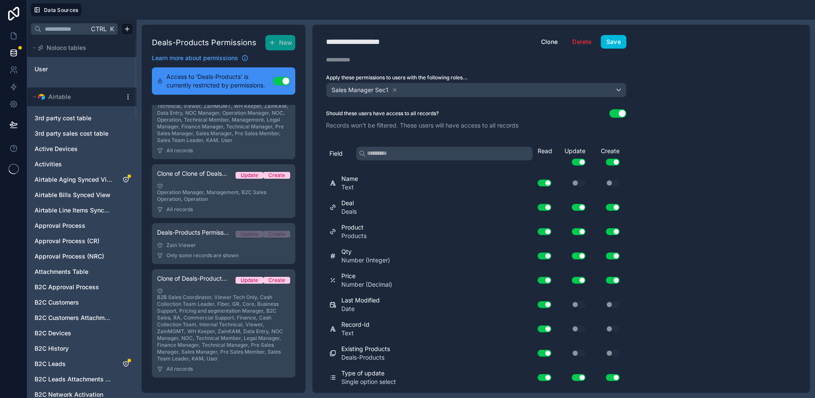
click at [616, 112] on button "Use setting" at bounding box center [618, 113] width 17 height 9
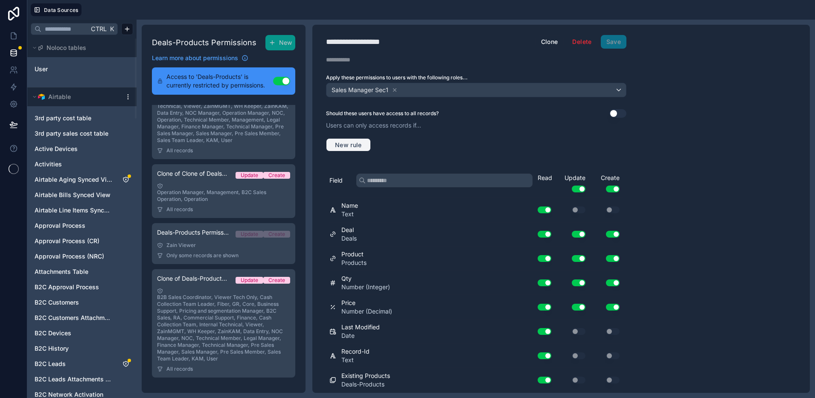
click at [360, 143] on span "New rule" at bounding box center [349, 145] width 34 height 8
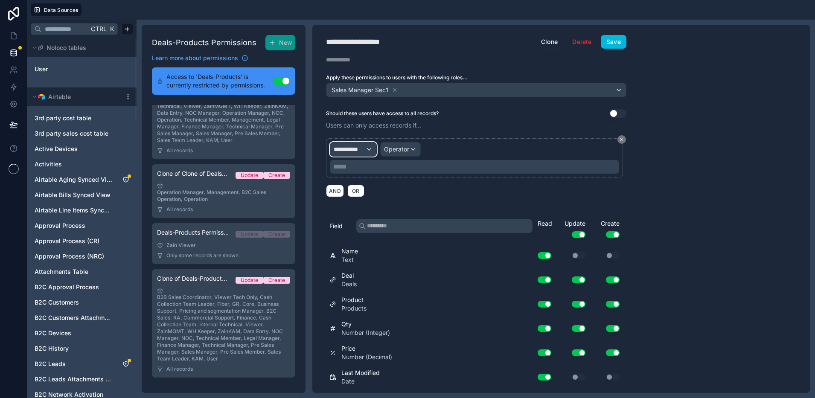
click at [362, 149] on span "**********" at bounding box center [350, 149] width 32 height 9
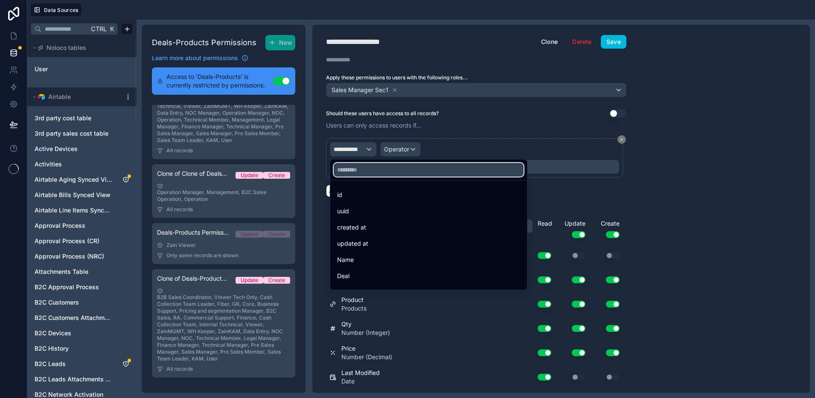
click at [371, 169] on input "text" at bounding box center [429, 170] width 190 height 14
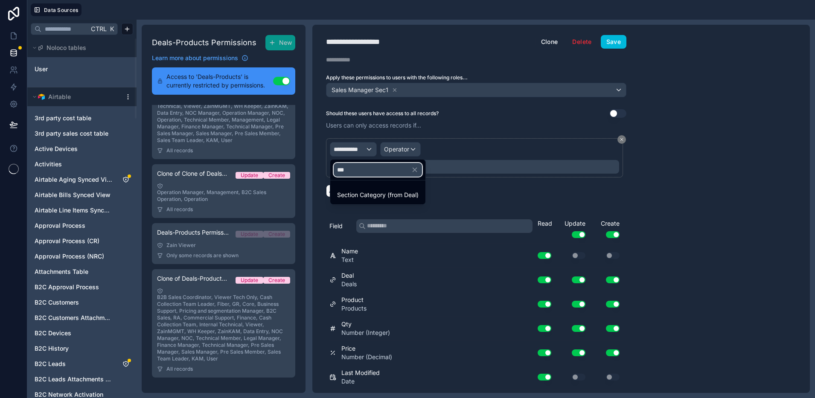
type input "***"
click at [580, 44] on div at bounding box center [407, 199] width 815 height 398
click at [584, 41] on button "Delete" at bounding box center [582, 42] width 30 height 14
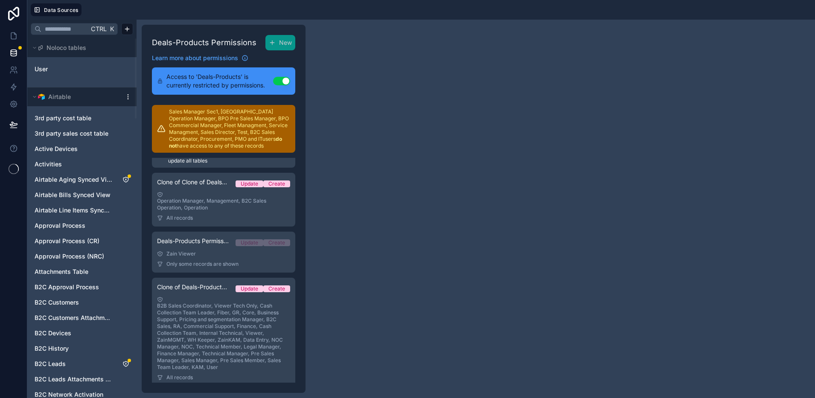
scroll to position [24, 0]
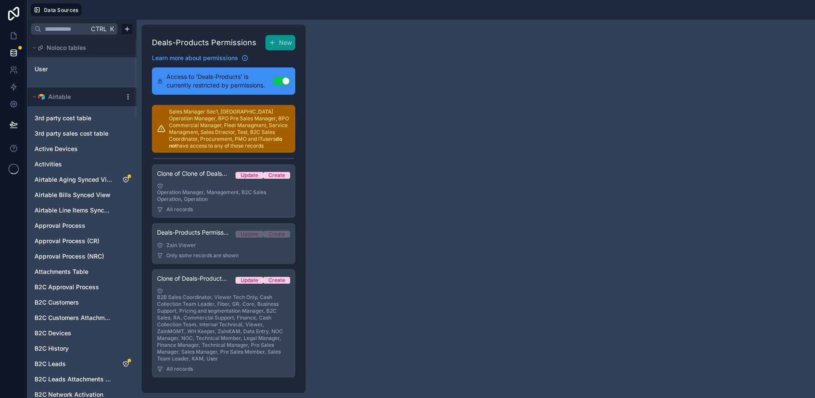
click at [198, 302] on div "B2B Sales Coordinator, Viewer Tech Only, Cash Collection Team Leader, Fiber, GR…" at bounding box center [223, 325] width 133 height 74
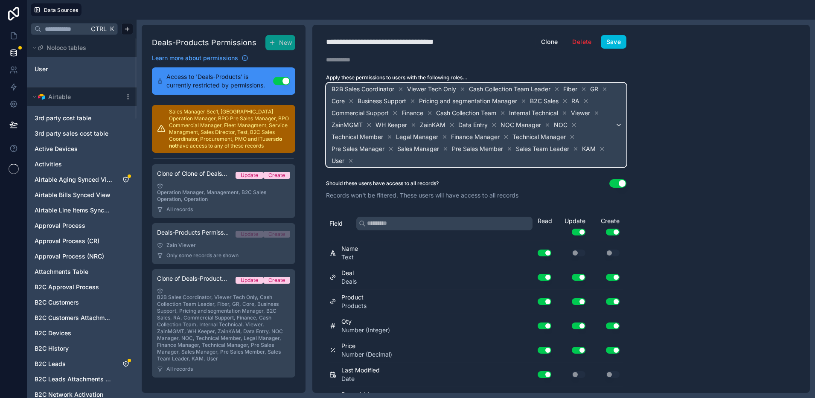
click at [444, 166] on span "B2B Sales Coordinator Viewer Tech Only Cash Collection Team Leader Fiber GR Cor…" at bounding box center [472, 125] width 285 height 84
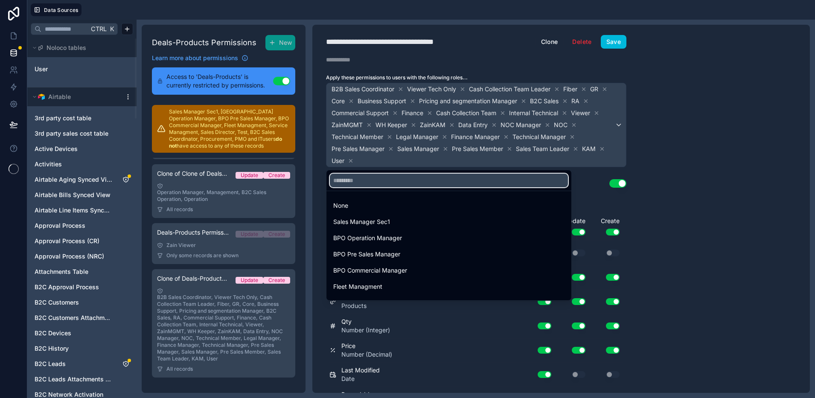
click at [424, 187] on input "text" at bounding box center [449, 181] width 238 height 14
paste input "**********"
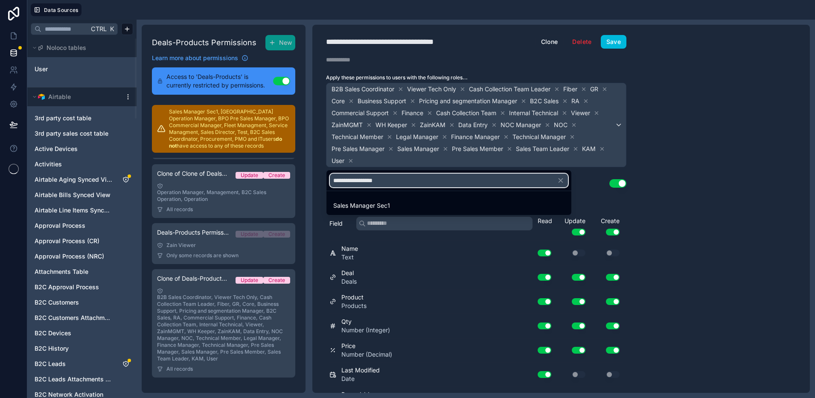
type input "**********"
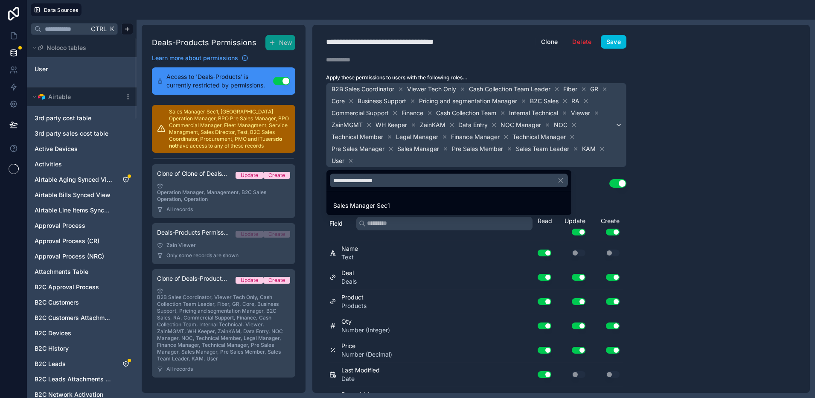
click at [427, 202] on div "Sales Manager Sec1" at bounding box center [448, 206] width 231 height 10
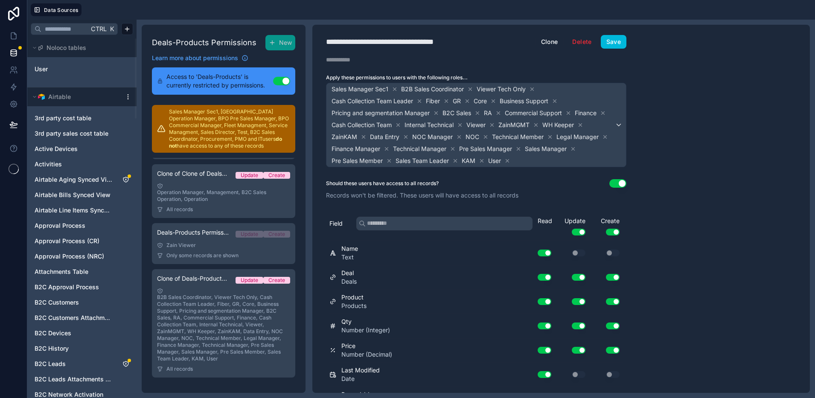
click at [617, 43] on button "Save" at bounding box center [614, 42] width 26 height 14
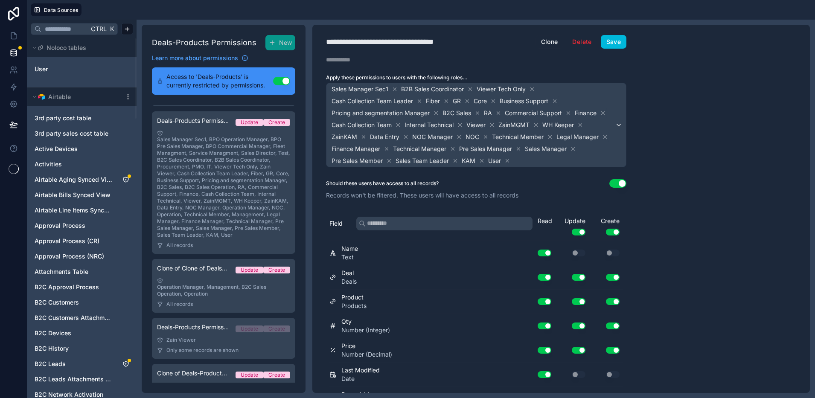
click at [61, 30] on input "text" at bounding box center [64, 28] width 47 height 15
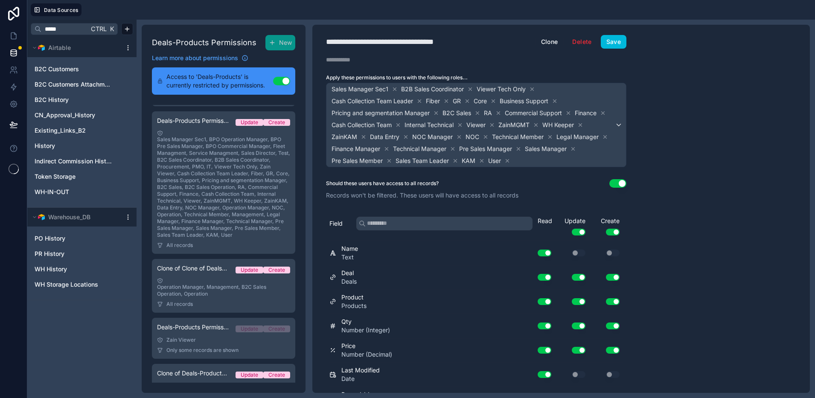
type input "*****"
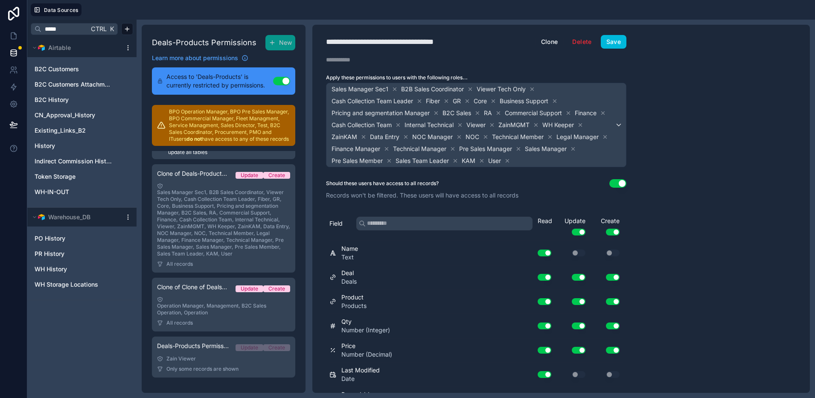
click at [64, 151] on div "History" at bounding box center [82, 146] width 102 height 14
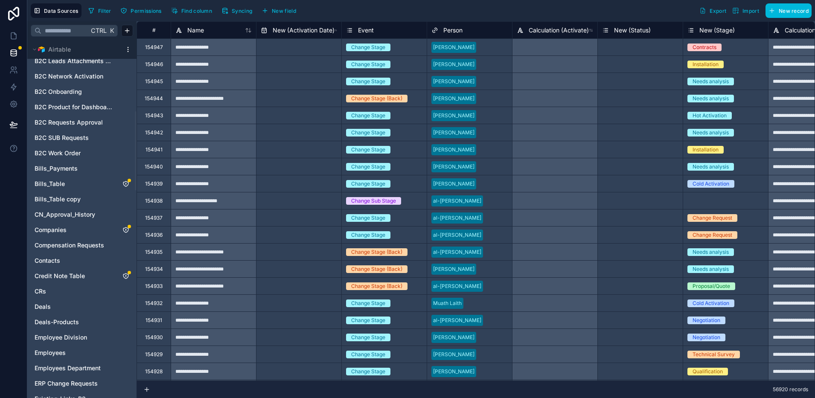
scroll to position [694, 0]
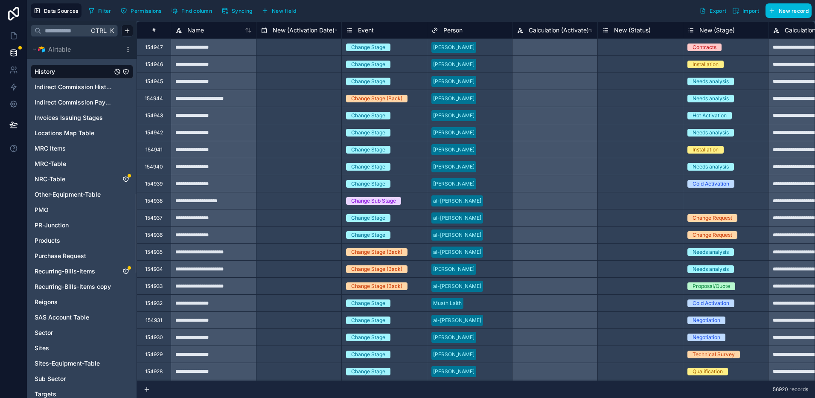
click at [67, 30] on input "text" at bounding box center [64, 30] width 47 height 15
click at [53, 180] on span "NRC-Table" at bounding box center [50, 179] width 31 height 9
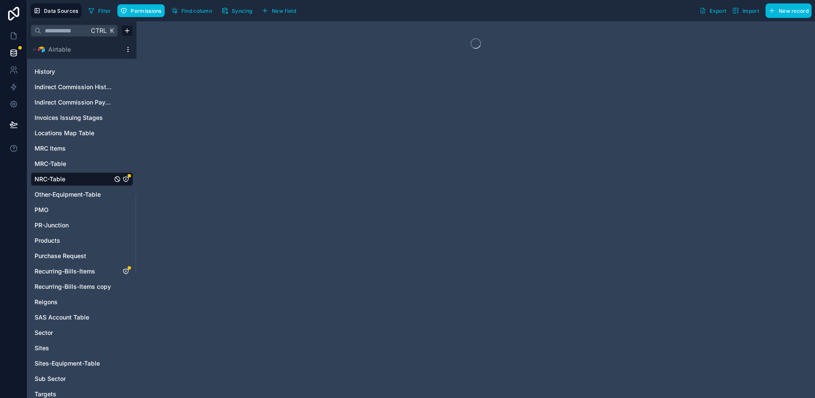
click at [145, 9] on span "Permissions" at bounding box center [146, 11] width 31 height 6
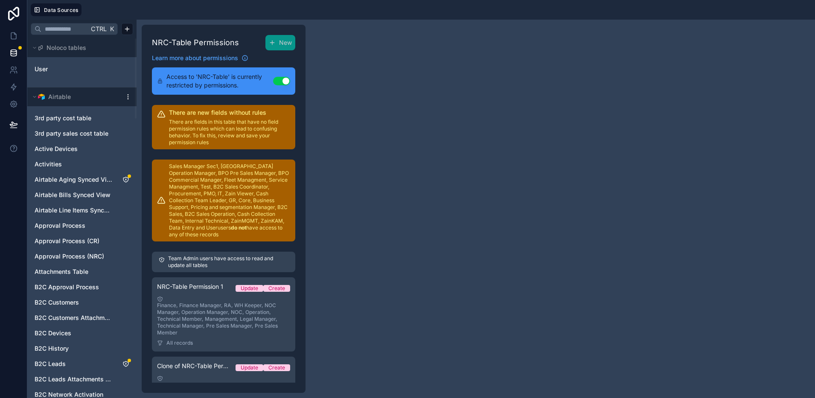
click at [205, 325] on div "Finance, Finance Manager, RA, WH Keeper, NOC Manager, Operation Manager, NOC, O…" at bounding box center [223, 316] width 133 height 40
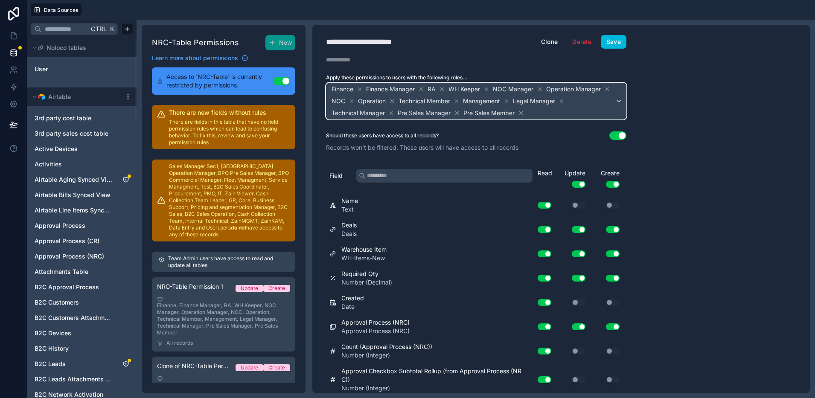
click at [547, 111] on span "Finance Finance Manager RA WH Keeper NOC Manager Operation Manager NOC Operatio…" at bounding box center [472, 101] width 285 height 36
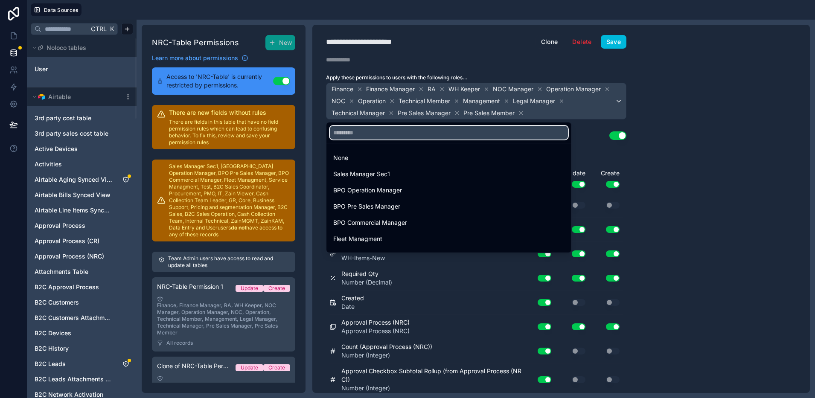
click at [416, 131] on input "text" at bounding box center [449, 133] width 238 height 14
paste input "**********"
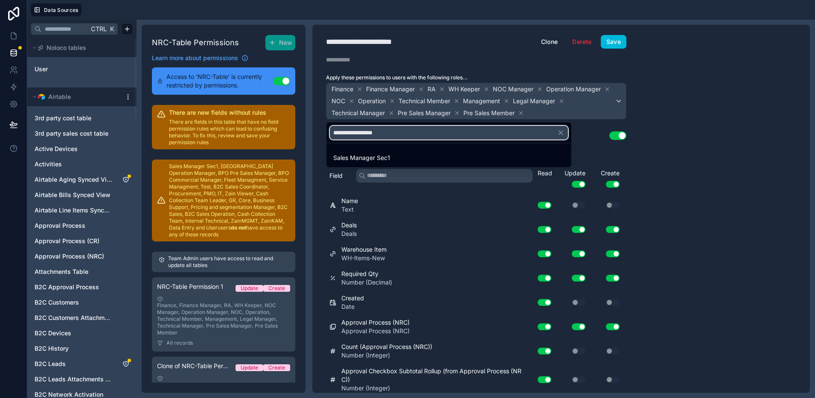
type input "**********"
click at [407, 158] on div "Sales Manager Sec1" at bounding box center [448, 158] width 231 height 10
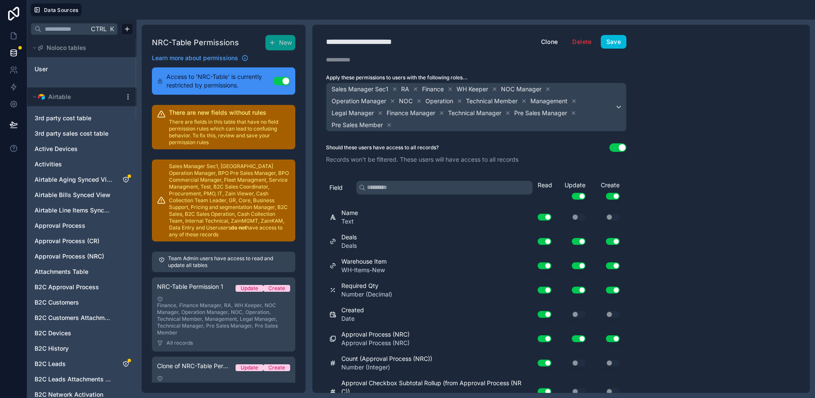
click at [614, 44] on button "Save" at bounding box center [614, 42] width 26 height 14
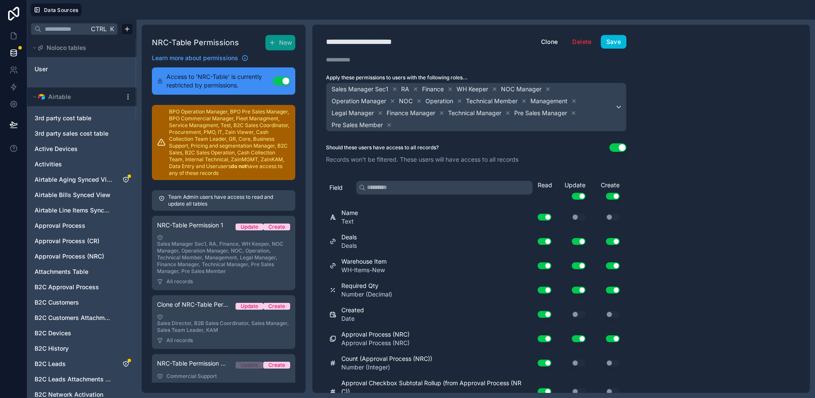
click at [48, 31] on input "text" at bounding box center [64, 28] width 47 height 15
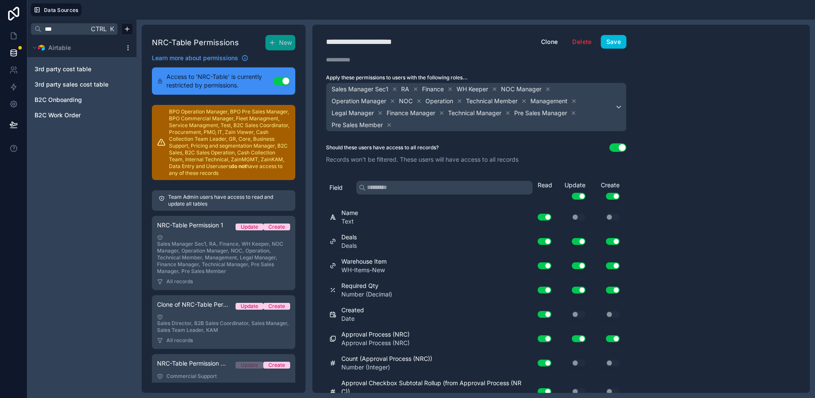
type input "***"
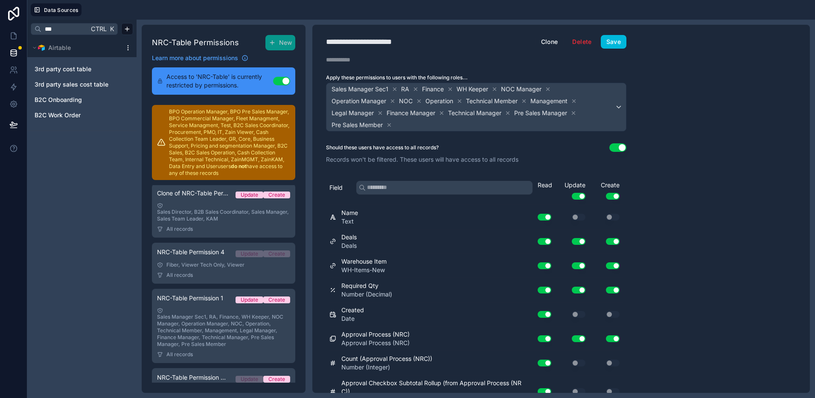
scroll to position [64, 0]
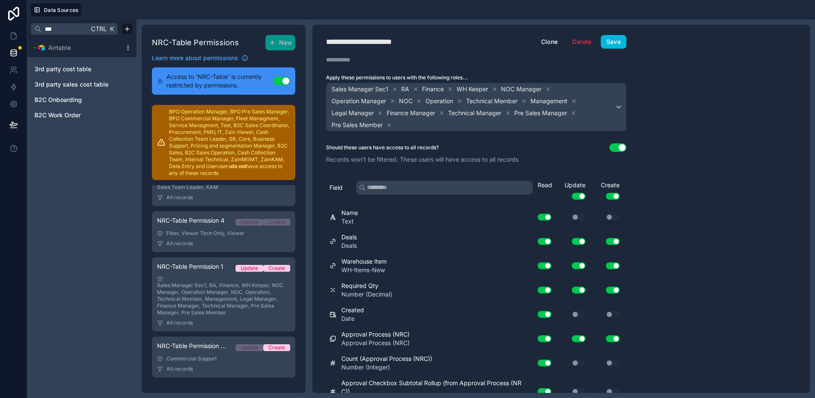
click at [210, 301] on div "Sales Manager Sec1, RA, Finance, WH Keeper, NOC Manager, Operation Manager, NOC…" at bounding box center [223, 296] width 133 height 40
click at [72, 84] on span "3rd party sales cost table" at bounding box center [72, 84] width 74 height 9
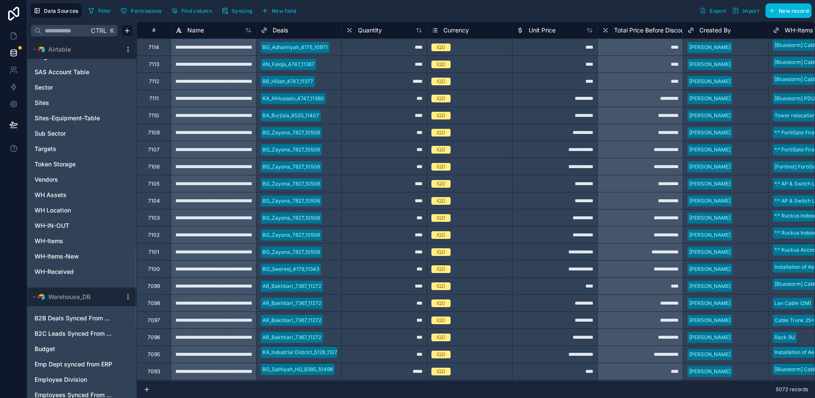
scroll to position [619, 0]
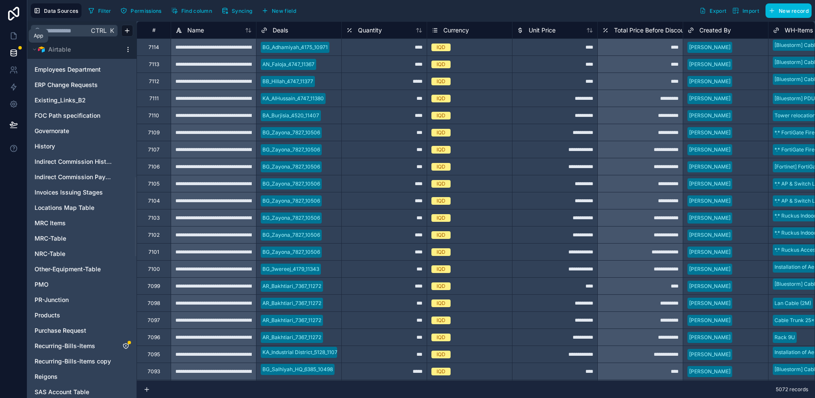
drag, startPoint x: 12, startPoint y: 38, endPoint x: 4, endPoint y: 72, distance: 34.6
click at [12, 38] on icon at bounding box center [13, 36] width 9 height 9
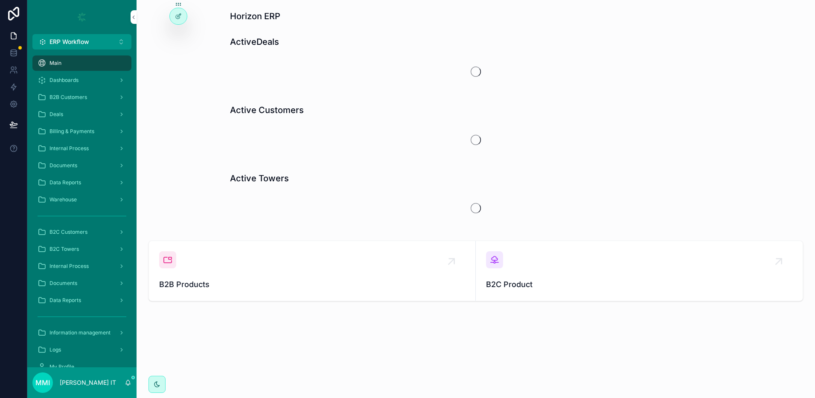
click at [61, 112] on span "Deals" at bounding box center [57, 114] width 14 height 7
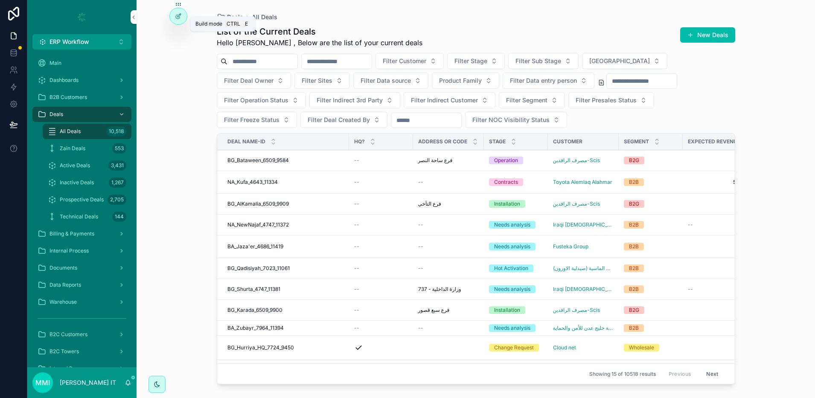
click at [177, 17] on icon at bounding box center [178, 16] width 7 height 7
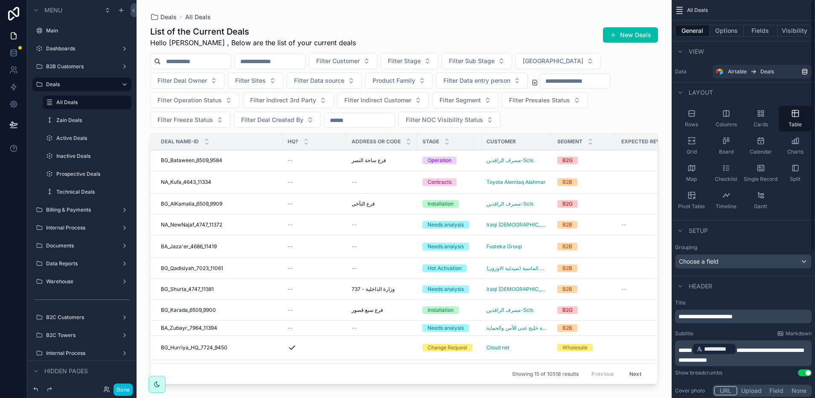
click at [787, 32] on button "Visibility" at bounding box center [795, 31] width 34 height 12
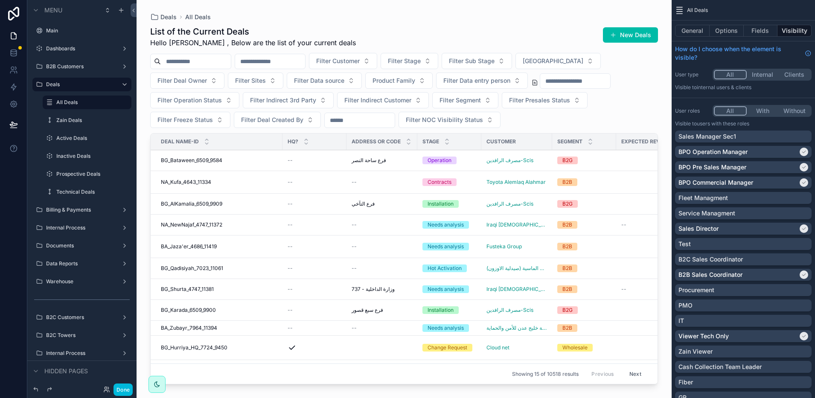
click at [724, 139] on p "Sales Manager Sec1" at bounding box center [708, 136] width 58 height 9
click at [124, 390] on button "Done" at bounding box center [123, 390] width 19 height 12
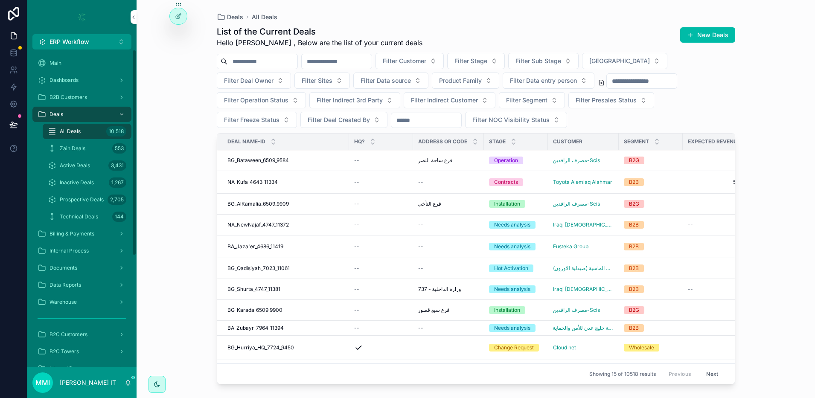
click at [81, 94] on span "B2B Customers" at bounding box center [69, 97] width 38 height 7
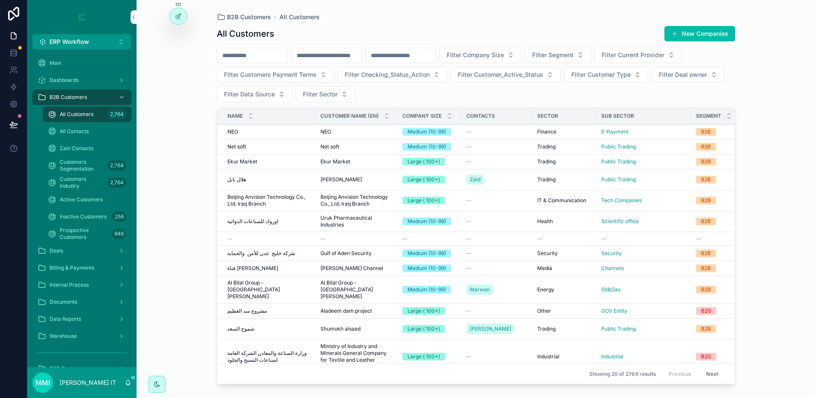
click at [177, 13] on icon at bounding box center [178, 16] width 7 height 7
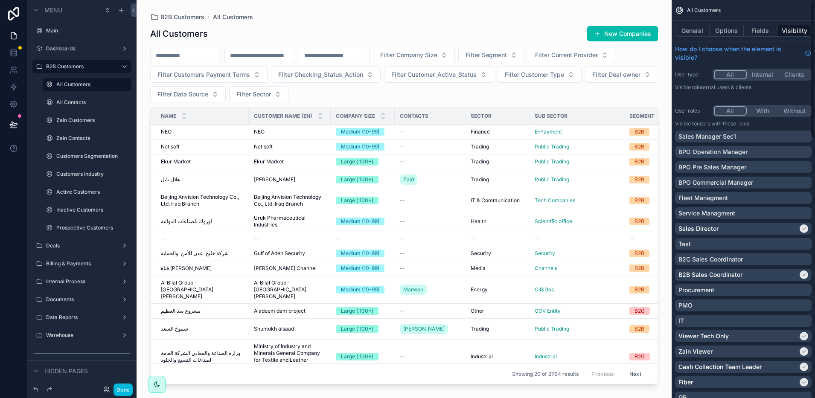
click at [723, 140] on p "Sales Manager Sec1" at bounding box center [708, 136] width 58 height 9
click at [713, 155] on p "BPO Operation Manager" at bounding box center [713, 152] width 69 height 9
click at [719, 169] on p "BPO Pre Sales Manager" at bounding box center [713, 167] width 68 height 9
click at [728, 183] on p "BPO Commercial Manager" at bounding box center [716, 182] width 75 height 9
click at [75, 281] on label "Internal Process" at bounding box center [80, 281] width 68 height 7
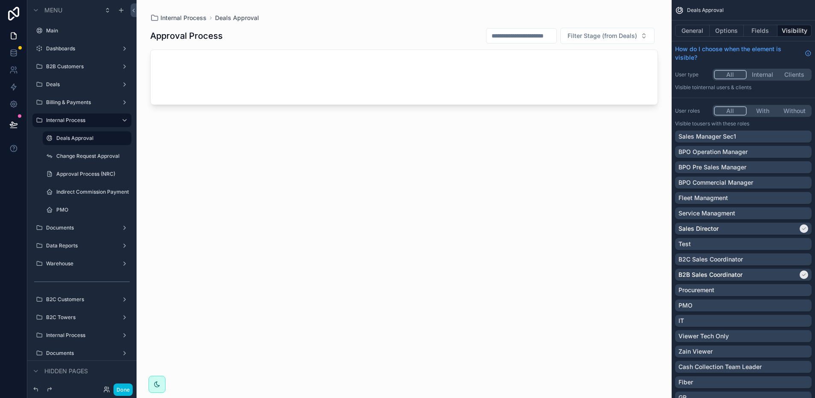
click at [75, 139] on label "Deals Approval" at bounding box center [91, 138] width 70 height 7
click at [716, 134] on p "Sales Manager Sec1" at bounding box center [708, 136] width 58 height 9
click at [82, 156] on label "Change Request Approval" at bounding box center [91, 156] width 70 height 7
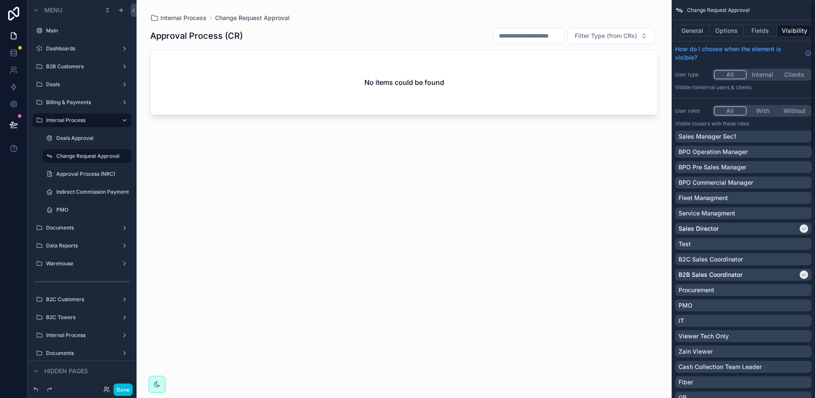
click at [758, 137] on div "Sales Manager Sec1" at bounding box center [744, 136] width 130 height 9
click at [90, 178] on div "Approval Process (NRC)" at bounding box center [92, 174] width 73 height 7
click at [82, 173] on label "Approval Process (NRC)" at bounding box center [91, 174] width 70 height 7
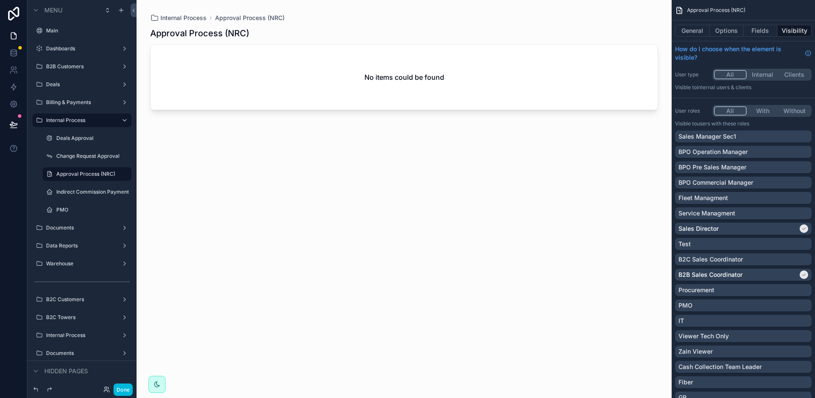
click at [118, 388] on button "Done" at bounding box center [123, 390] width 19 height 12
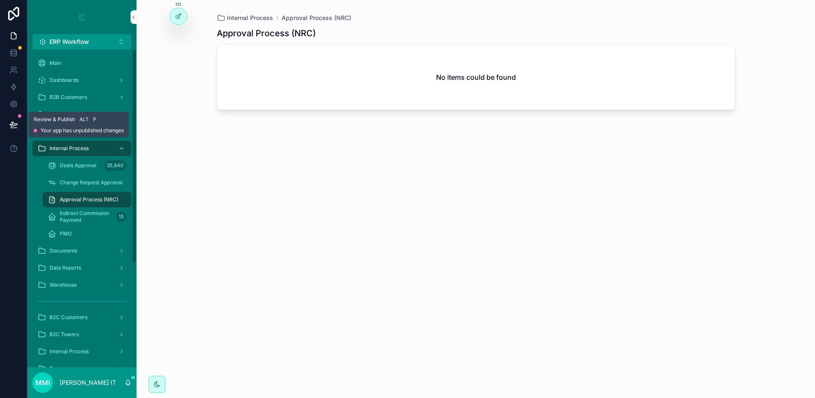
click at [17, 130] on button at bounding box center [13, 125] width 19 height 24
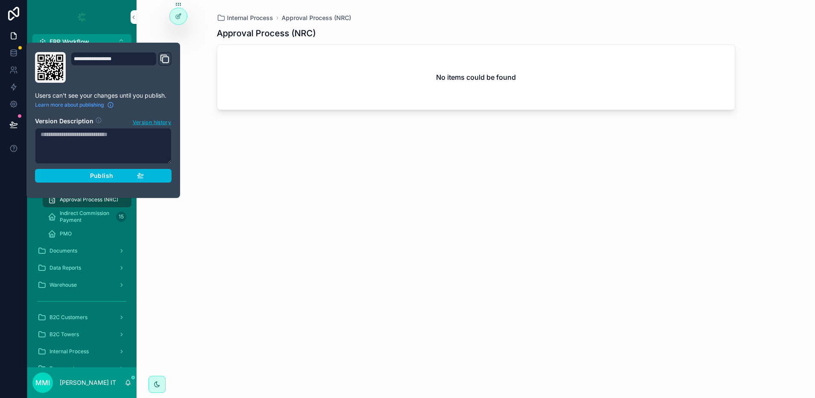
click at [136, 181] on button "Publish" at bounding box center [103, 176] width 137 height 14
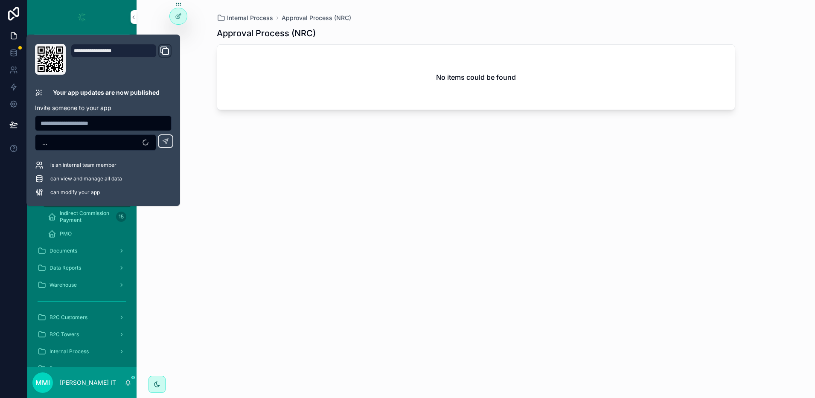
click at [263, 193] on div "Approval Process (NRC) No items could be found" at bounding box center [476, 205] width 519 height 366
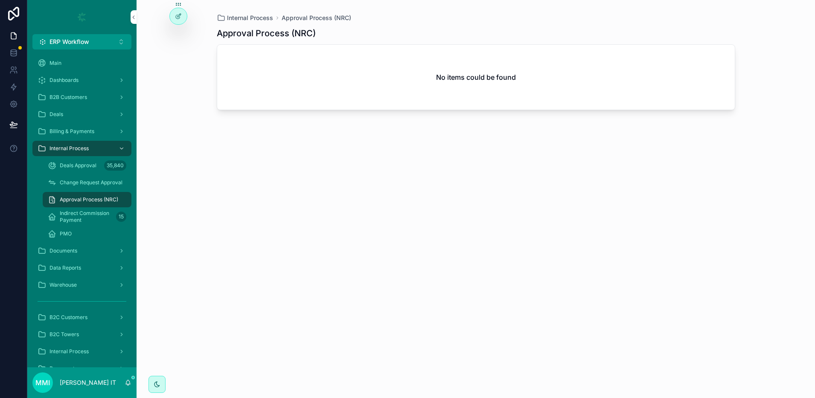
click at [0, 0] on icon at bounding box center [0, 0] width 0 height 0
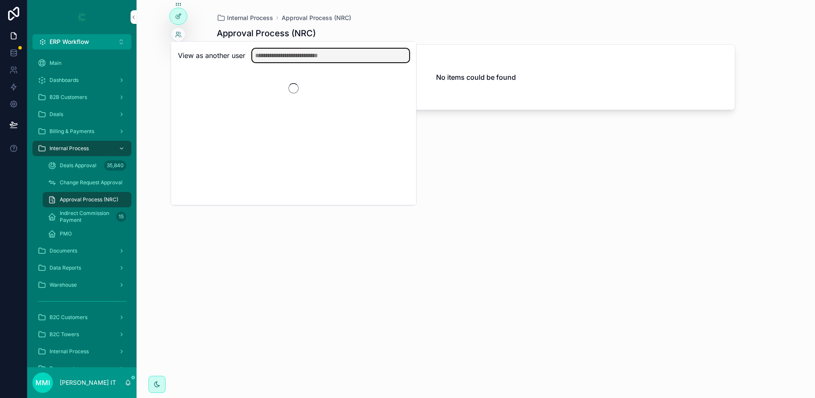
click at [285, 56] on input "text" at bounding box center [330, 56] width 157 height 14
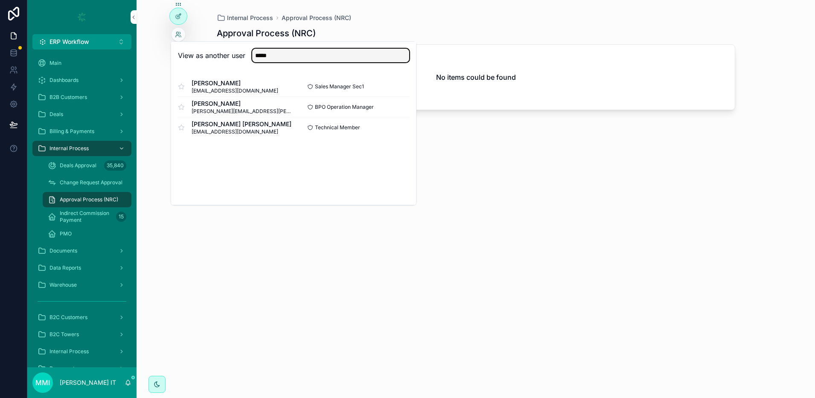
type input "*****"
click at [0, 0] on button "Select" at bounding box center [0, 0] width 0 height 0
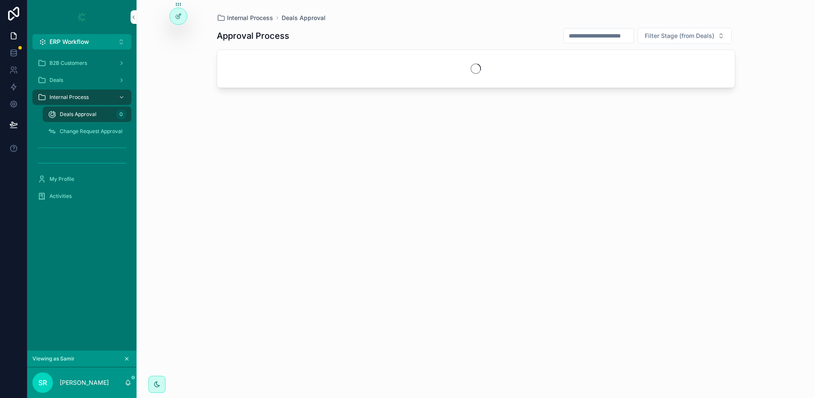
click at [99, 132] on span "Change Request Approval" at bounding box center [91, 131] width 63 height 7
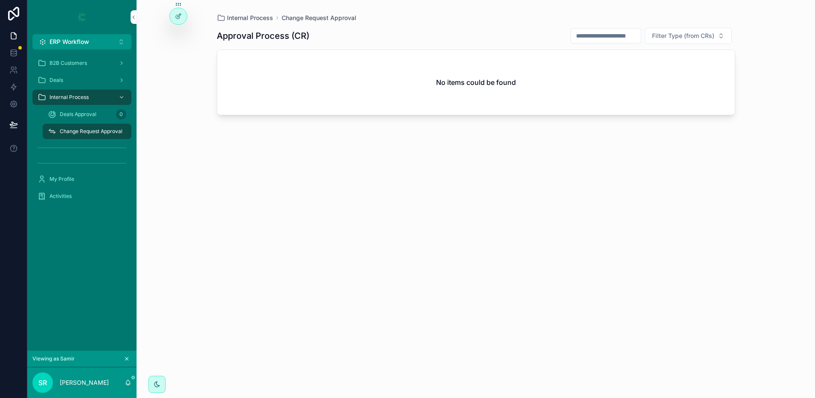
click at [79, 117] on span "Deals Approval" at bounding box center [78, 114] width 37 height 7
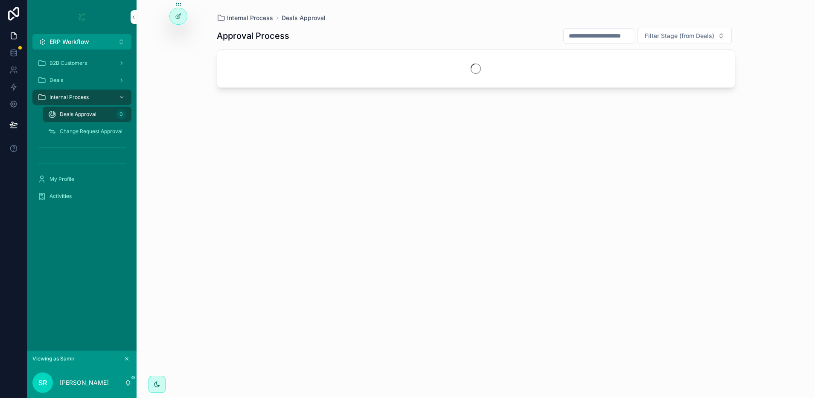
click at [69, 83] on div "Deals" at bounding box center [82, 80] width 89 height 14
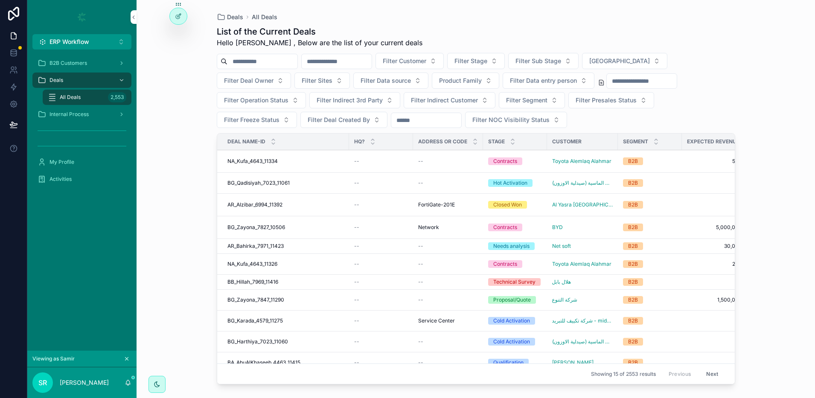
click at [79, 60] on span "B2B Customers" at bounding box center [69, 63] width 38 height 7
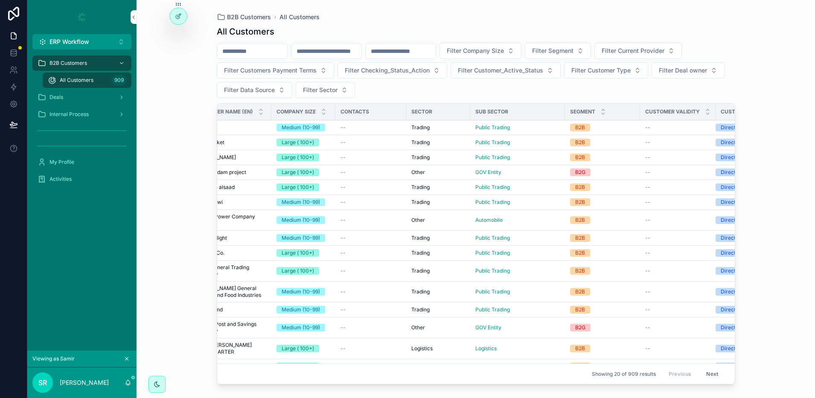
scroll to position [99, 126]
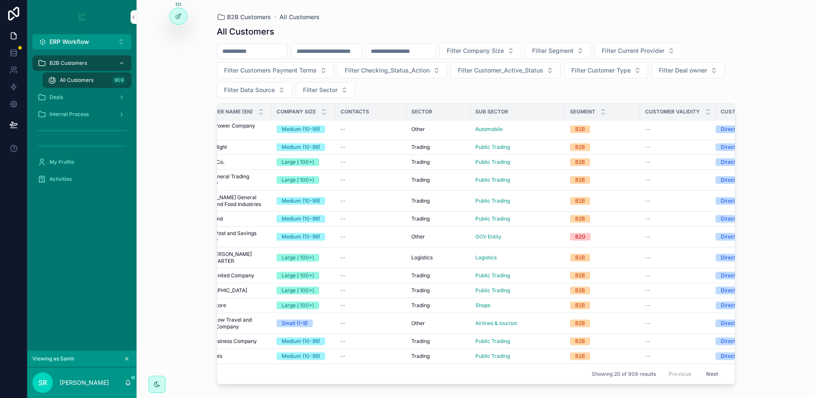
click at [83, 95] on div "Deals" at bounding box center [82, 97] width 89 height 14
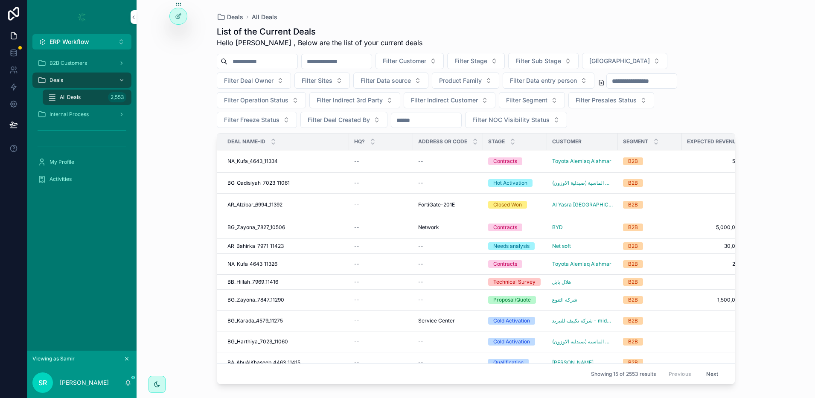
click at [75, 114] on span "Internal Process" at bounding box center [69, 114] width 39 height 7
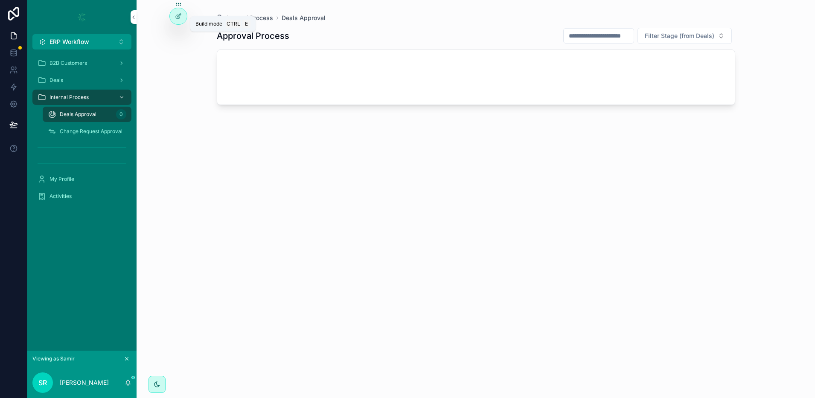
click at [182, 14] on div at bounding box center [178, 16] width 17 height 16
click at [85, 66] on span "B2B Customers" at bounding box center [69, 63] width 38 height 7
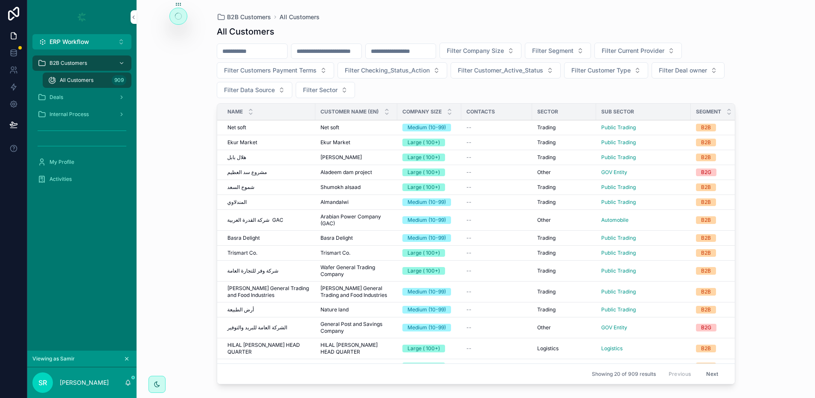
click at [248, 141] on span "Ekur Market" at bounding box center [242, 142] width 30 height 7
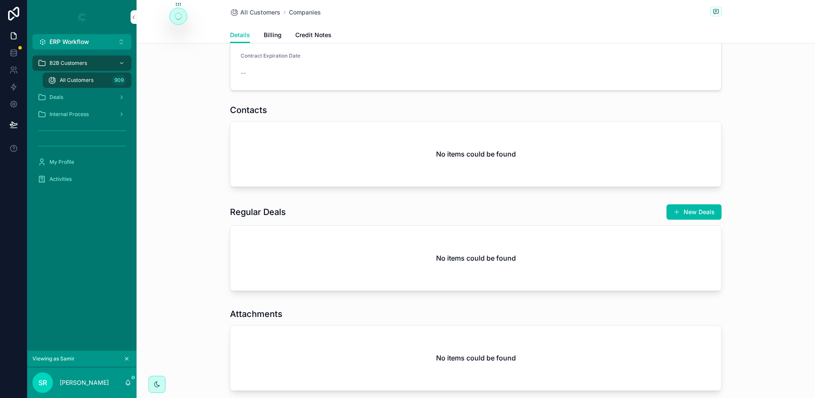
scroll to position [202, 0]
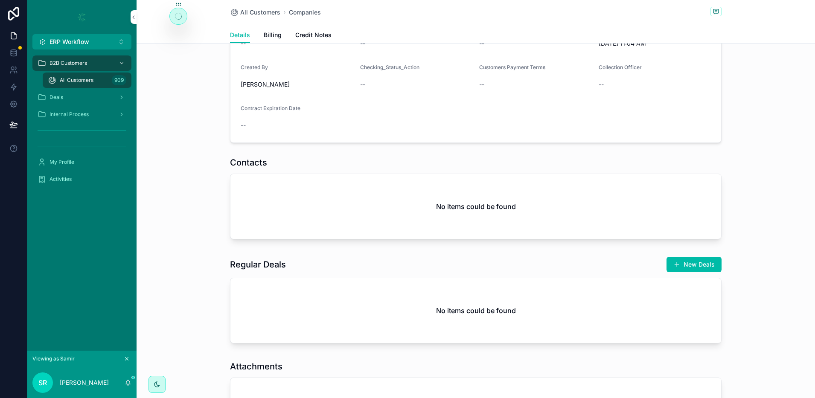
click at [270, 33] on span "Billing" at bounding box center [273, 35] width 18 height 9
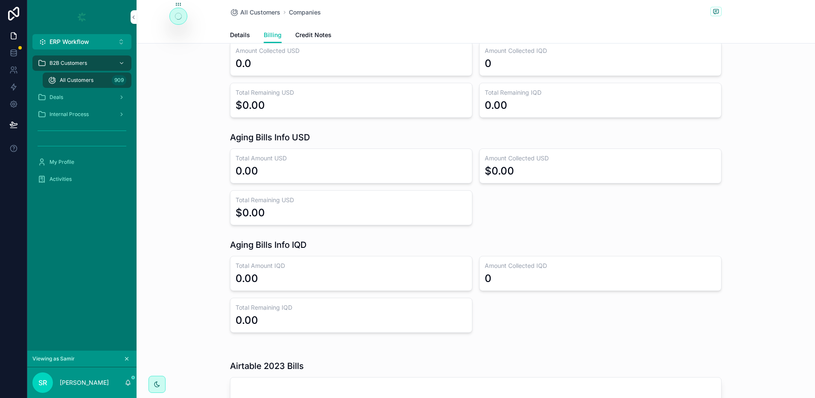
scroll to position [138, 0]
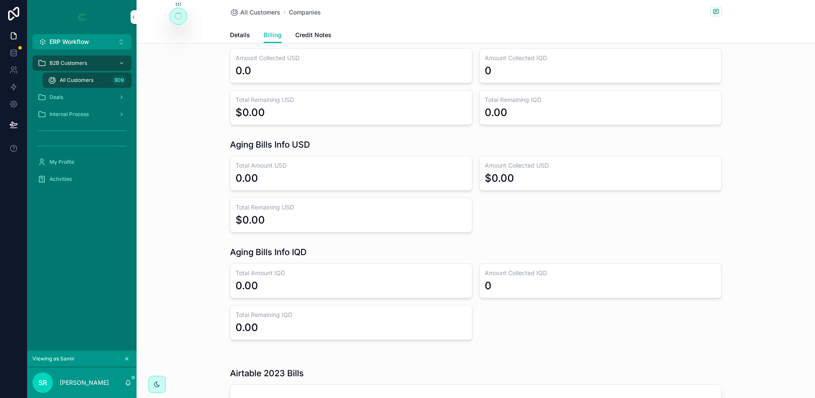
click at [318, 31] on span "Credit Notes" at bounding box center [313, 35] width 36 height 9
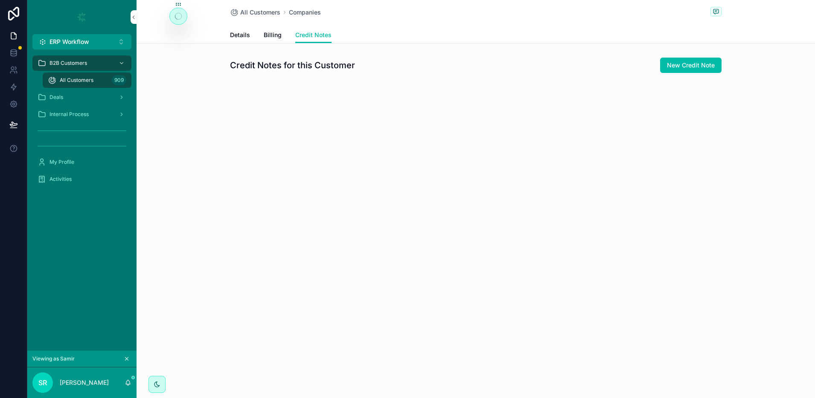
click at [127, 355] on button "scrollable content" at bounding box center [126, 358] width 9 height 9
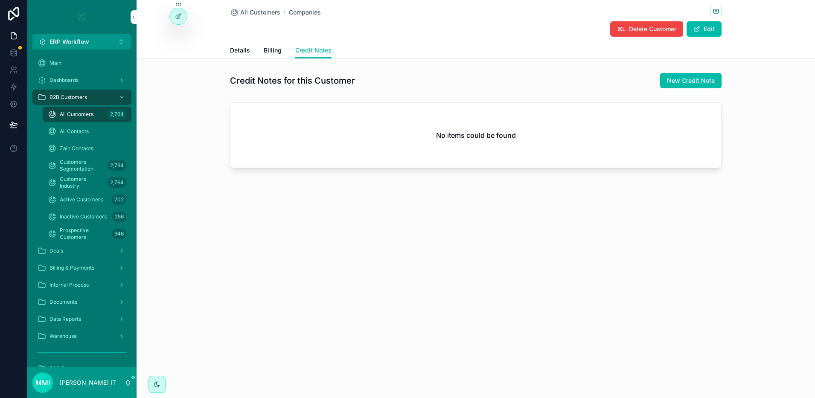
click at [67, 251] on div "Deals" at bounding box center [82, 251] width 89 height 14
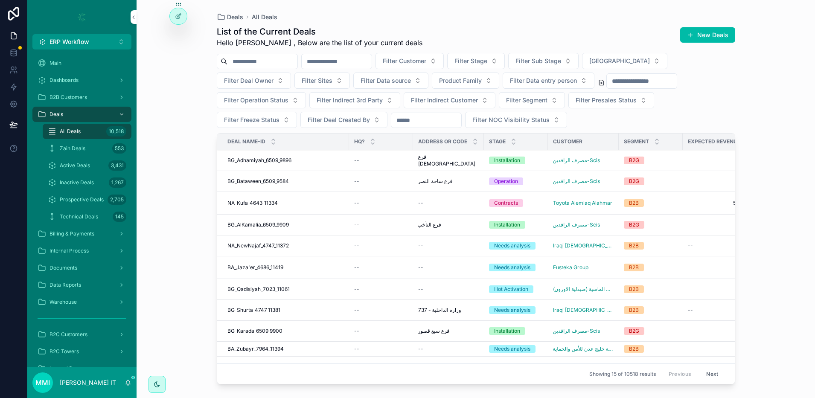
click at [271, 160] on span "BG_Adhamiyah_6509_9896" at bounding box center [259, 160] width 64 height 7
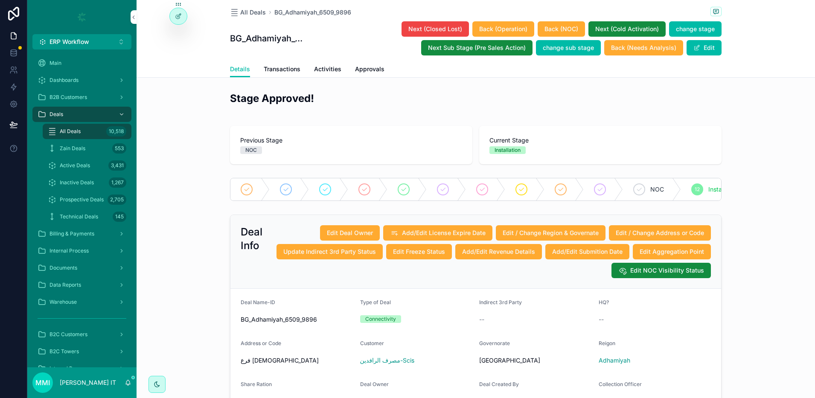
click at [178, 18] on icon at bounding box center [178, 16] width 7 height 7
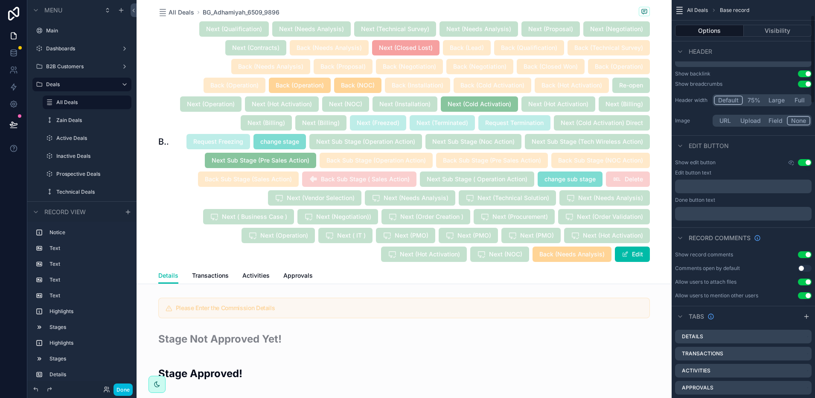
scroll to position [373, 0]
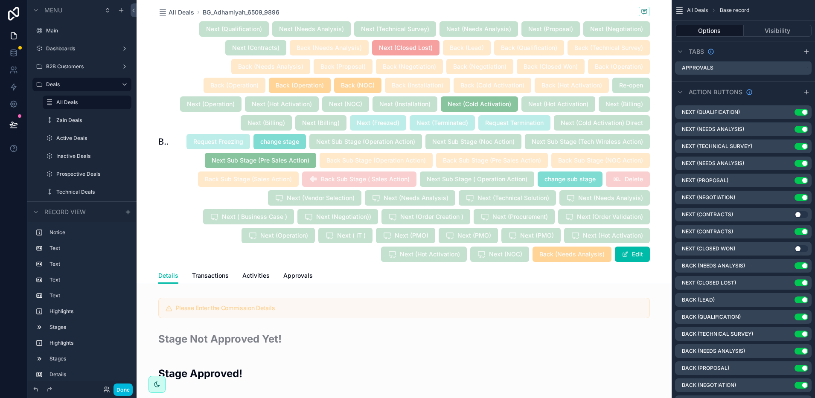
click at [0, 0] on icon "scrollable content" at bounding box center [0, 0] width 0 height 0
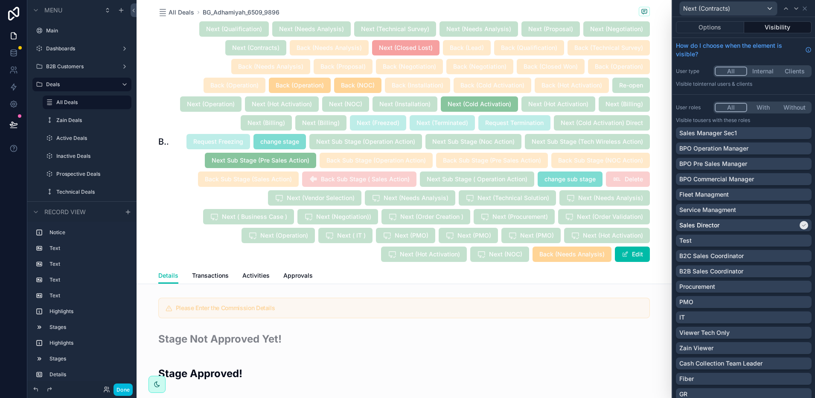
click at [716, 32] on button "Options" at bounding box center [710, 27] width 68 height 12
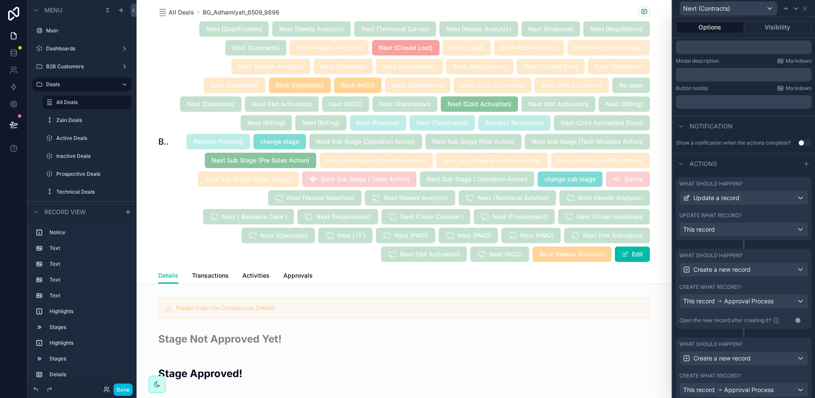
scroll to position [213, 0]
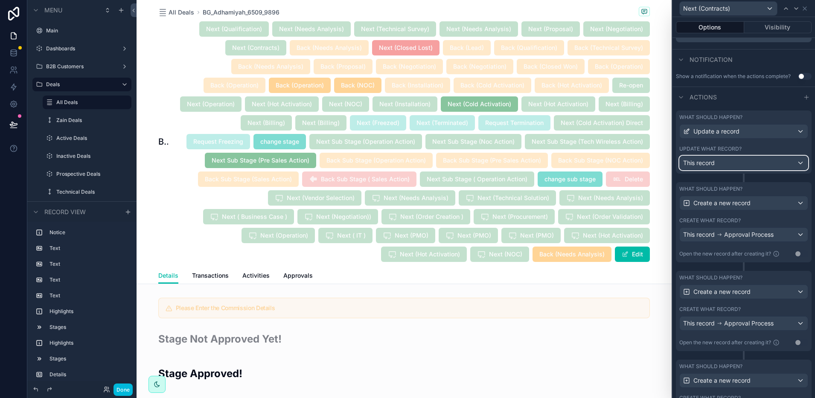
click at [728, 168] on div "This record" at bounding box center [744, 163] width 128 height 14
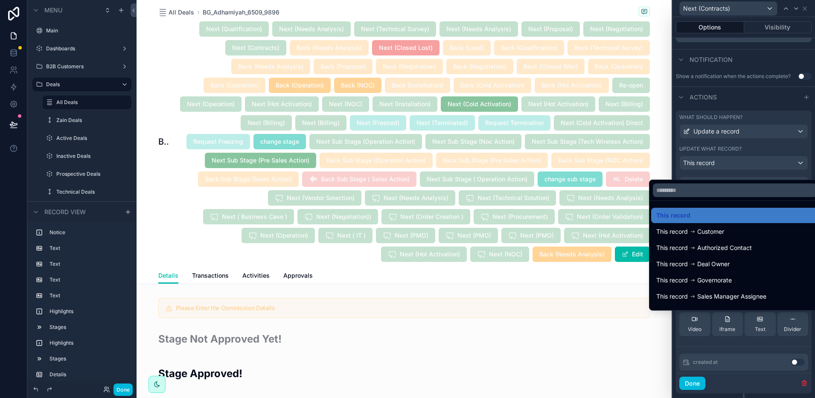
click at [728, 168] on div at bounding box center [744, 199] width 143 height 398
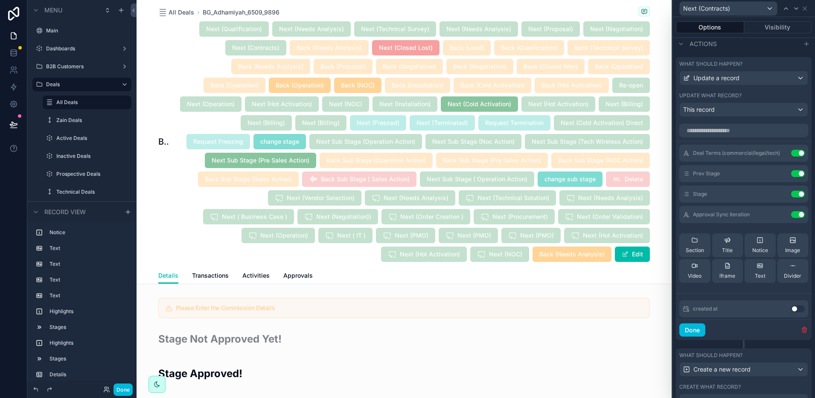
scroll to position [53, 0]
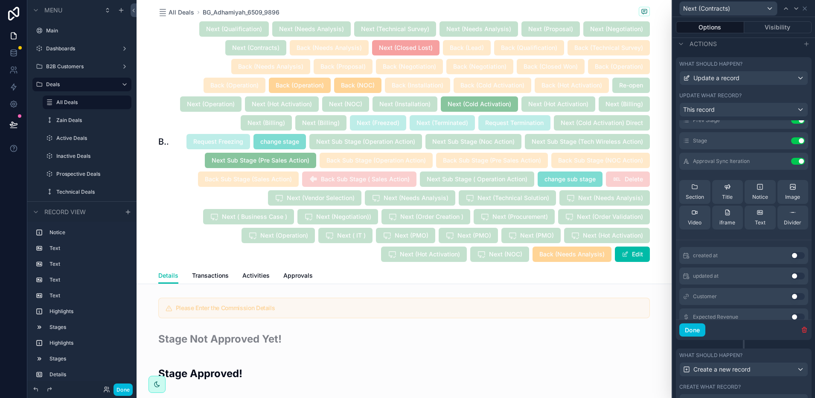
click at [700, 336] on button "Done" at bounding box center [693, 331] width 26 height 14
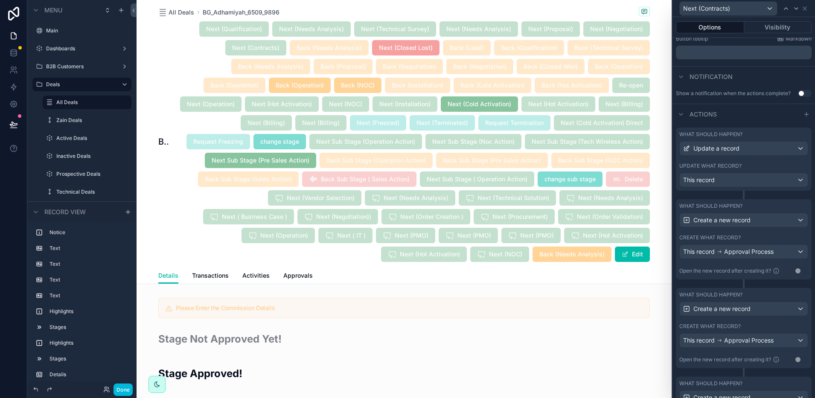
scroll to position [195, 0]
click at [778, 228] on div "Create a new record" at bounding box center [744, 222] width 128 height 14
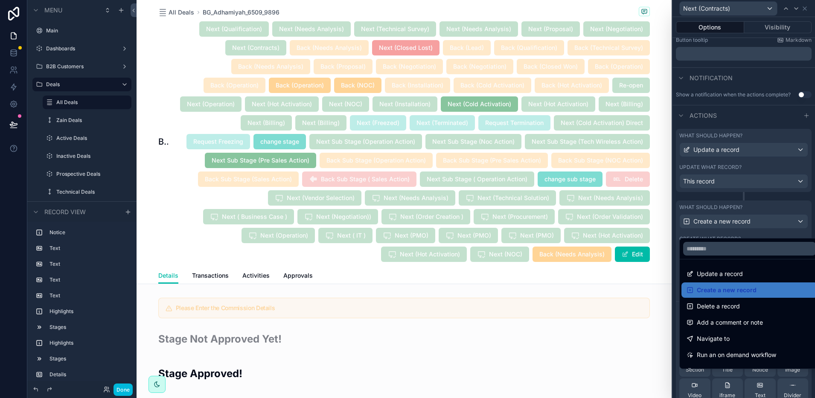
click at [778, 233] on div at bounding box center [744, 199] width 143 height 398
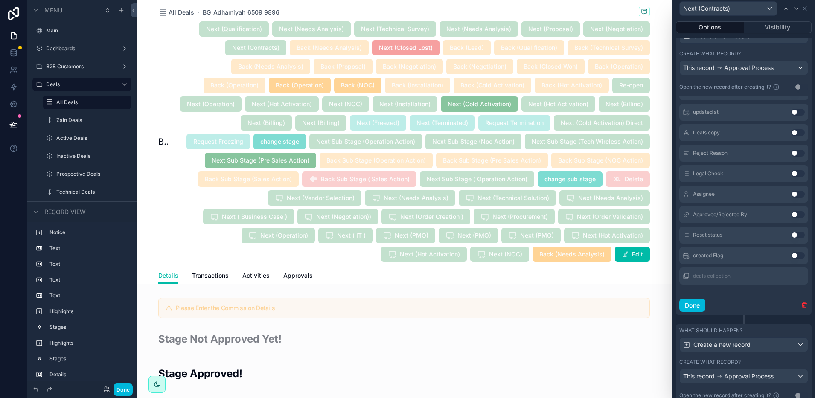
scroll to position [385, 0]
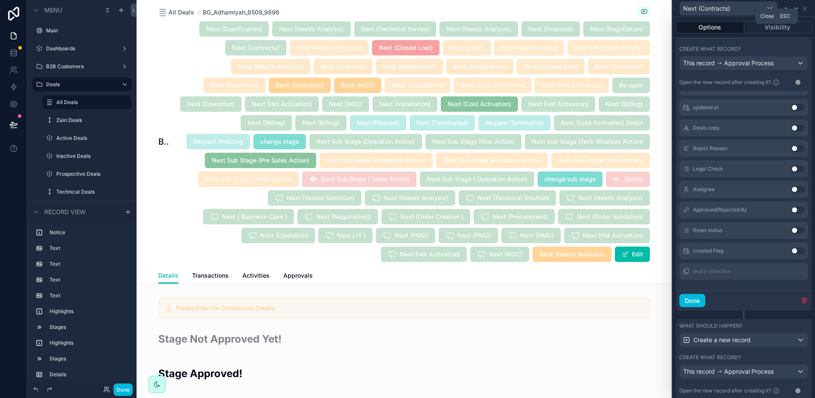
click at [807, 8] on icon at bounding box center [805, 8] width 7 height 7
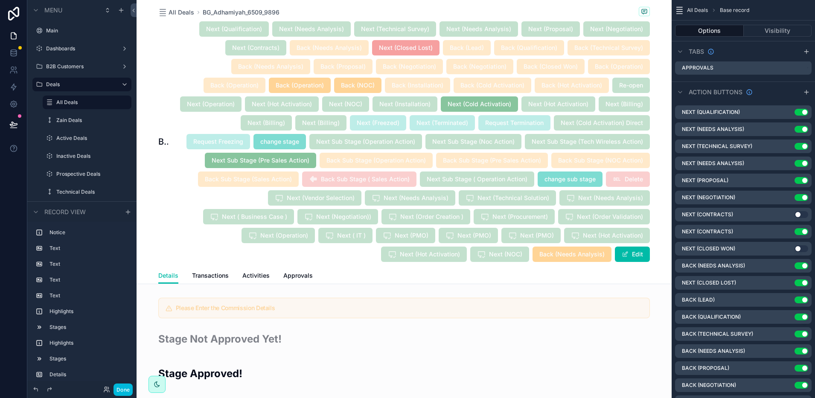
click at [0, 0] on icon "scrollable content" at bounding box center [0, 0] width 0 height 0
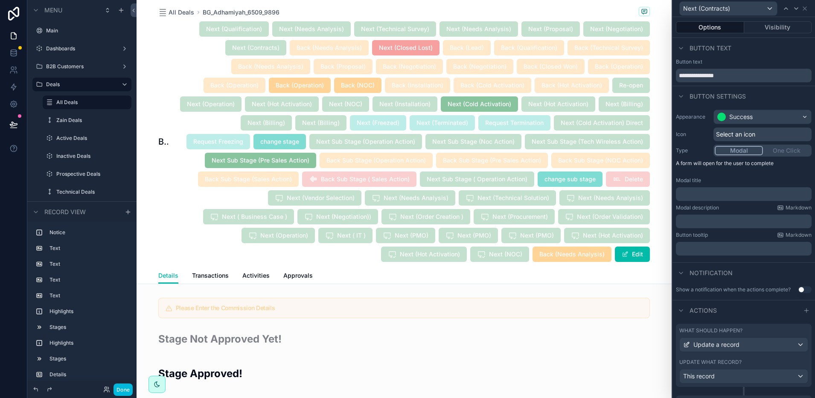
click at [772, 26] on button "Visibility" at bounding box center [778, 27] width 68 height 12
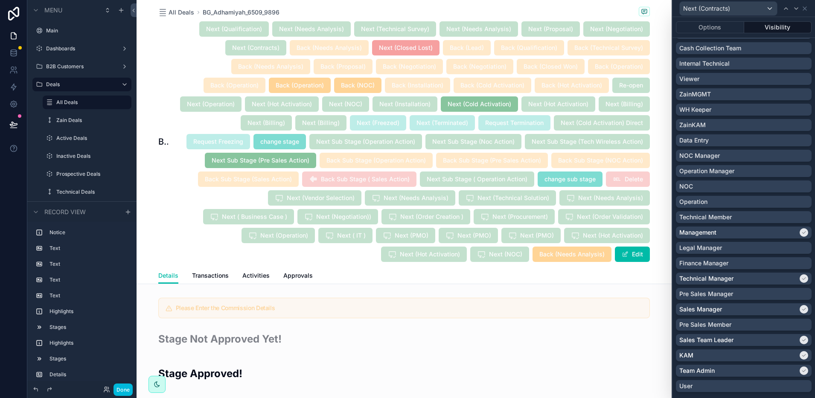
scroll to position [427, 0]
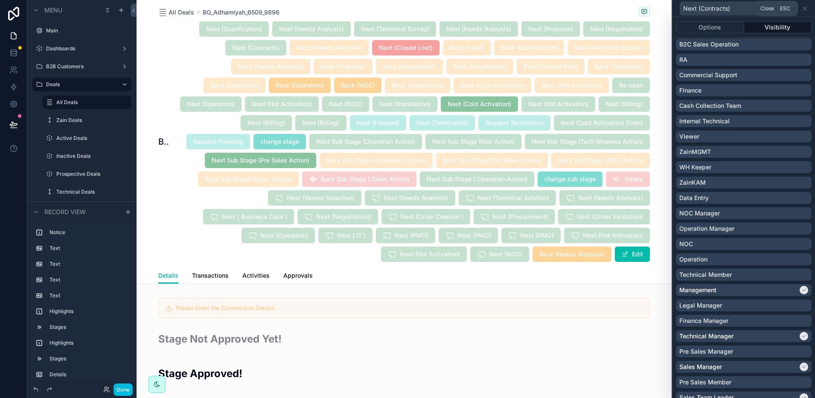
click at [806, 10] on icon at bounding box center [805, 8] width 7 height 7
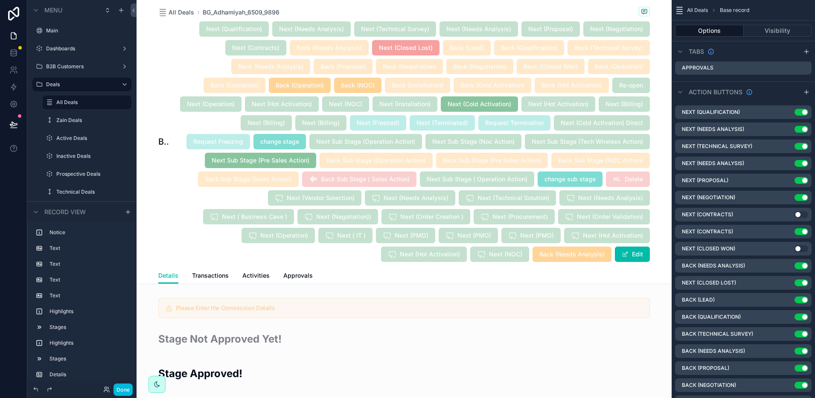
click at [0, 0] on icon "scrollable content" at bounding box center [0, 0] width 0 height 0
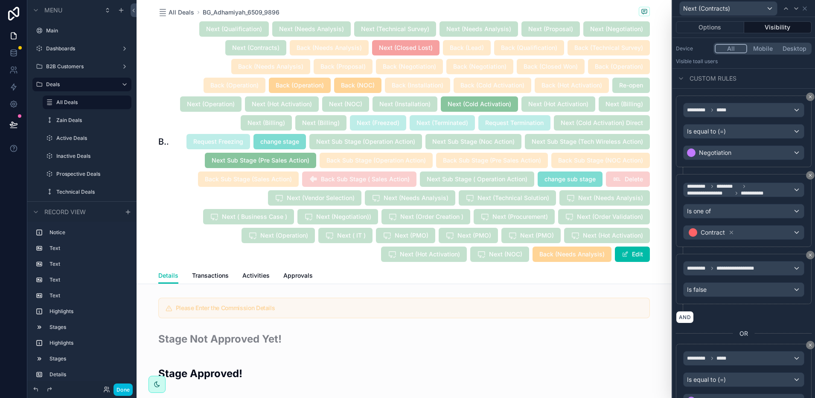
scroll to position [960, 0]
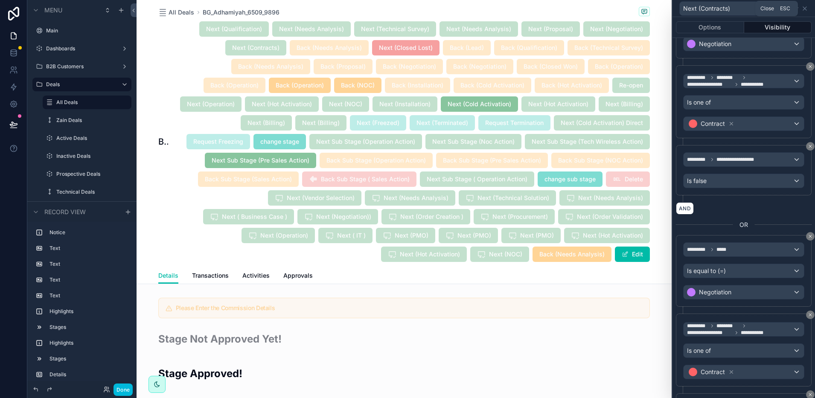
click at [806, 6] on icon at bounding box center [805, 8] width 7 height 7
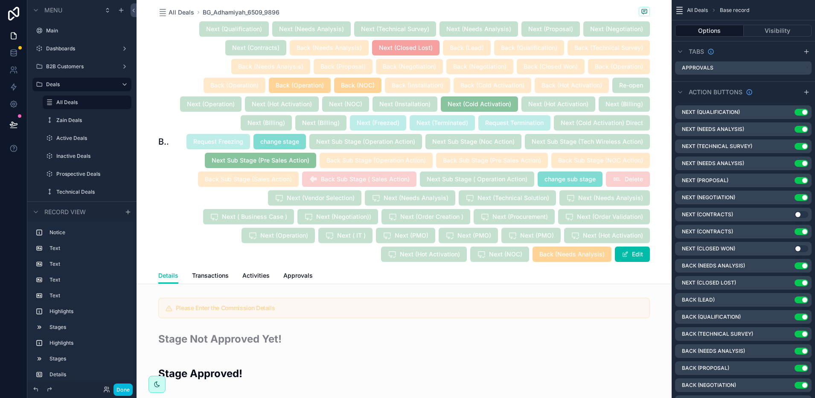
click at [0, 0] on icon "scrollable content" at bounding box center [0, 0] width 0 height 0
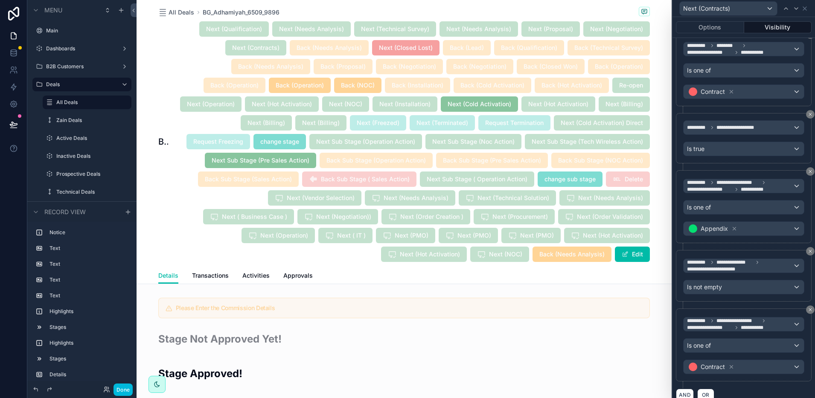
scroll to position [1248, 0]
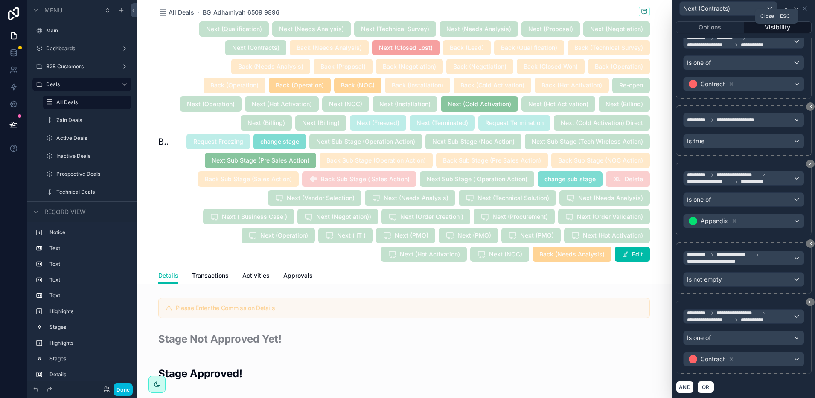
click at [802, 9] on icon at bounding box center [805, 8] width 7 height 7
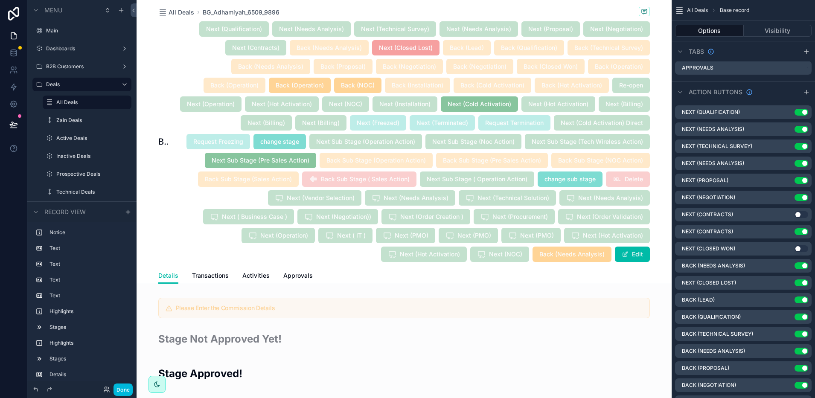
click at [0, 0] on icon "scrollable content" at bounding box center [0, 0] width 0 height 0
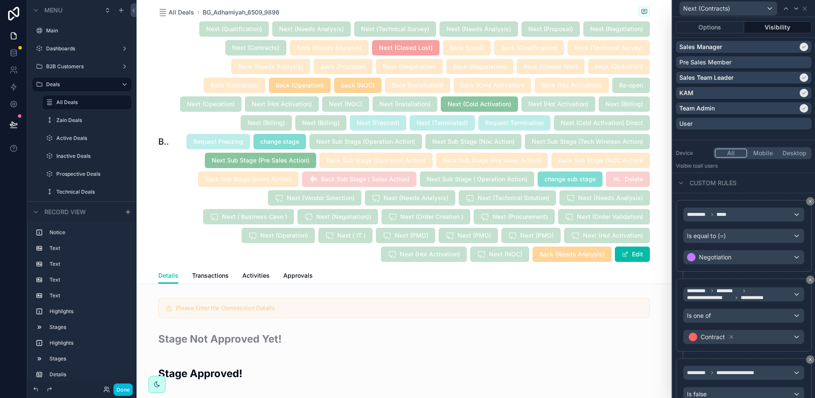
scroll to position [960, 0]
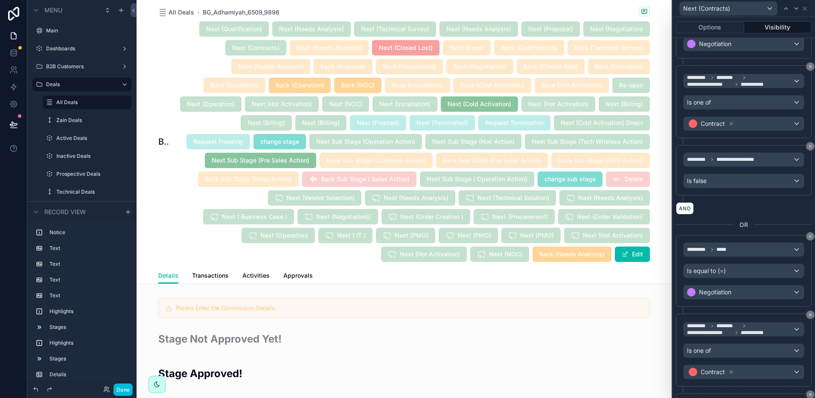
click at [712, 29] on button "Options" at bounding box center [710, 27] width 68 height 12
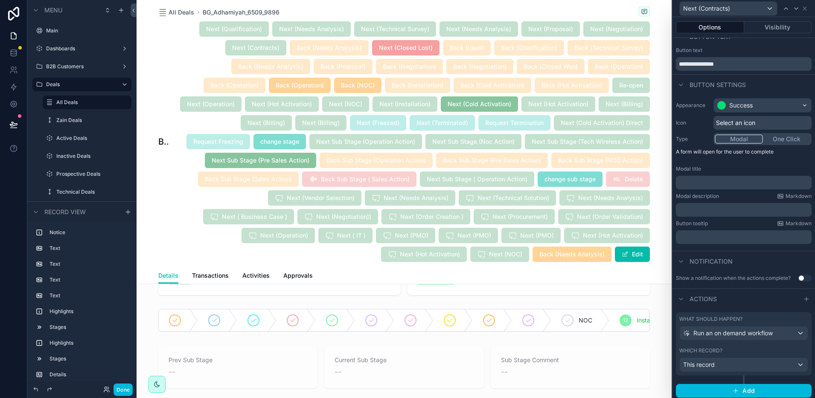
scroll to position [21, 0]
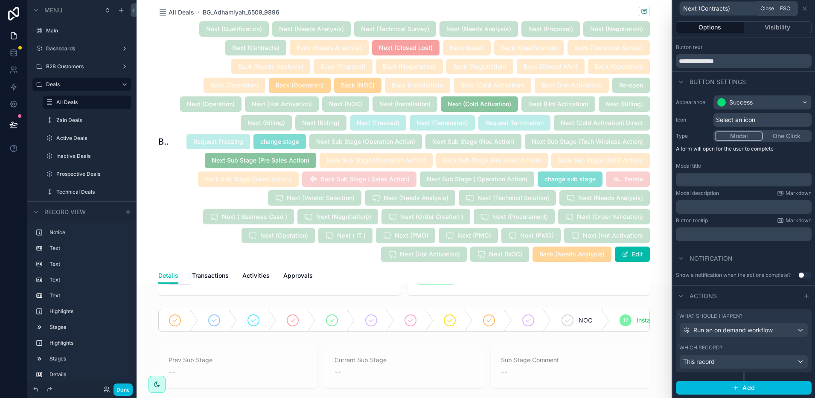
click at [805, 6] on icon at bounding box center [805, 8] width 7 height 7
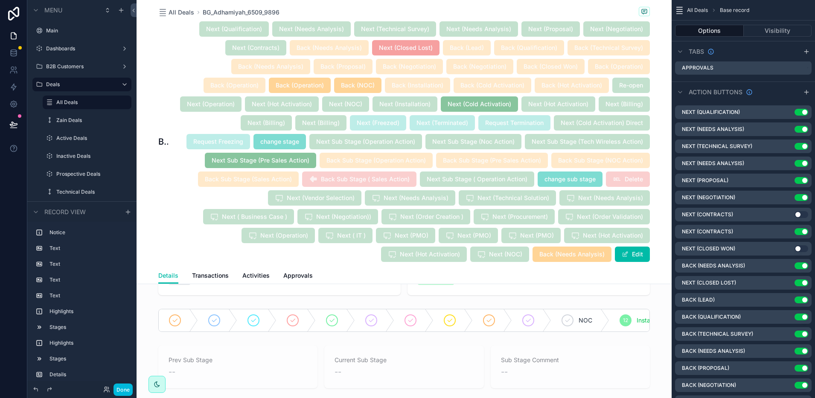
click at [0, 0] on icon "scrollable content" at bounding box center [0, 0] width 0 height 0
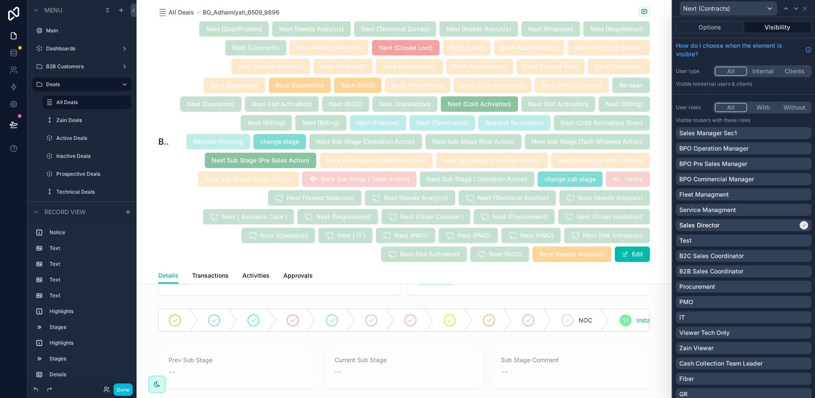
click at [714, 24] on button "Options" at bounding box center [710, 27] width 68 height 12
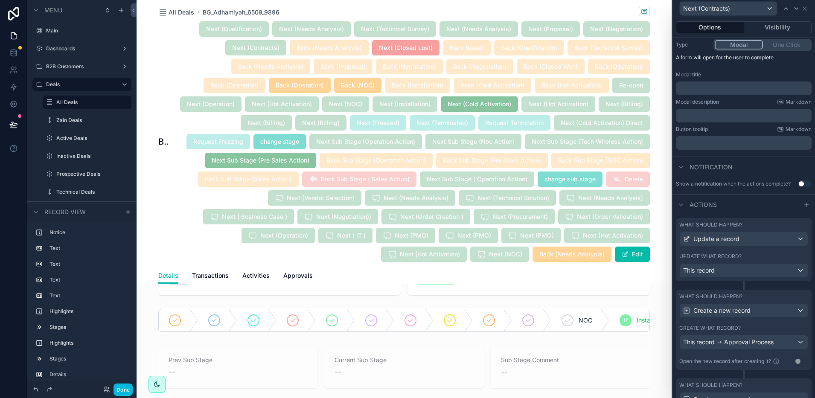
scroll to position [267, 0]
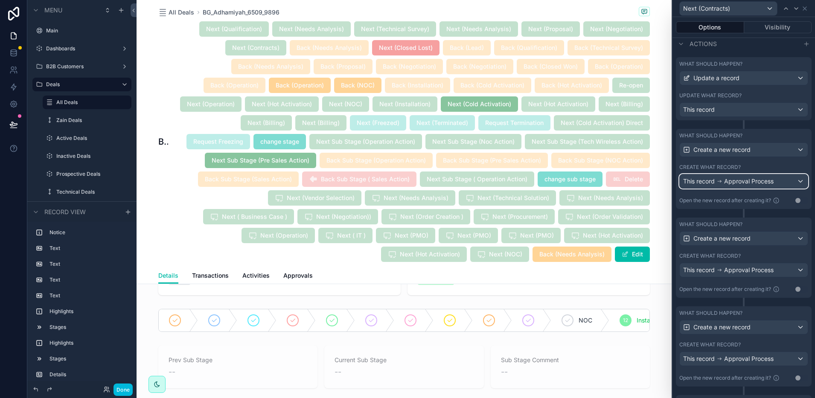
click at [745, 186] on span "Approval Process" at bounding box center [749, 181] width 50 height 9
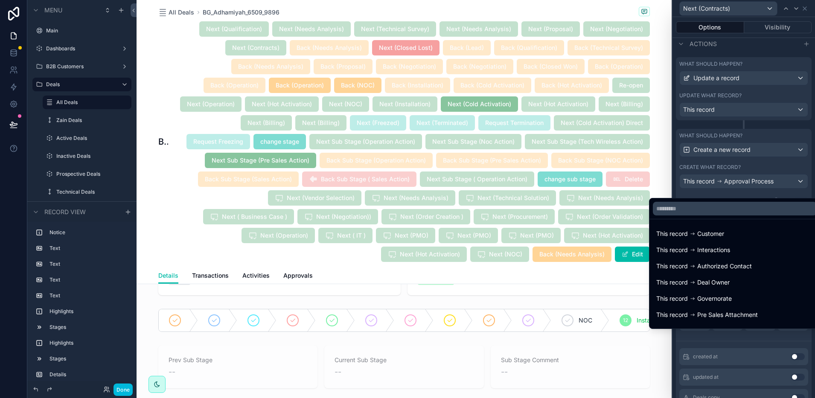
click at [745, 191] on div at bounding box center [744, 199] width 143 height 398
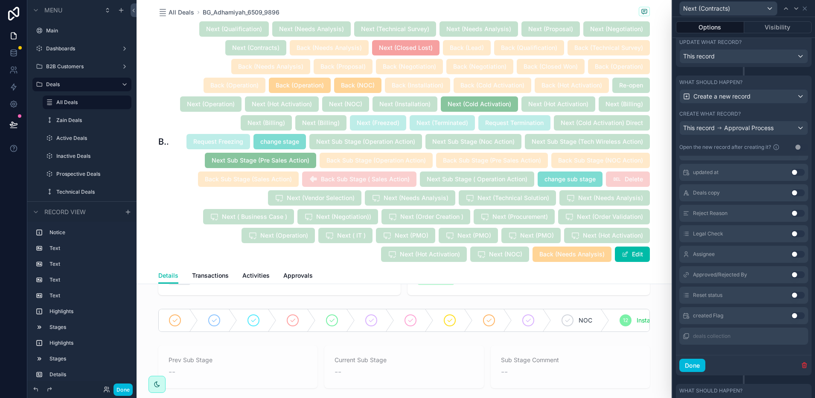
scroll to position [373, 0]
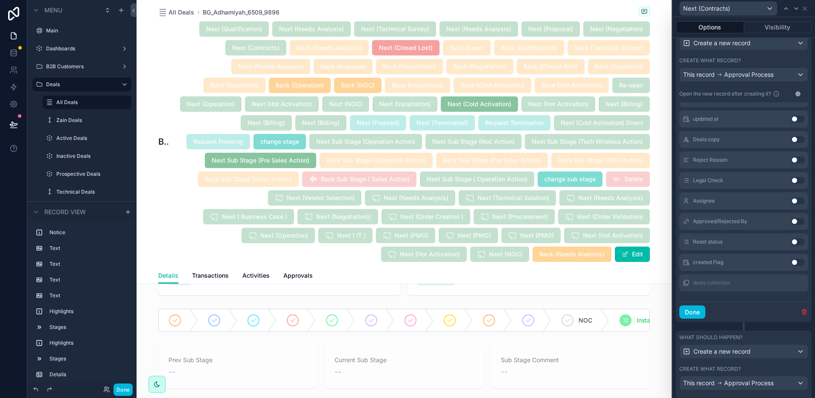
click at [801, 315] on icon "button" at bounding box center [804, 312] width 7 height 7
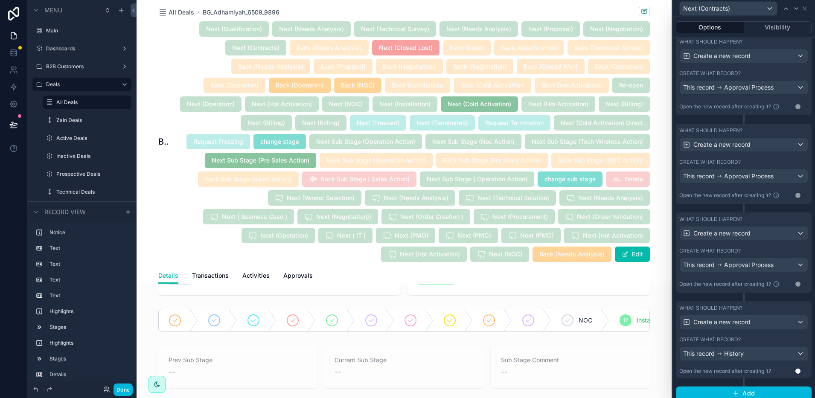
scroll to position [373, 0]
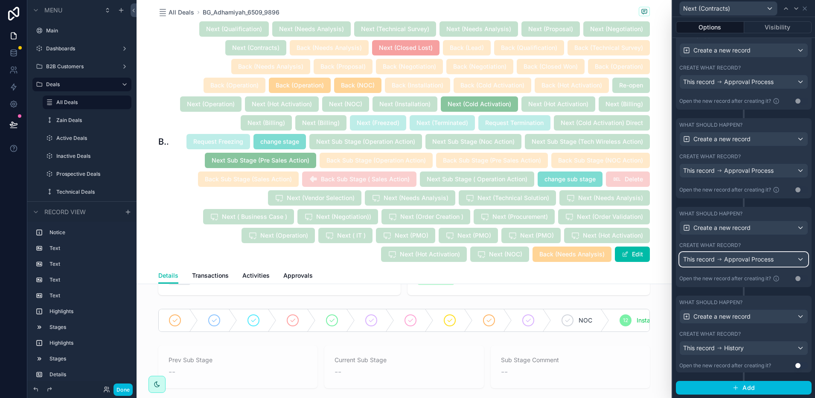
click at [744, 260] on span "Approval Process" at bounding box center [749, 259] width 50 height 9
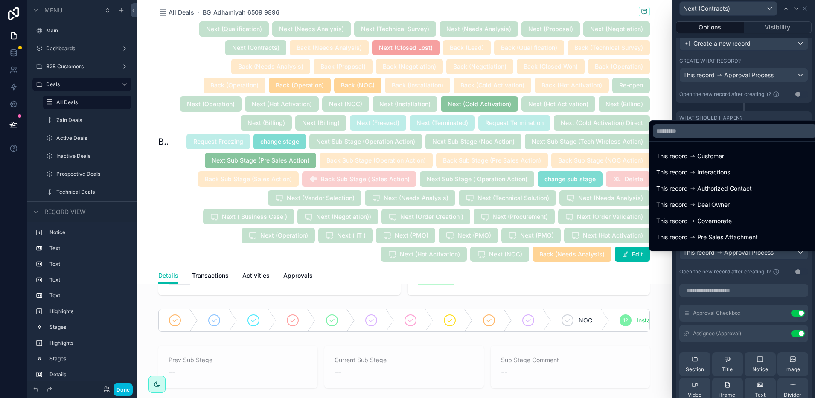
click at [744, 260] on div at bounding box center [744, 199] width 143 height 398
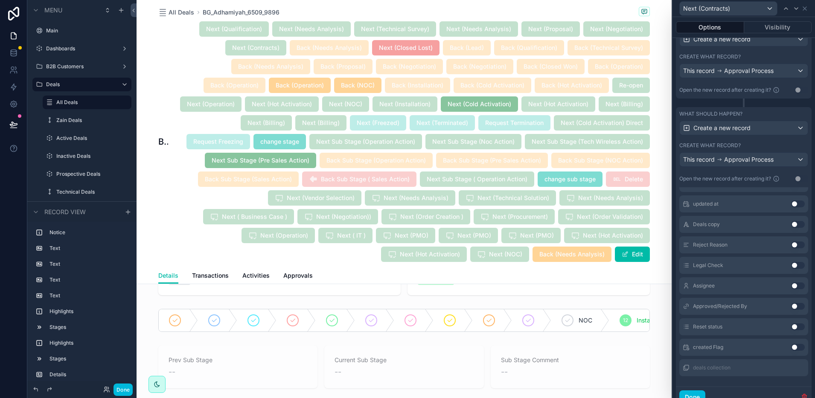
scroll to position [533, 0]
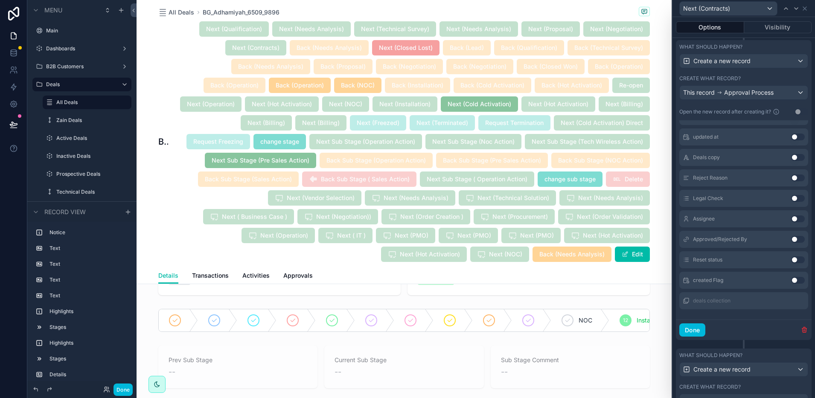
click at [804, 329] on icon "button" at bounding box center [805, 327] width 2 height 1
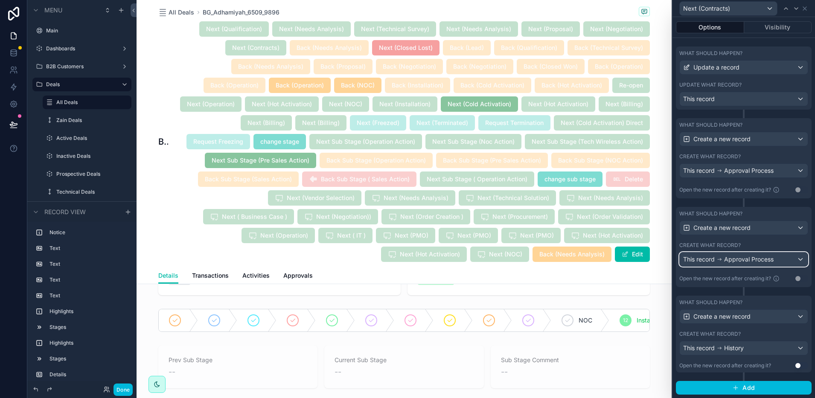
click at [745, 259] on span "Approval Process" at bounding box center [749, 259] width 50 height 9
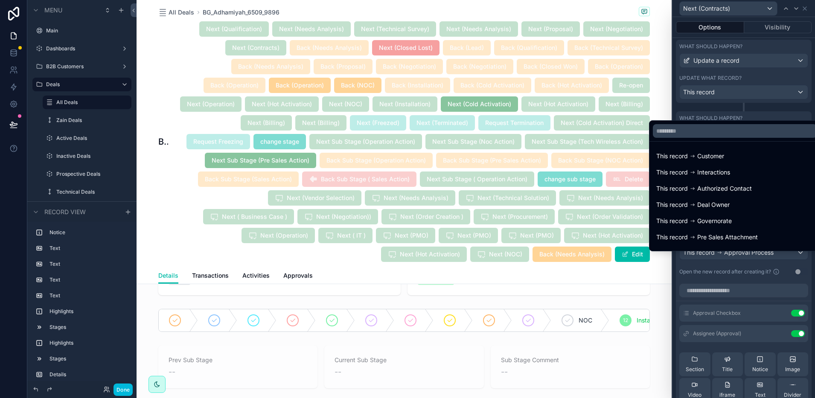
click at [745, 259] on div at bounding box center [744, 199] width 143 height 398
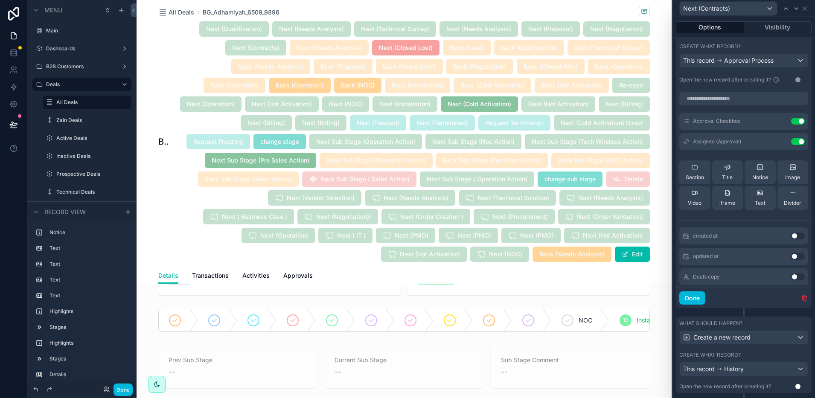
scroll to position [504, 0]
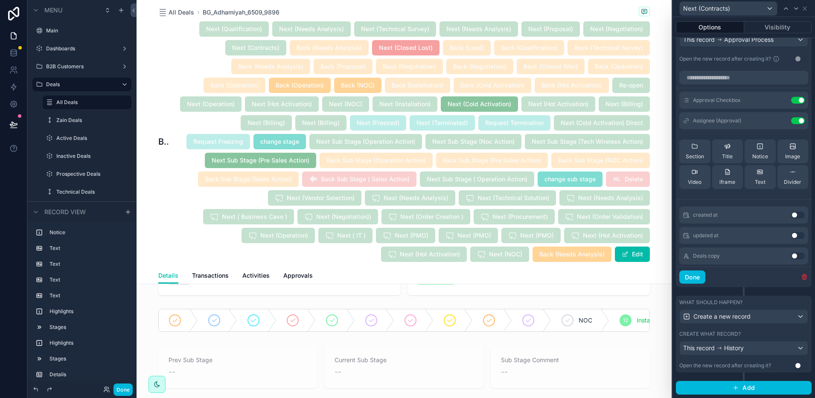
click at [802, 277] on icon "button" at bounding box center [804, 278] width 4 height 4
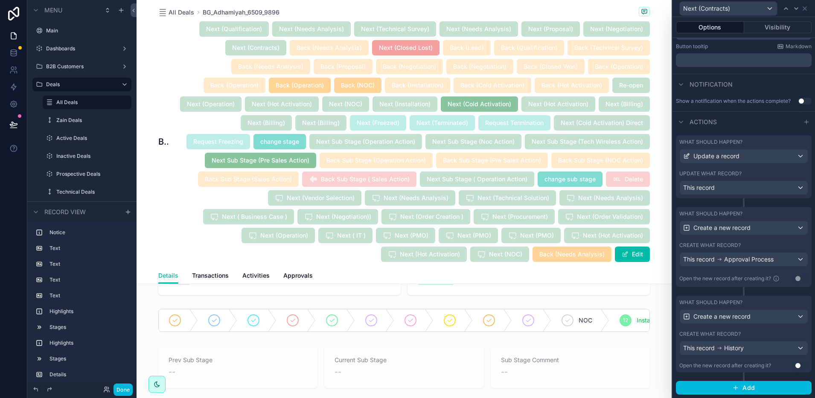
scroll to position [195, 0]
click at [758, 258] on span "Approval Process" at bounding box center [749, 259] width 50 height 9
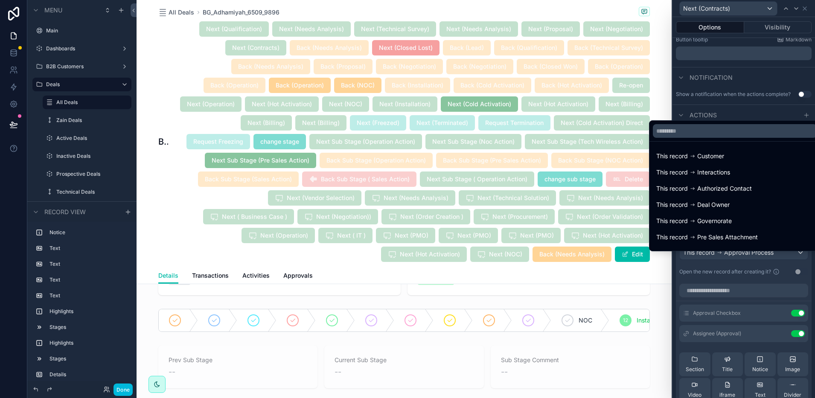
click at [758, 259] on div at bounding box center [744, 199] width 143 height 398
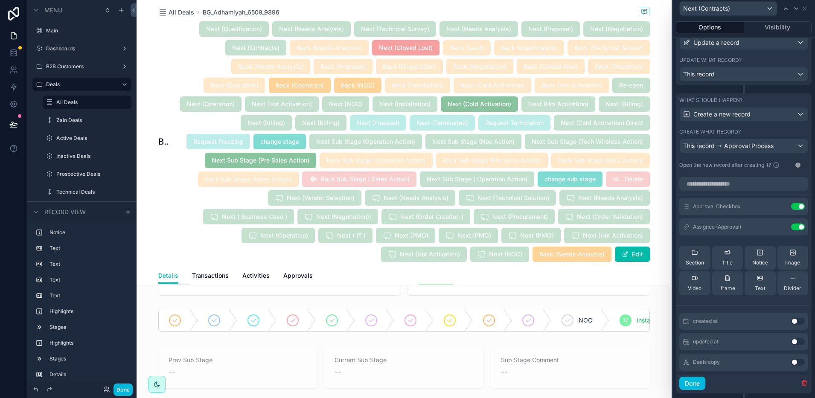
scroll to position [415, 0]
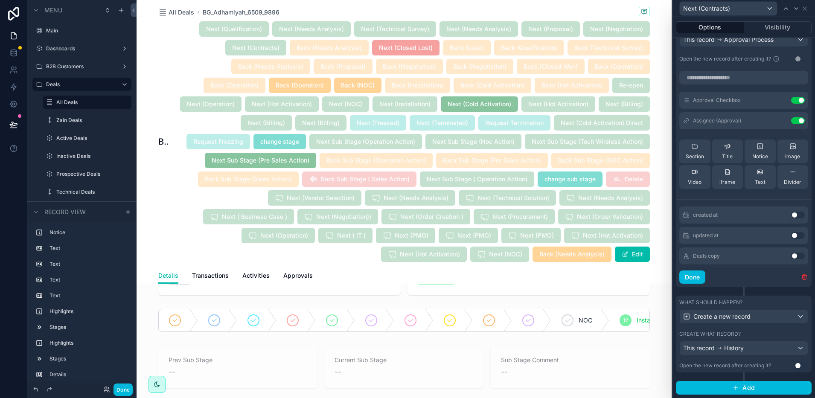
click at [804, 275] on icon "button" at bounding box center [805, 274] width 2 height 1
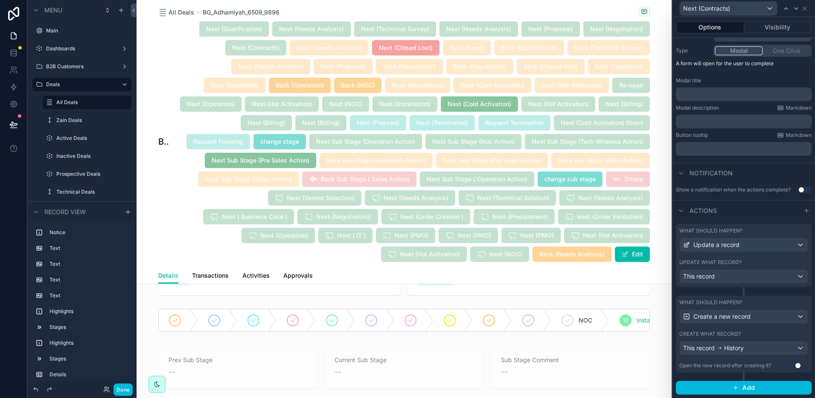
scroll to position [107, 0]
click at [761, 350] on div "This record History" at bounding box center [744, 348] width 128 height 14
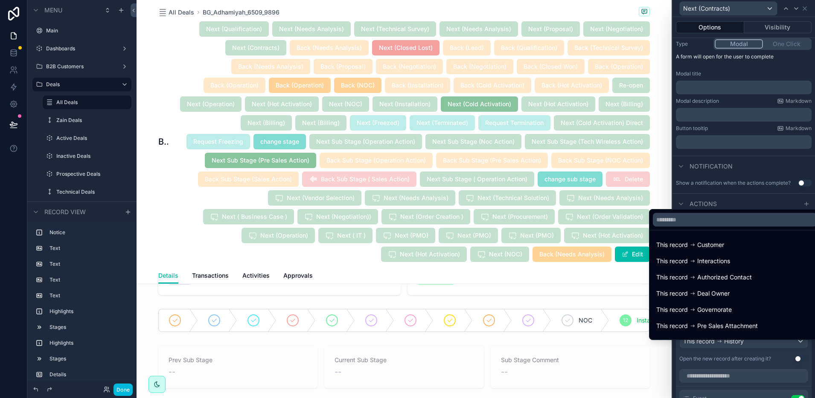
click at [761, 350] on div at bounding box center [744, 199] width 143 height 398
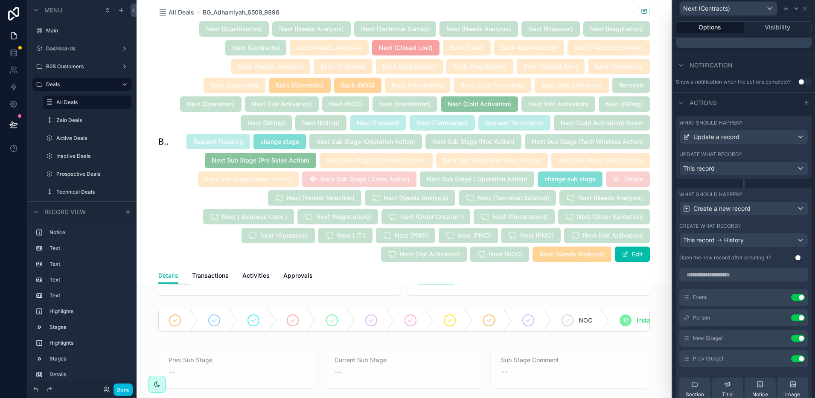
scroll to position [213, 0]
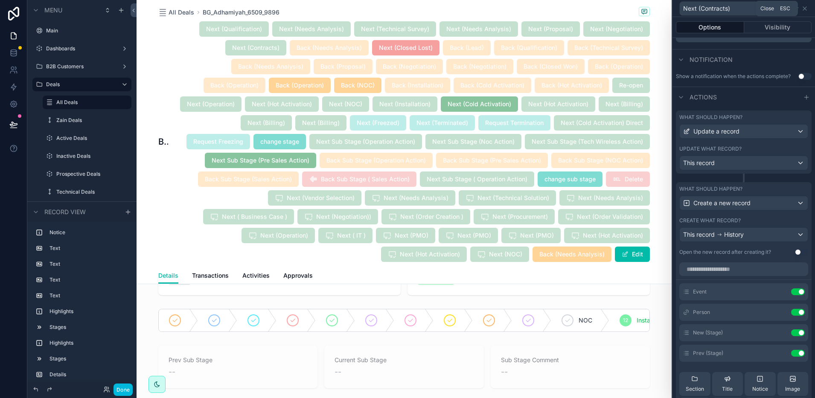
click at [803, 9] on icon at bounding box center [805, 8] width 7 height 7
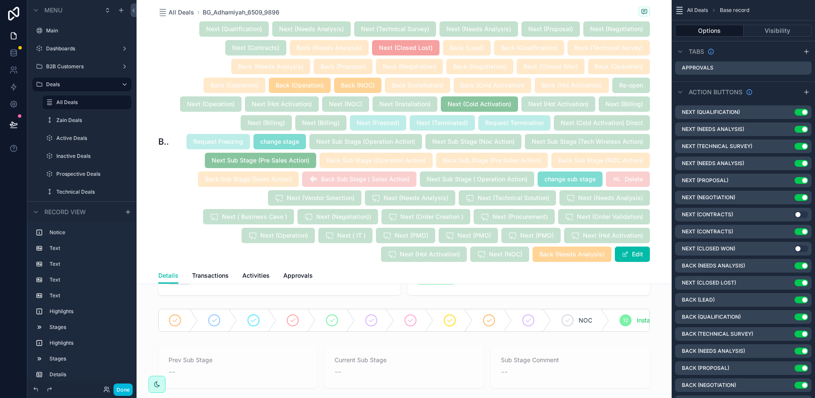
click at [799, 211] on button "Use setting" at bounding box center [802, 214] width 14 height 7
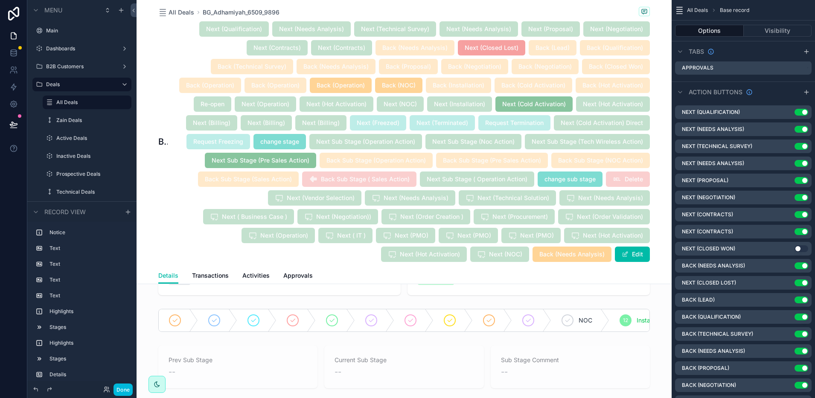
click at [804, 230] on button "Use setting" at bounding box center [802, 231] width 14 height 7
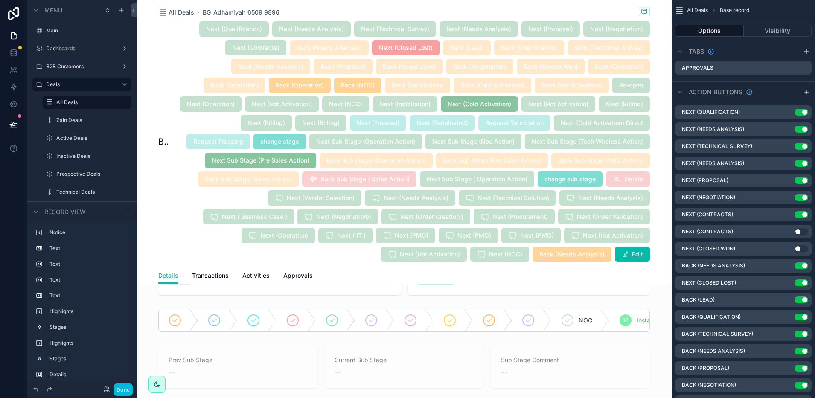
click at [0, 0] on icon "scrollable content" at bounding box center [0, 0] width 0 height 0
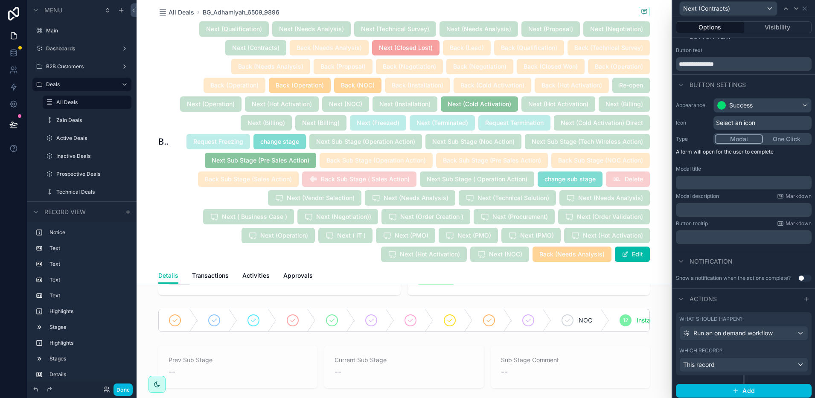
scroll to position [21, 0]
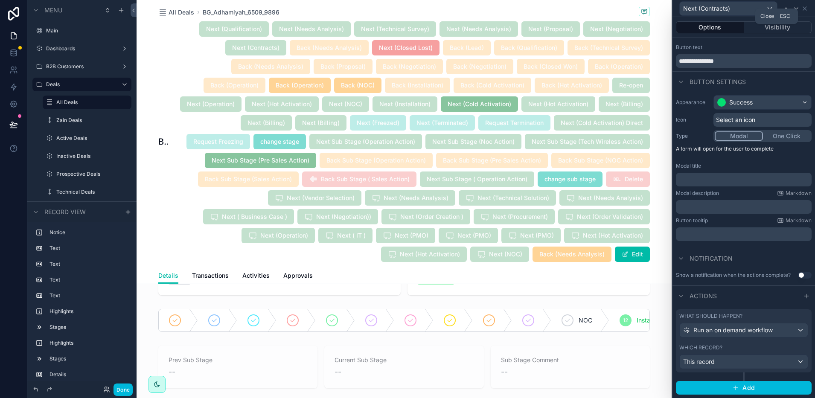
click at [805, 8] on icon at bounding box center [804, 8] width 3 height 3
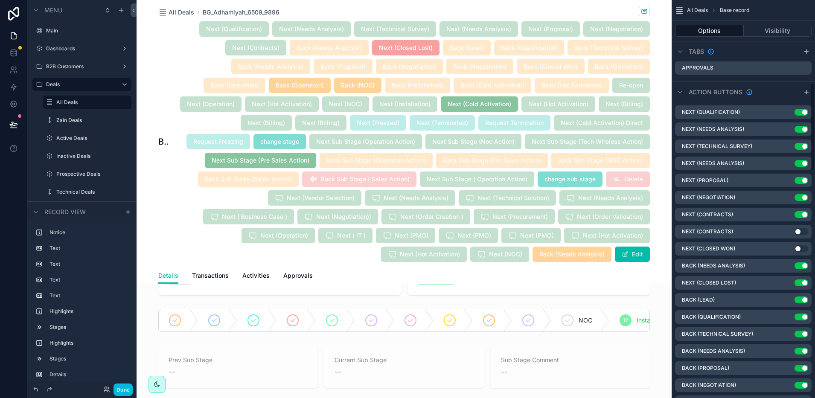
click at [763, 28] on button "Visibility" at bounding box center [778, 31] width 68 height 12
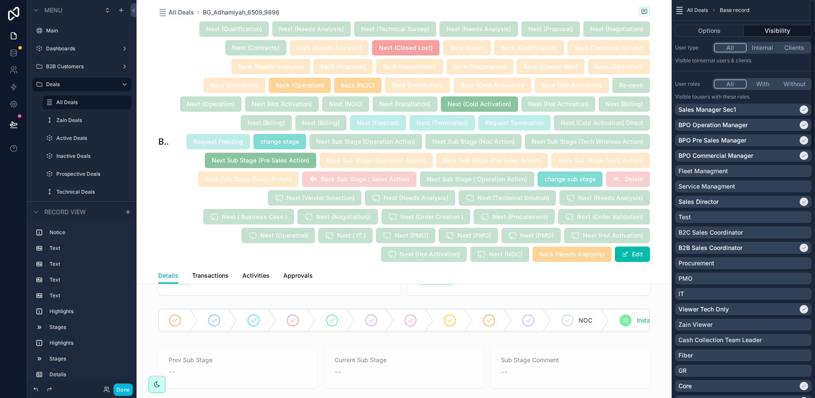
scroll to position [0, 0]
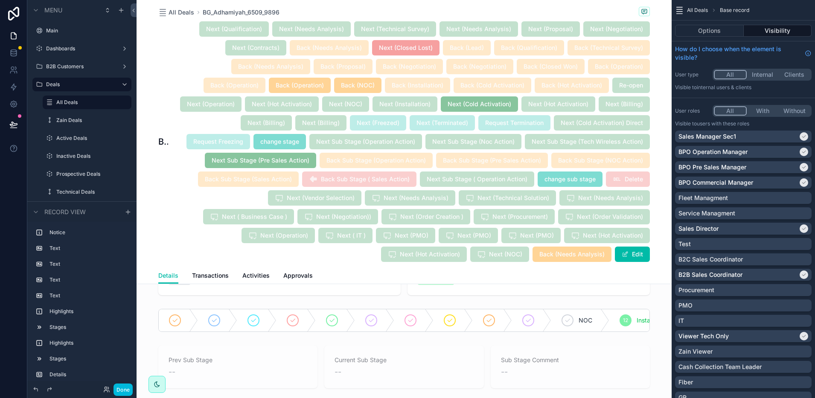
click at [663, 306] on div "NOC 12 Installation 13 Cold Activation 14 Hot Activation 15 Billing 16 Change R…" at bounding box center [404, 321] width 535 height 30
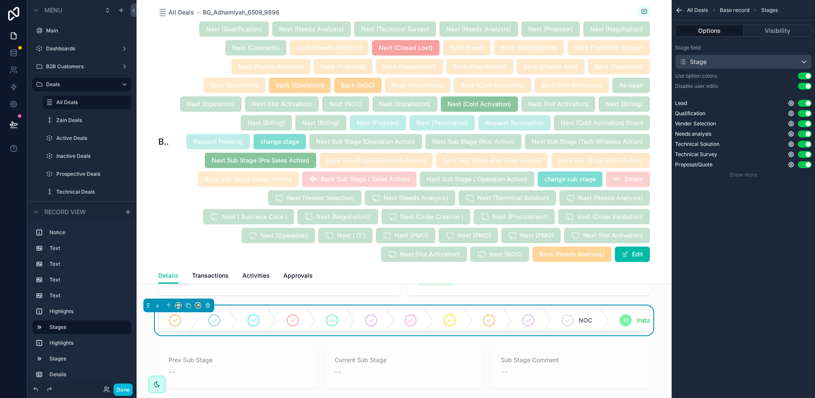
click at [661, 259] on div "All Deals BG_Adhamiyah_6509_9896 BG_Adhamiyah_6509_9896 Next (Qualification) Ne…" at bounding box center [404, 142] width 535 height 284
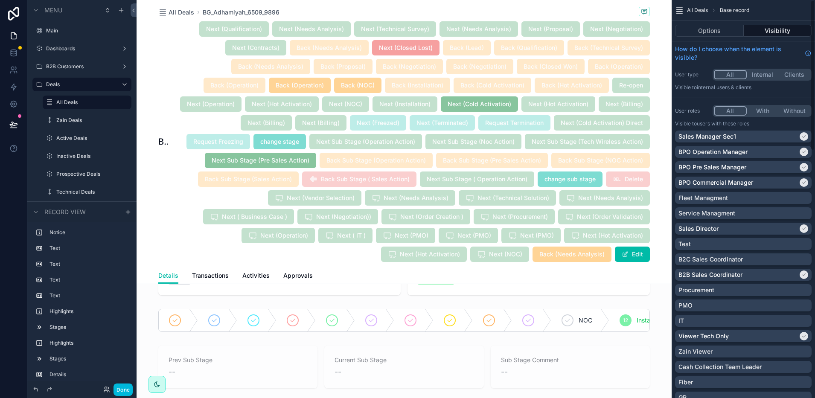
click at [702, 31] on button "Options" at bounding box center [709, 31] width 69 height 12
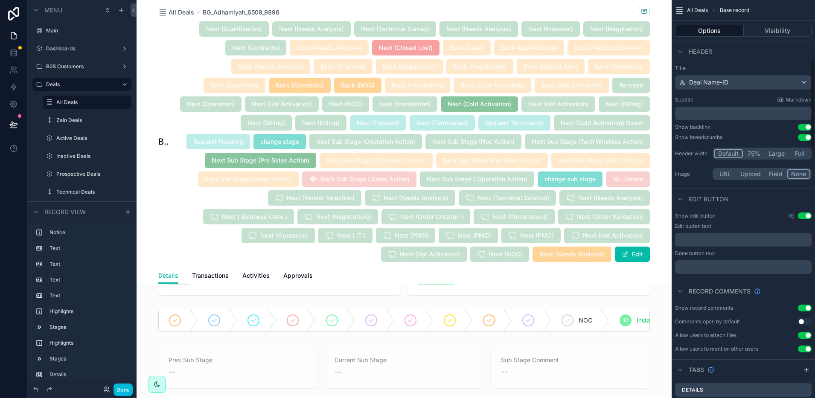
scroll to position [267, 0]
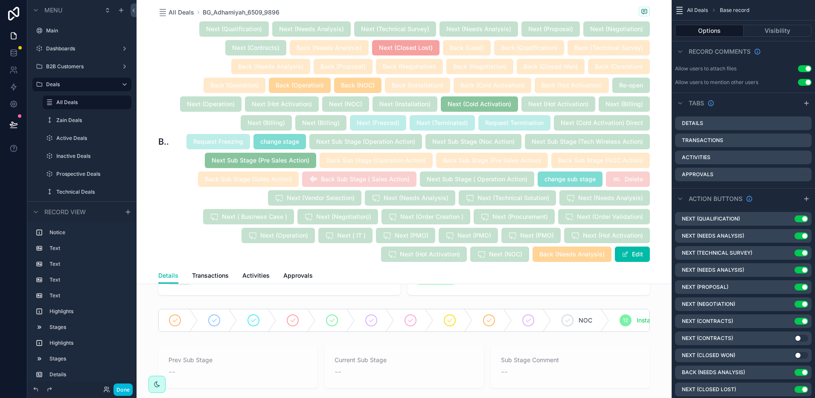
click at [0, 0] on icon "scrollable content" at bounding box center [0, 0] width 0 height 0
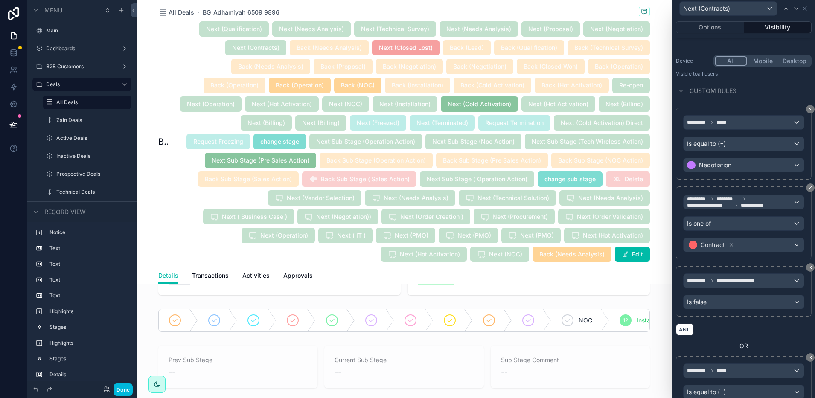
scroll to position [822, 0]
